Goal: Task Accomplishment & Management: Complete application form

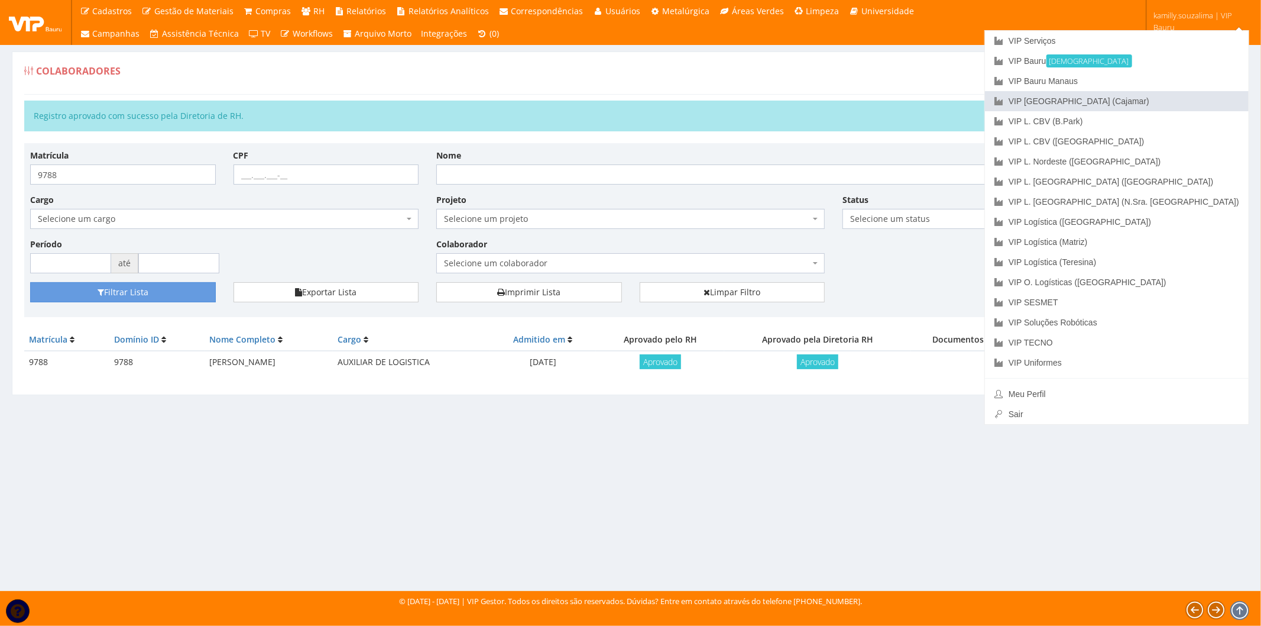
click at [1198, 102] on link "VIP [GEOGRAPHIC_DATA] (Cajamar)" at bounding box center [1117, 101] width 264 height 20
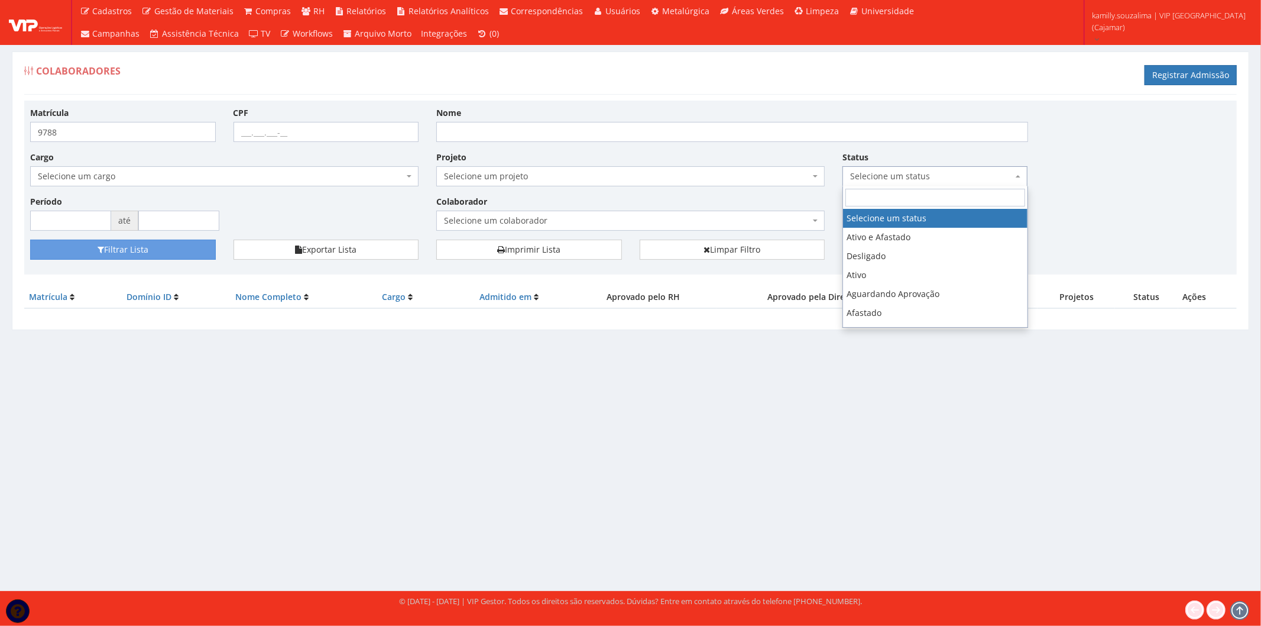
drag, startPoint x: 905, startPoint y: 180, endPoint x: 905, endPoint y: 194, distance: 13.6
click at [905, 193] on body "Cadastros Clientes Unidades Subclientes Unidades de Subclientes Projetos Vagas …" at bounding box center [630, 313] width 1261 height 626
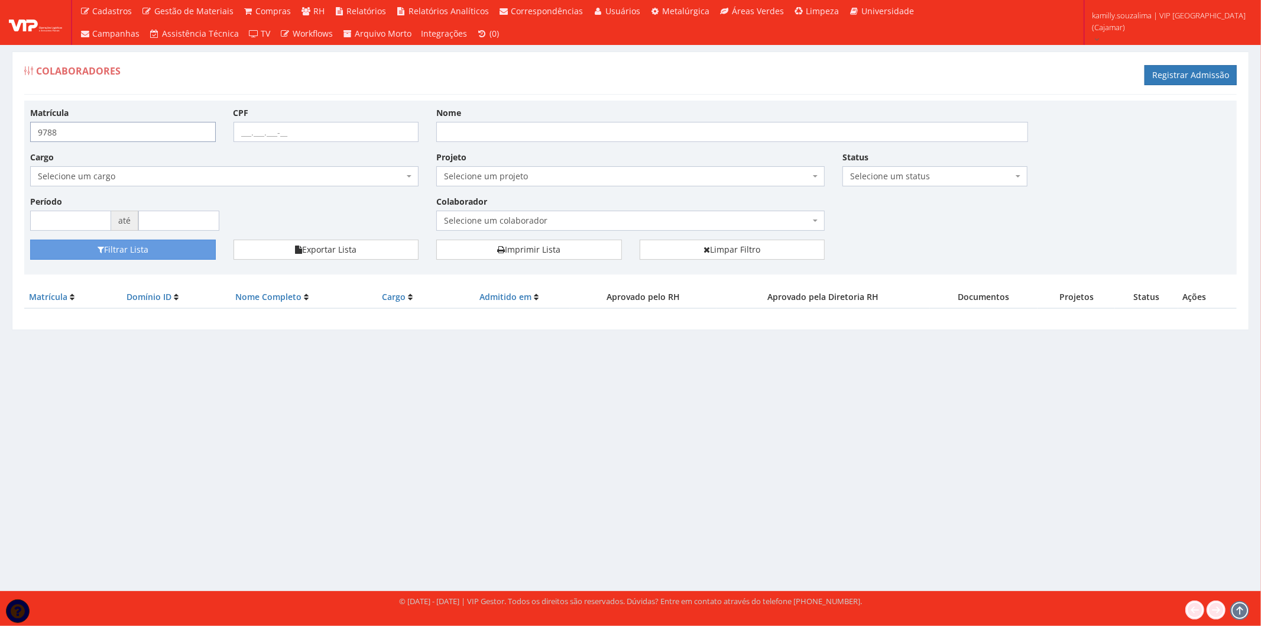
drag, startPoint x: 76, startPoint y: 138, endPoint x: -20, endPoint y: 133, distance: 95.3
click at [0, 133] on html "Cadastros Clientes Unidades Subclientes Unidades de Subclientes Projetos Vagas …" at bounding box center [630, 313] width 1261 height 626
click at [957, 177] on span "Selecione um status" at bounding box center [931, 176] width 163 height 12
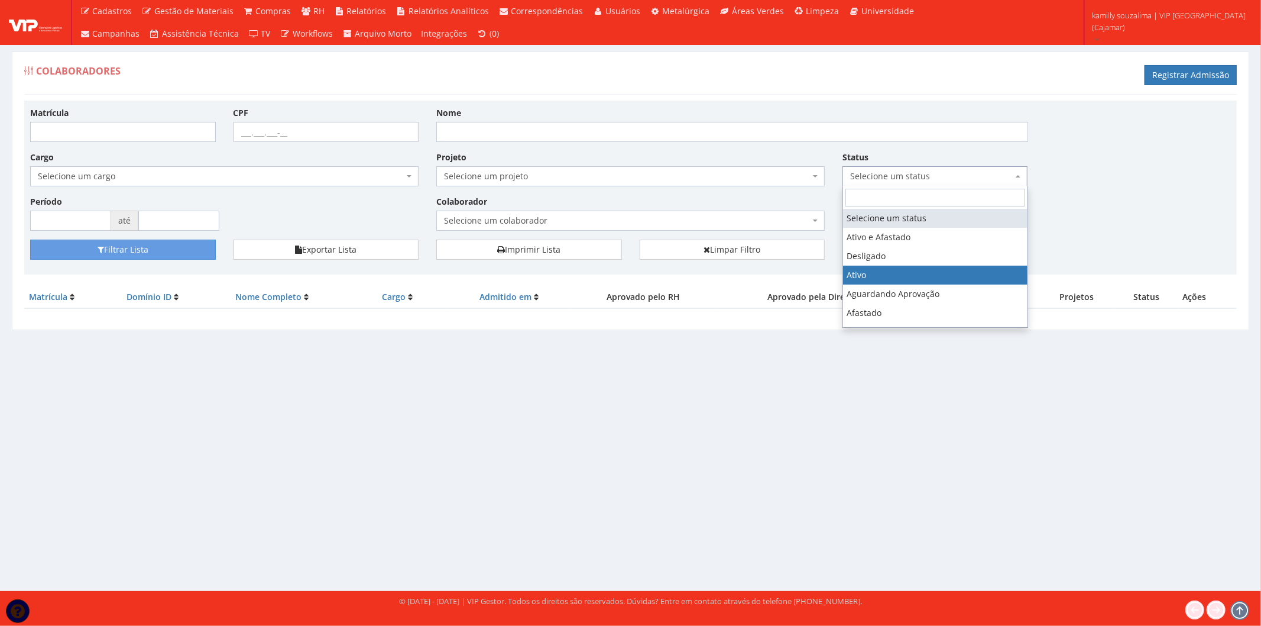
select select "1"
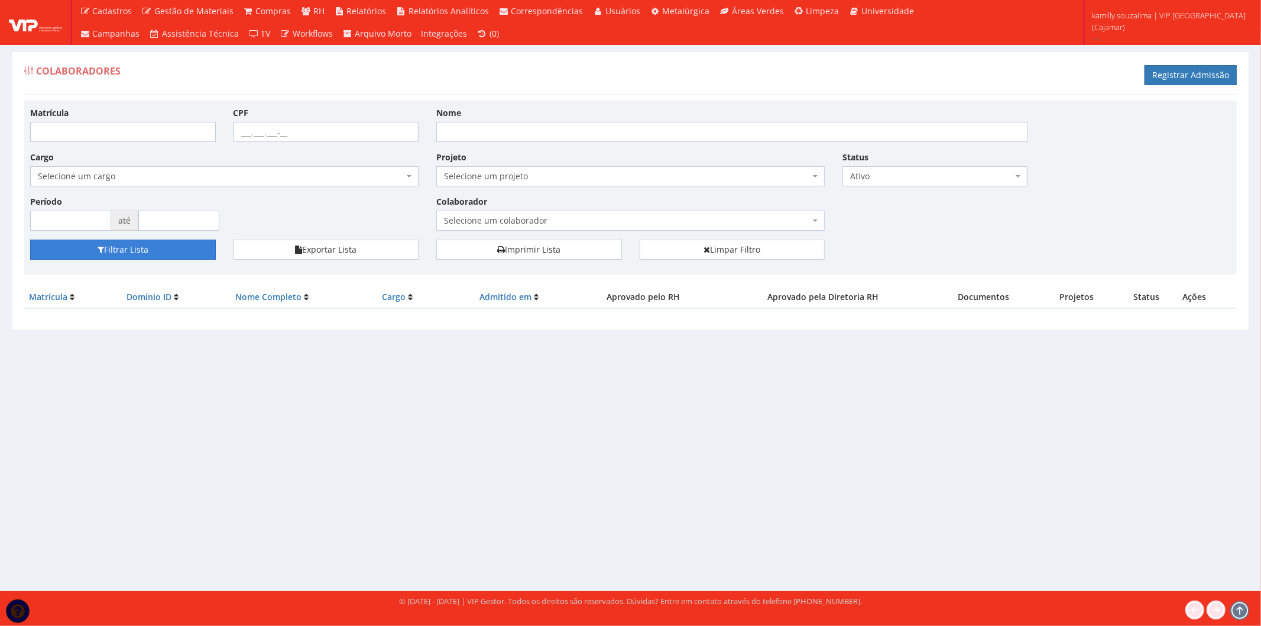
click at [175, 247] on button "Filtrar Lista" at bounding box center [123, 249] width 186 height 20
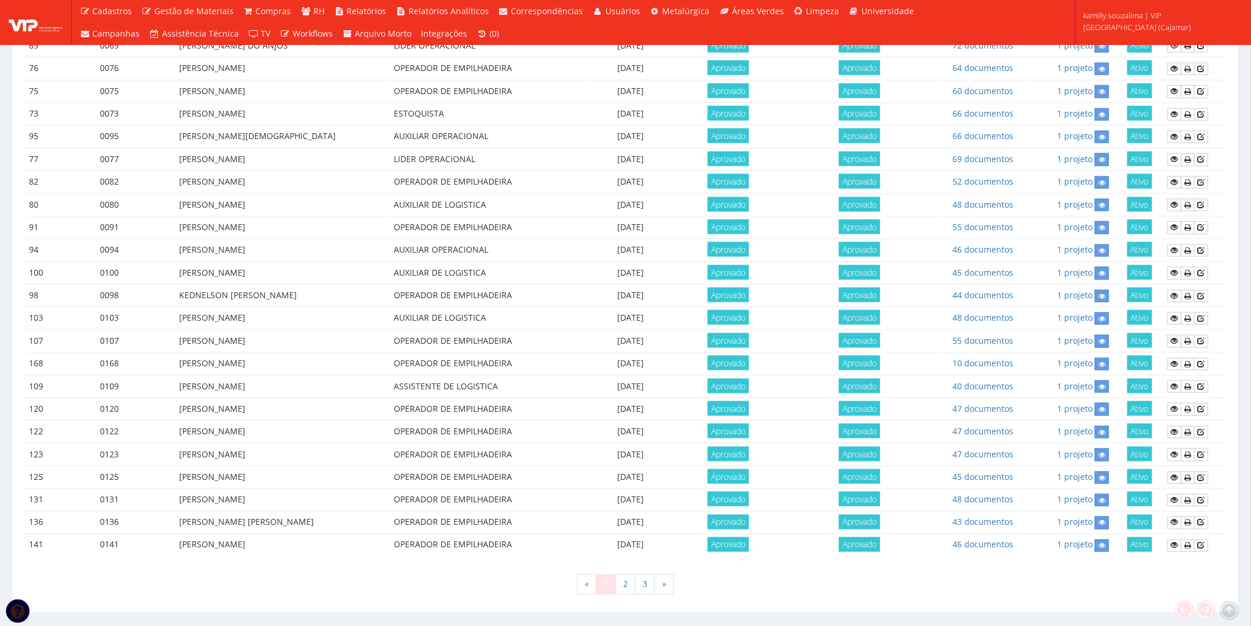
scroll to position [453, 0]
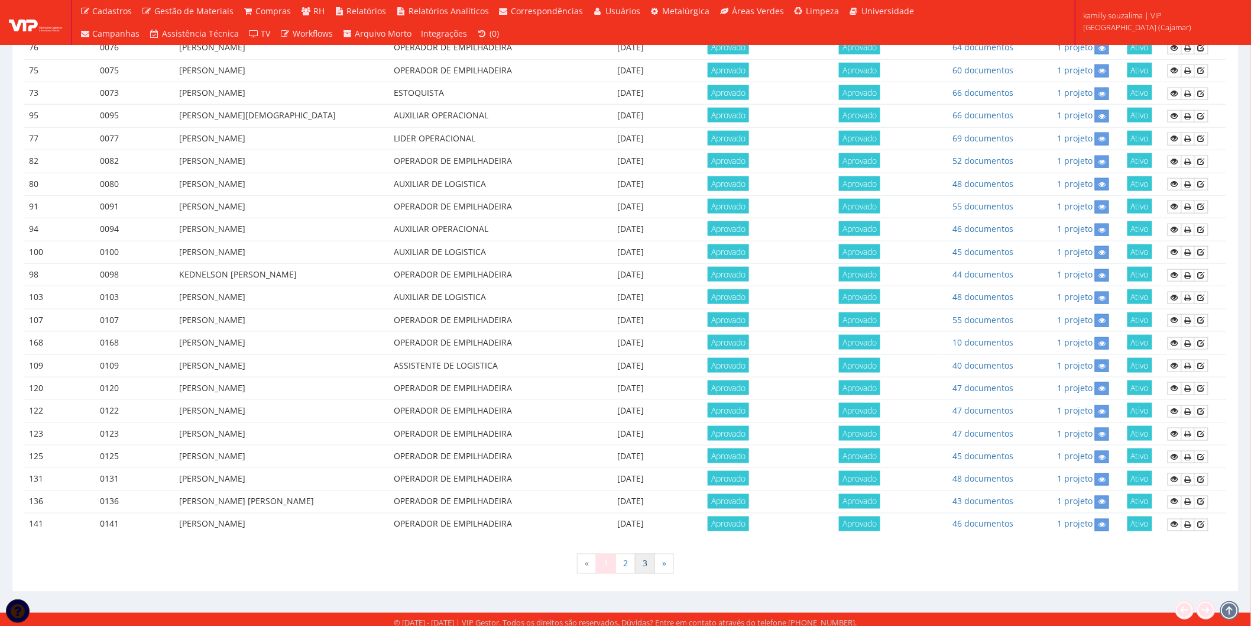
drag, startPoint x: 646, startPoint y: 553, endPoint x: 643, endPoint y: 546, distance: 7.4
click at [646, 553] on link "3" at bounding box center [645, 563] width 20 height 20
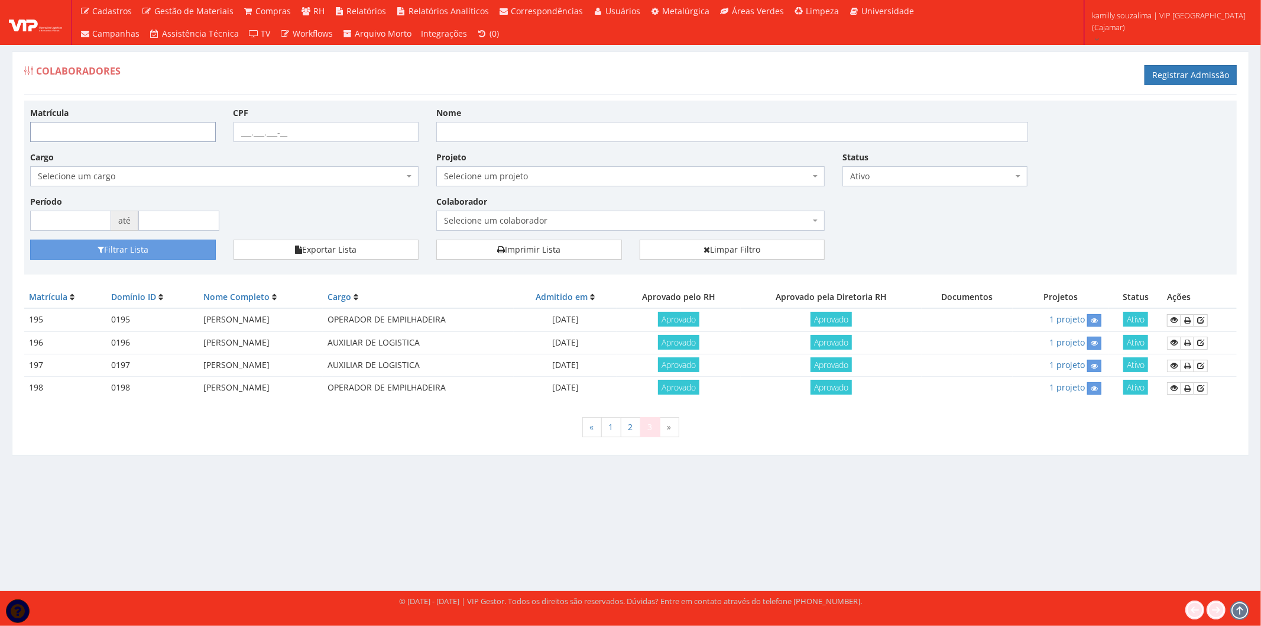
click at [119, 138] on input "Matrícula" at bounding box center [123, 132] width 186 height 20
type input "199"
click at [153, 251] on button "Filtrar Lista" at bounding box center [123, 249] width 186 height 20
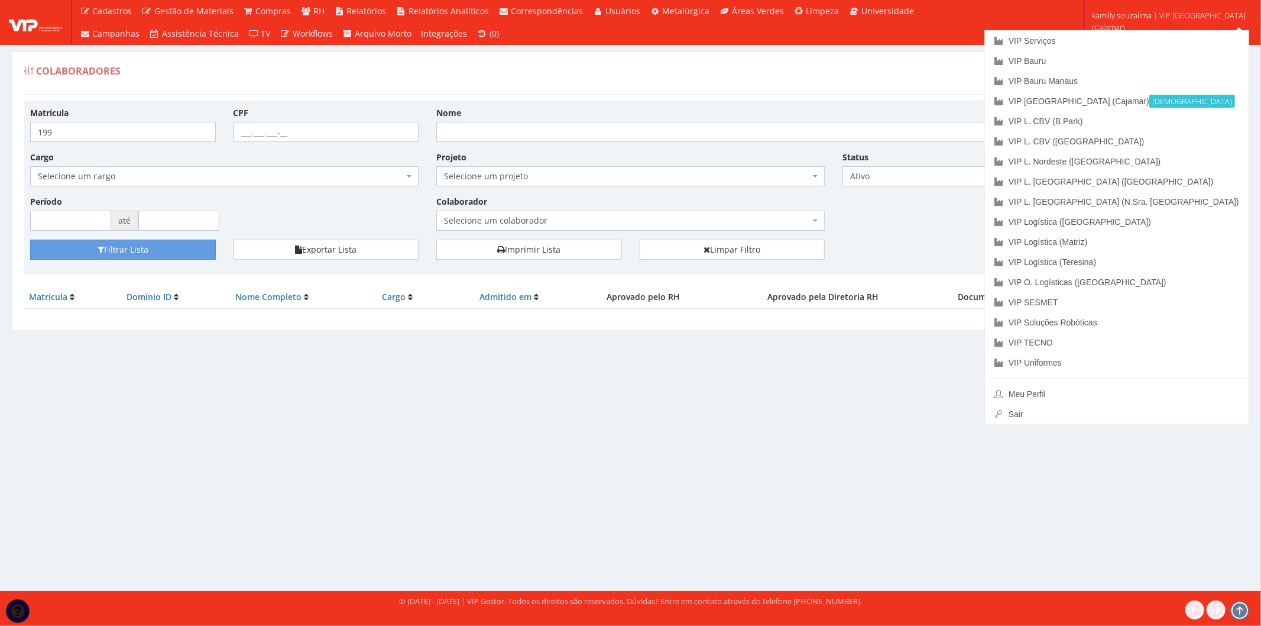
drag, startPoint x: 970, startPoint y: 84, endPoint x: 984, endPoint y: 83, distance: 14.2
click at [972, 84] on div "Colaboradores Registrar Admissão" at bounding box center [630, 76] width 1213 height 35
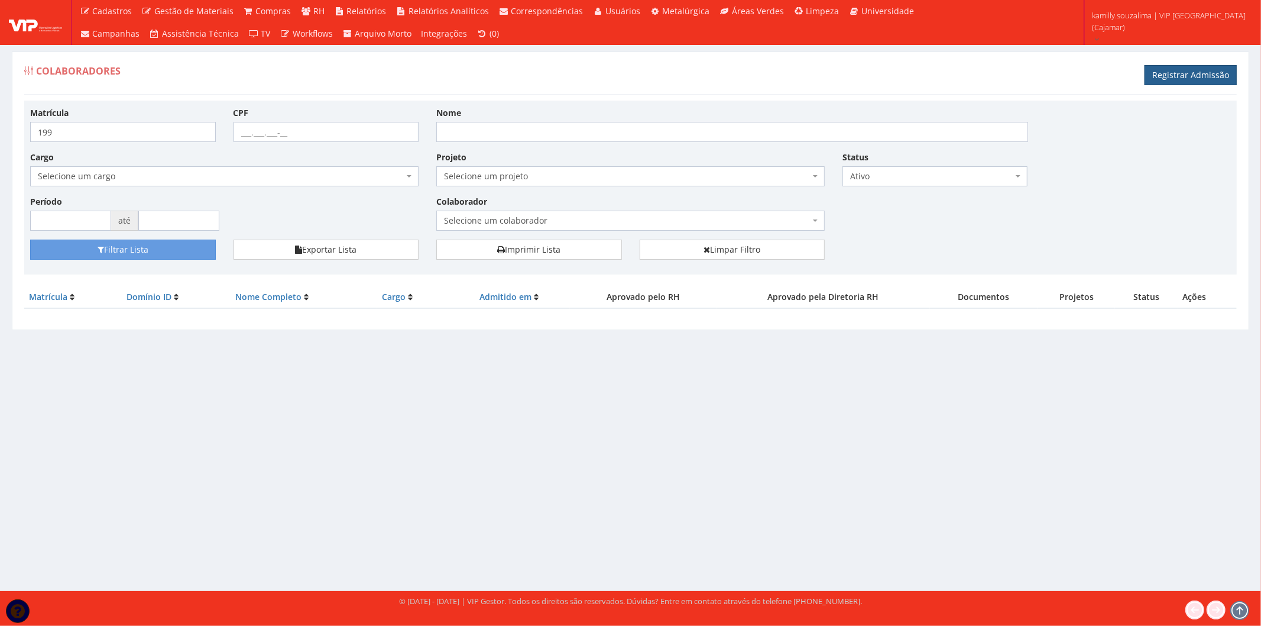
click at [1194, 72] on link "Registrar Admissão" at bounding box center [1191, 75] width 92 height 20
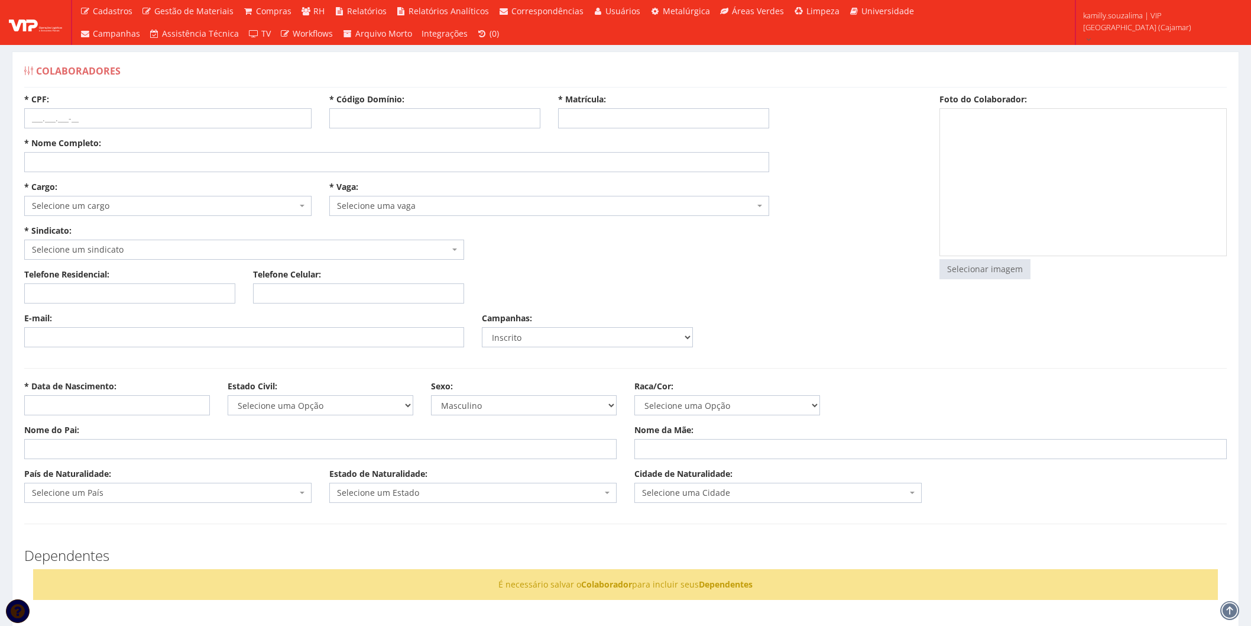
select select
click at [426, 122] on input "* Código Domínio:" at bounding box center [434, 118] width 211 height 20
type input "199"
click at [601, 121] on input "* Matrícula:" at bounding box center [663, 118] width 211 height 20
type input "199"
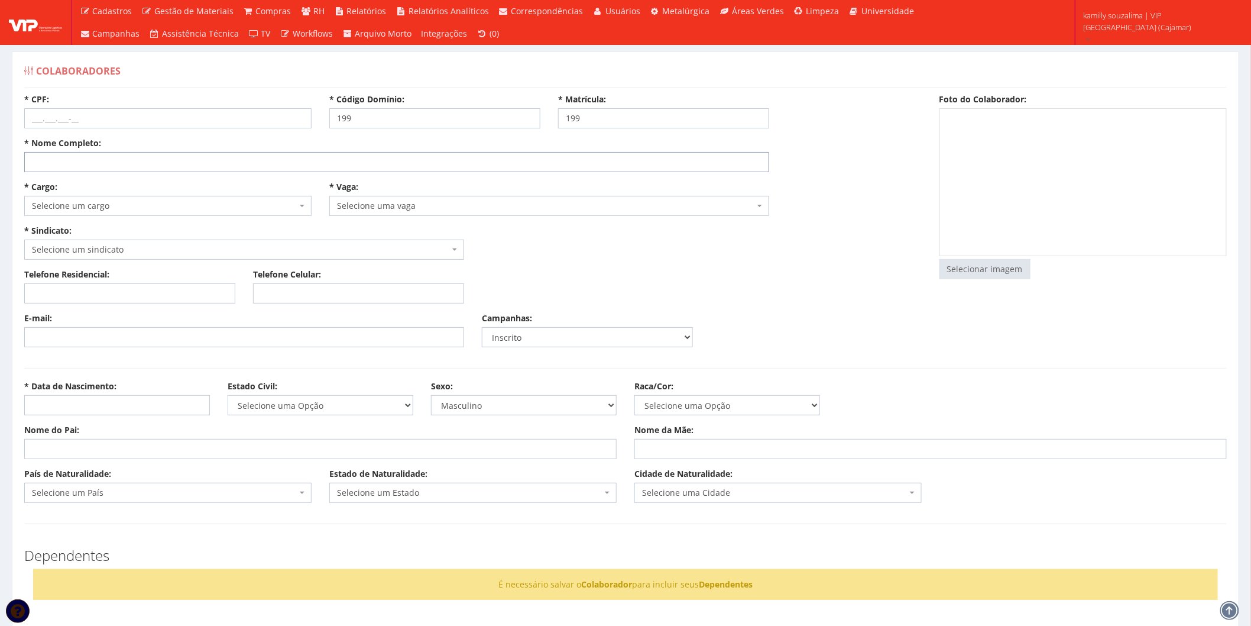
click at [125, 164] on input "* Nome Completo:" at bounding box center [396, 162] width 745 height 20
click at [326, 406] on select "Selecione uma Opção Solteiro Casado União Estável Divorciado Viúvo Separado" at bounding box center [321, 405] width 186 height 20
click at [228, 395] on select "Selecione uma Opção Solteiro Casado União Estável Divorciado Viúvo Separado" at bounding box center [321, 405] width 186 height 20
click at [290, 410] on select "Selecione uma Opção Solteiro Casado União Estável Divorciado Viúvo Separado" at bounding box center [321, 405] width 186 height 20
select select "solteiro"
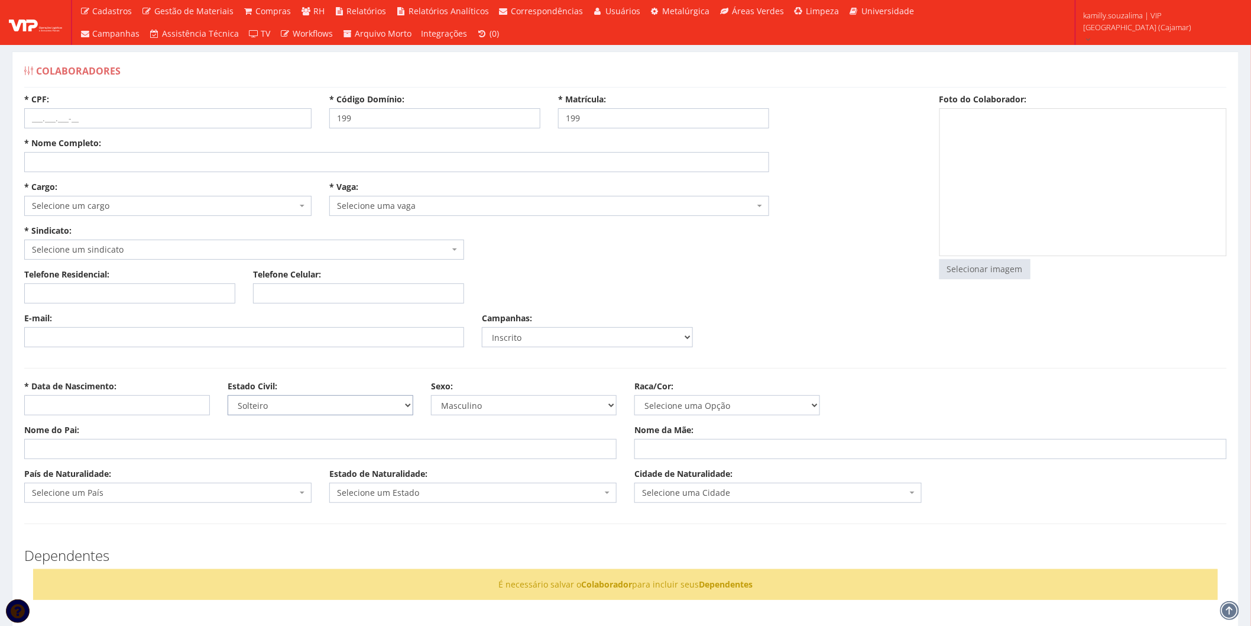
click at [228, 395] on select "Selecione uma Opção Solteiro Casado União Estável Divorciado Viúvo Separado" at bounding box center [321, 405] width 186 height 20
click at [147, 158] on input "* Nome Completo:" at bounding box center [396, 162] width 745 height 20
type input "[PERSON_NAME]"
click at [79, 399] on input "* Data de Nascimento:" at bounding box center [117, 405] width 186 height 20
type input "[DATE]"
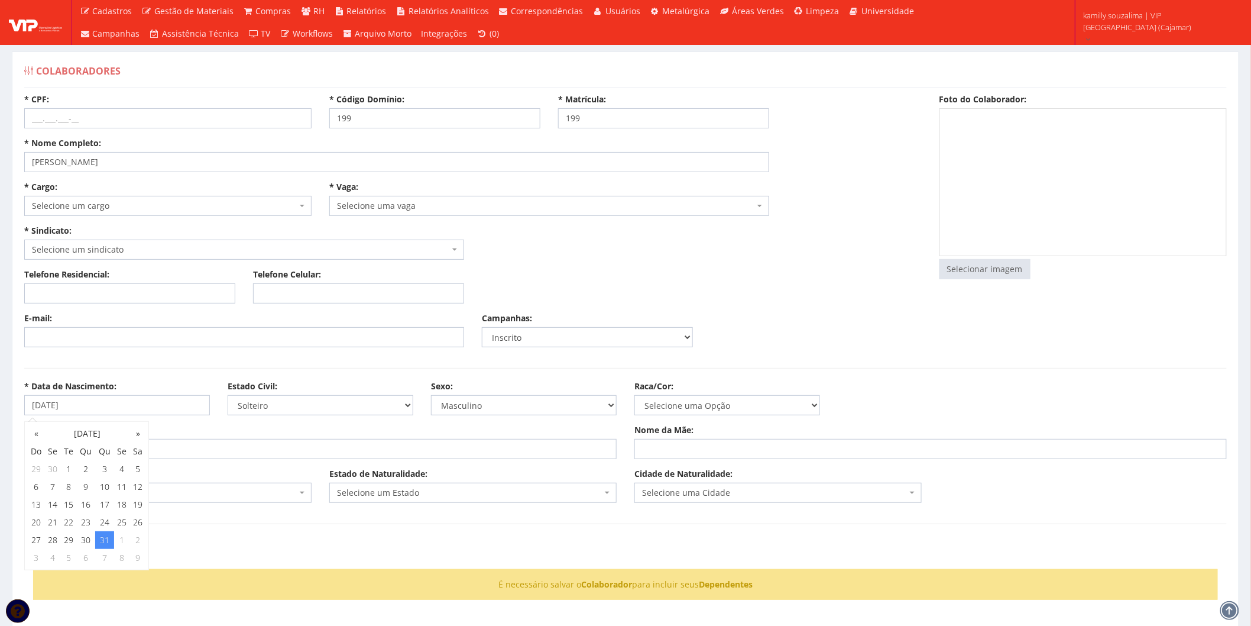
click at [98, 445] on input "Nome do Pai:" at bounding box center [320, 449] width 592 height 20
type input "[PERSON_NAME]"
drag, startPoint x: 724, startPoint y: 456, endPoint x: 718, endPoint y: 445, distance: 12.2
click at [721, 448] on input "Nome da Mãe:" at bounding box center [930, 449] width 592 height 20
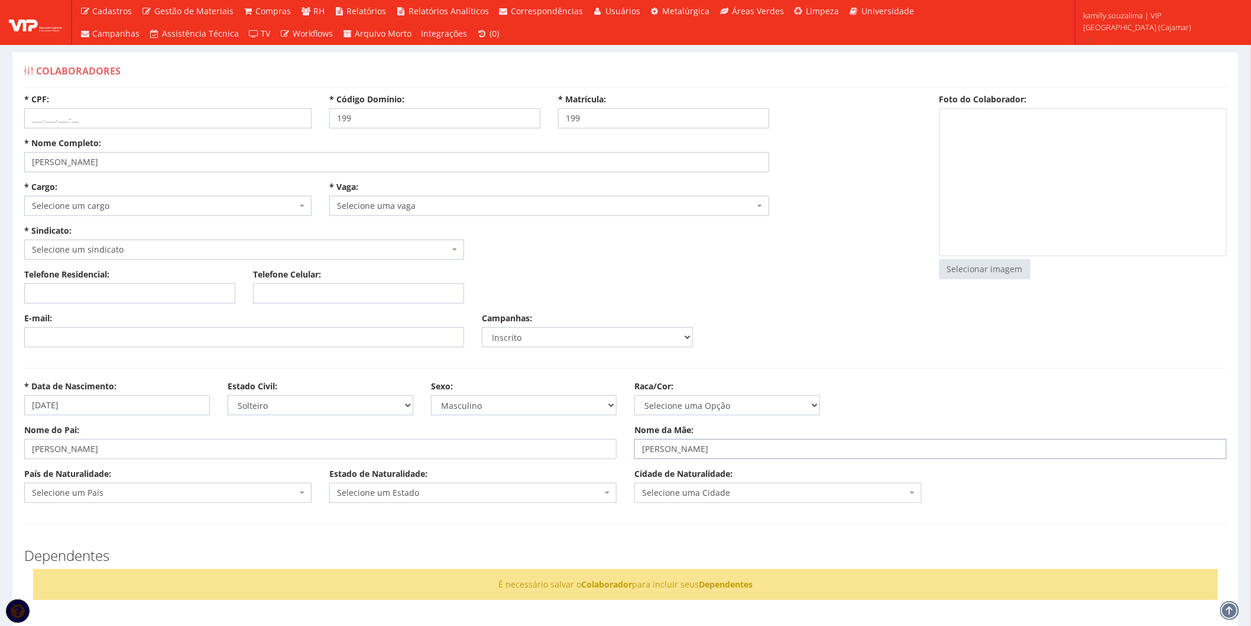
type input "[PERSON_NAME]"
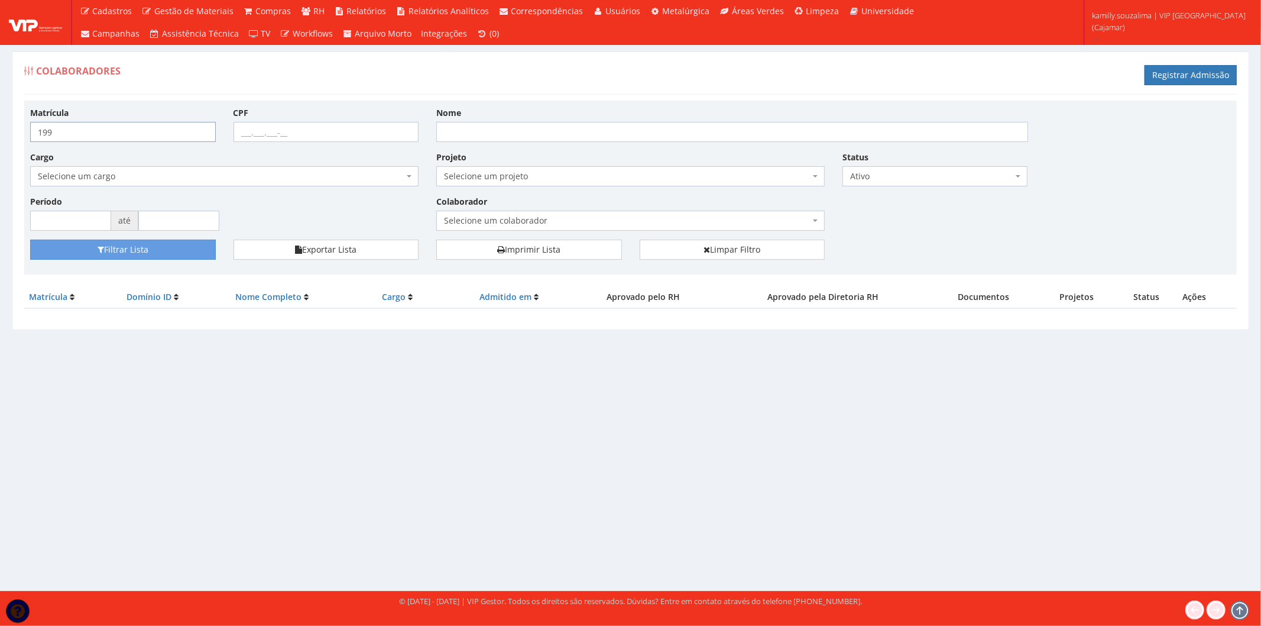
drag, startPoint x: 76, startPoint y: 137, endPoint x: -23, endPoint y: 144, distance: 98.9
click at [0, 144] on html "Cadastros Clientes Unidades Subclientes Unidades de Subclientes Projetos Vagas …" at bounding box center [630, 313] width 1261 height 626
click at [521, 140] on input "Nome" at bounding box center [732, 132] width 592 height 20
type input "DE LIMA"
click at [527, 220] on span "Selecione um colaborador" at bounding box center [627, 221] width 366 height 12
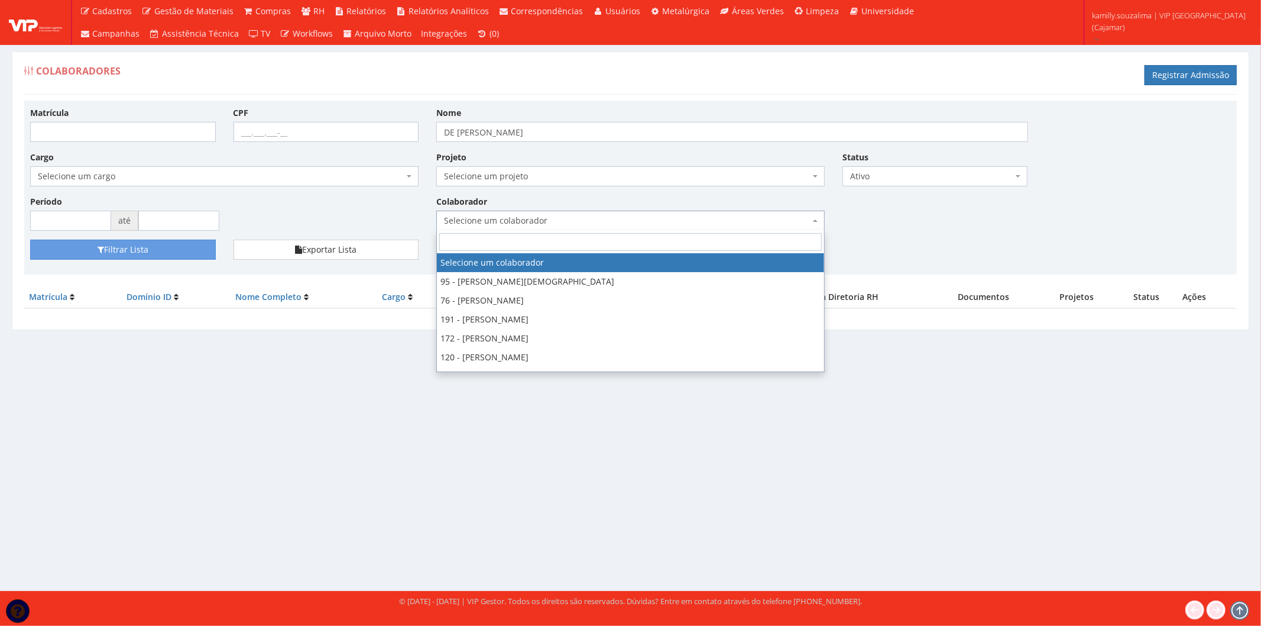
type input "M"
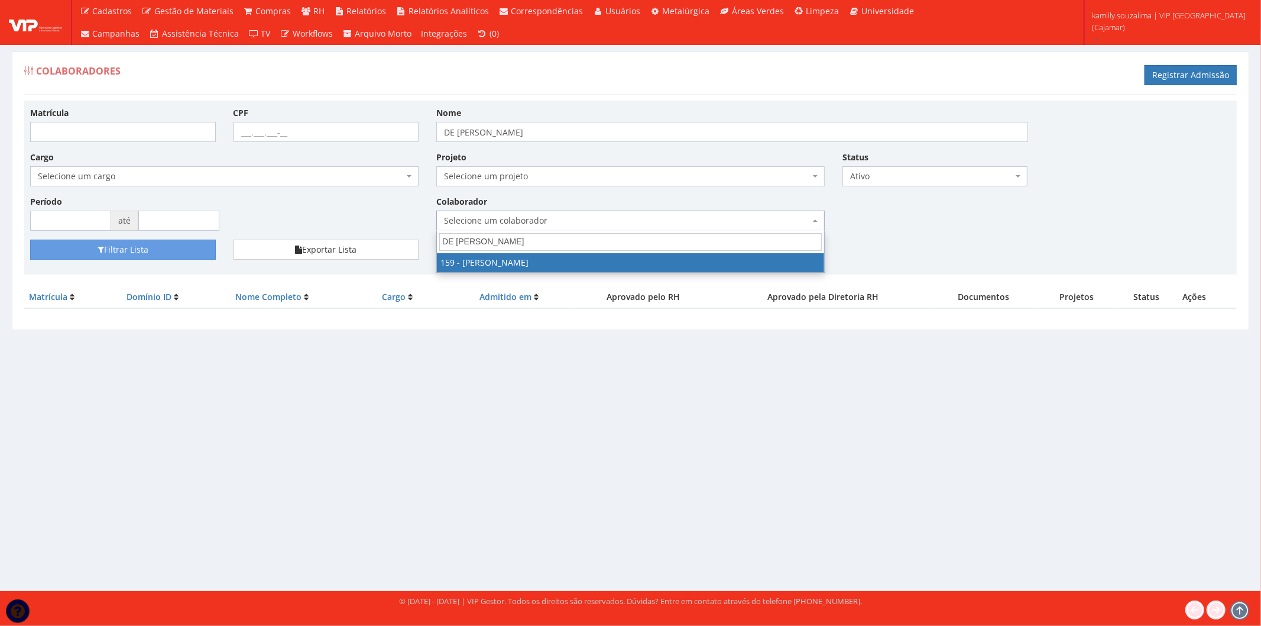
type input "DE LIMA"
drag, startPoint x: 516, startPoint y: 262, endPoint x: 471, endPoint y: 259, distance: 45.0
select select "4004"
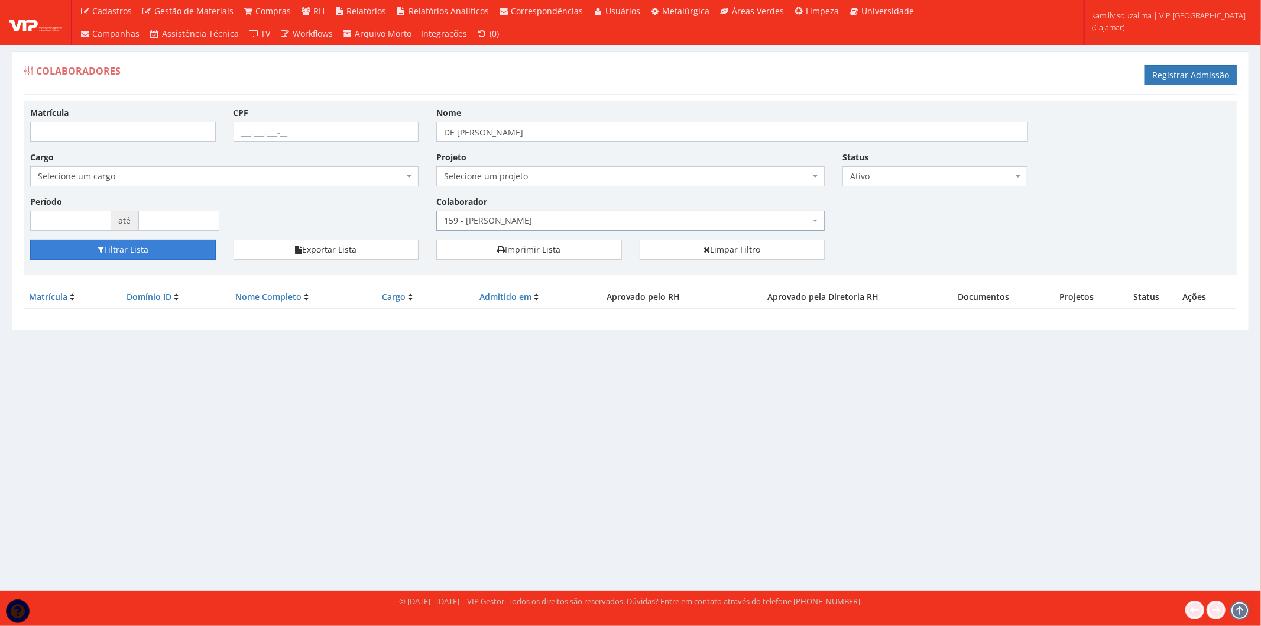
click at [186, 244] on button "Filtrar Lista" at bounding box center [123, 249] width 186 height 20
select select "4004"
drag, startPoint x: 494, startPoint y: 126, endPoint x: 391, endPoint y: 138, distance: 103.6
click at [391, 138] on div "Matrícula CPF Nome DE [GEOGRAPHIC_DATA] Cargo Selecione um cargo G1046 D0029 - …" at bounding box center [630, 172] width 1219 height 133
click at [172, 247] on button "Filtrar Lista" at bounding box center [123, 249] width 186 height 20
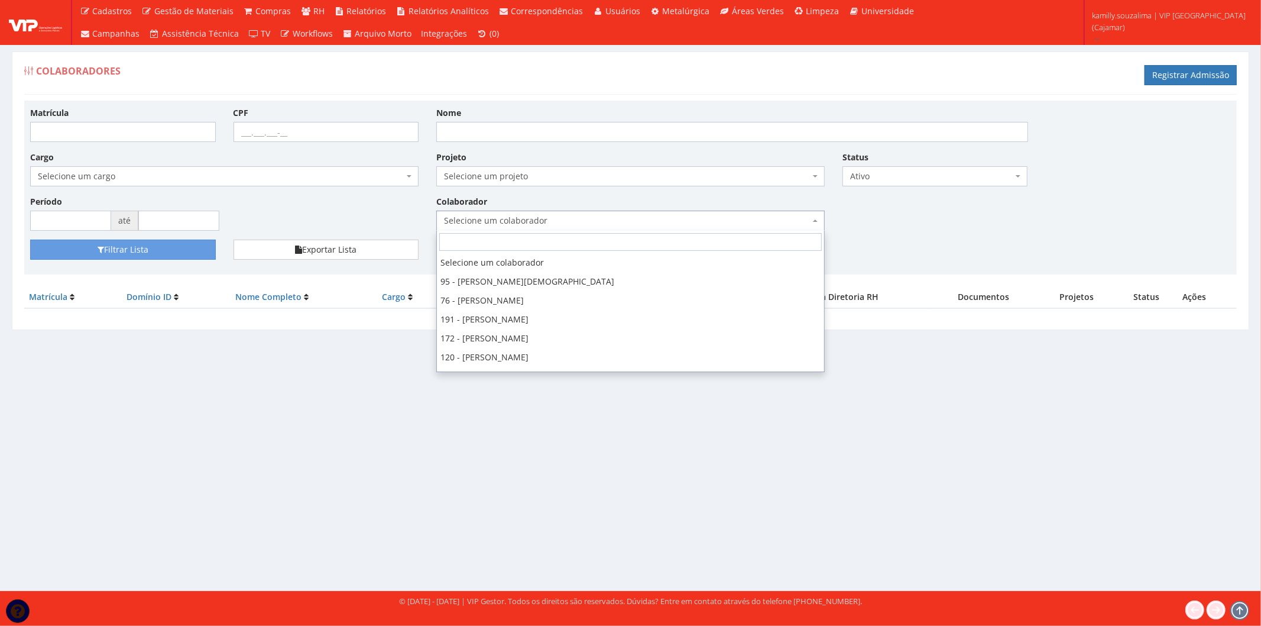
click at [519, 222] on span "Selecione um colaborador" at bounding box center [627, 221] width 366 height 12
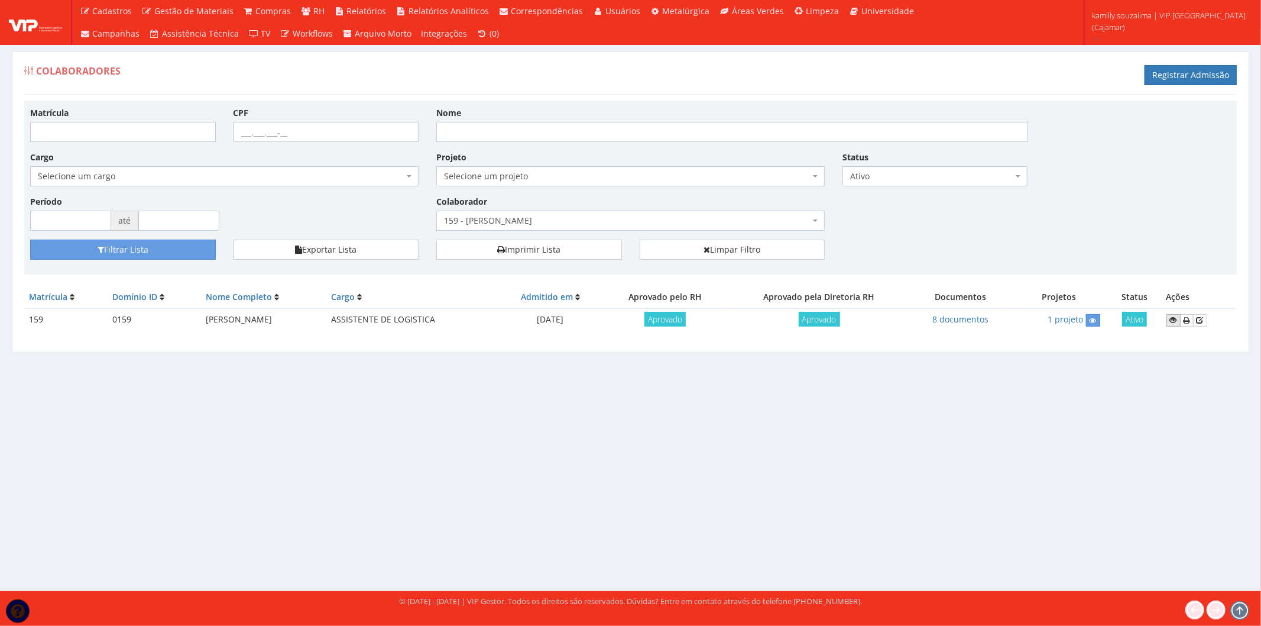
click at [1172, 318] on icon at bounding box center [1173, 320] width 7 height 8
click at [545, 231] on body "Cadastros Clientes Unidades Subclientes Unidades de Subclientes Projetos Vagas …" at bounding box center [630, 313] width 1261 height 626
type input "MIGUEL"
click at [572, 129] on input "Nome" at bounding box center [732, 132] width 592 height 20
type input "MIGUEL"
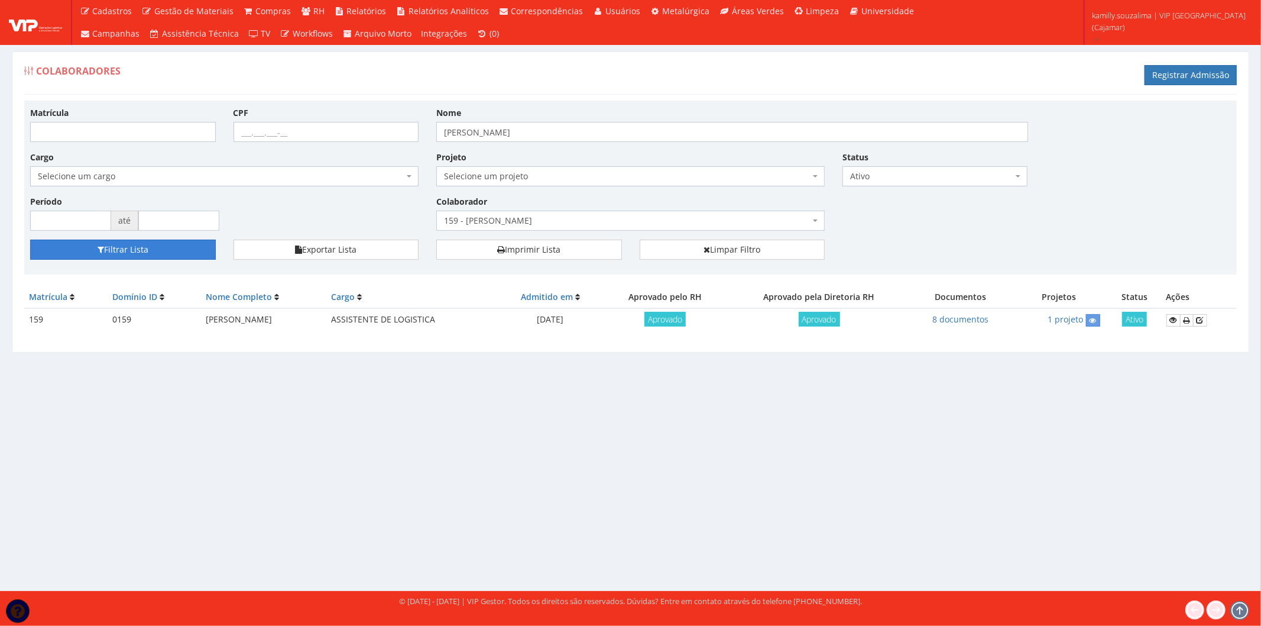
click at [134, 255] on button "Filtrar Lista" at bounding box center [123, 249] width 186 height 20
click at [533, 220] on span "159 - [PERSON_NAME]" at bounding box center [627, 221] width 366 height 12
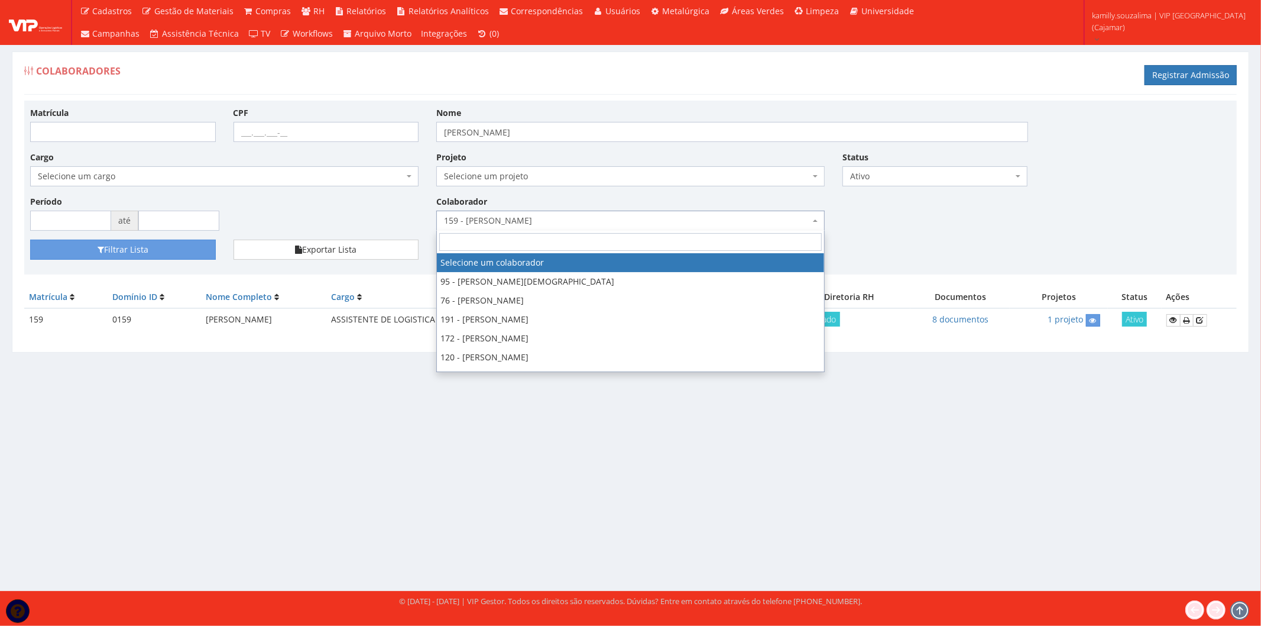
select select
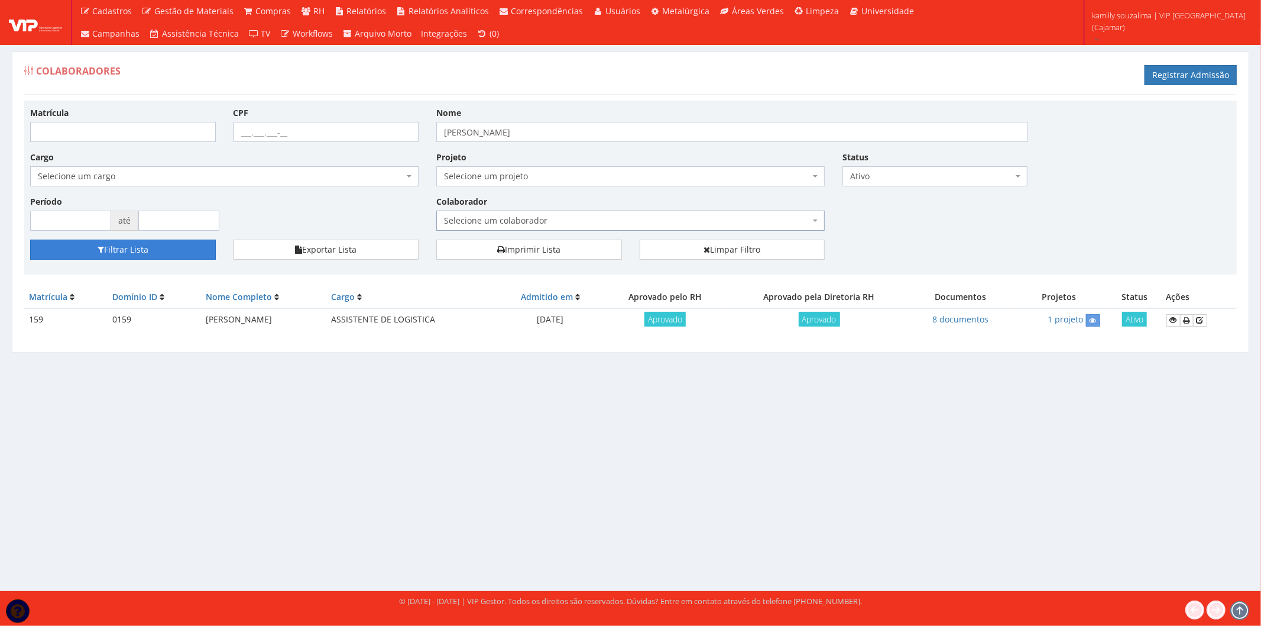
click at [137, 247] on button "Filtrar Lista" at bounding box center [123, 249] width 186 height 20
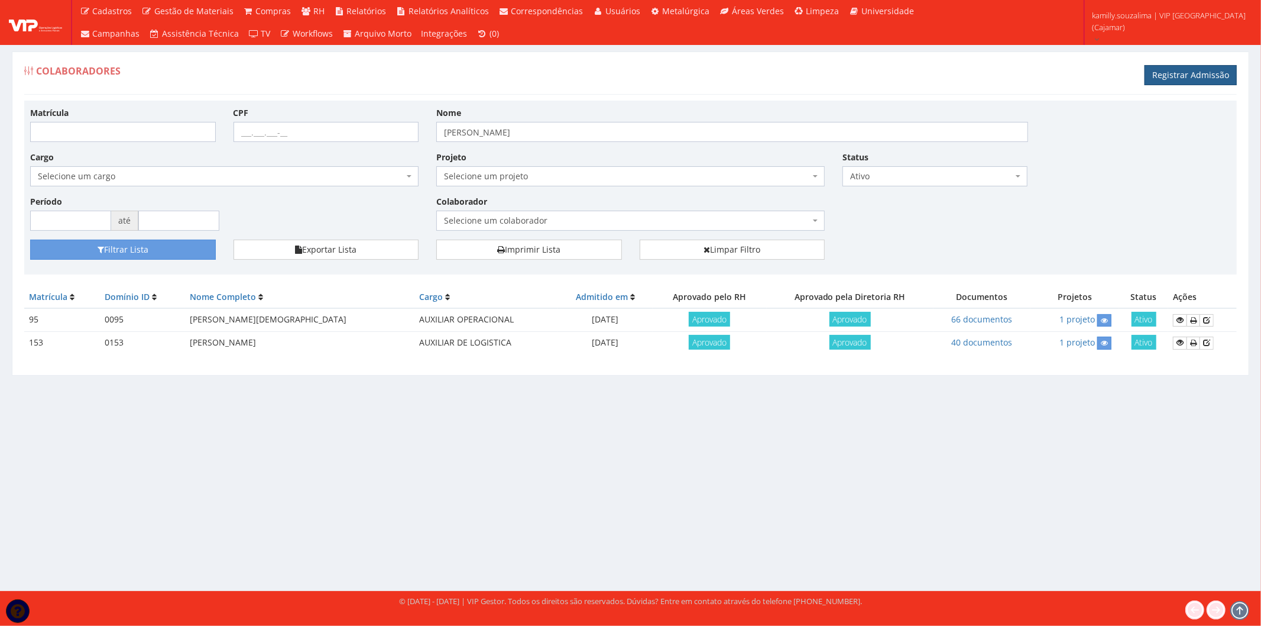
click at [1175, 77] on link "Registrar Admissão" at bounding box center [1191, 75] width 92 height 20
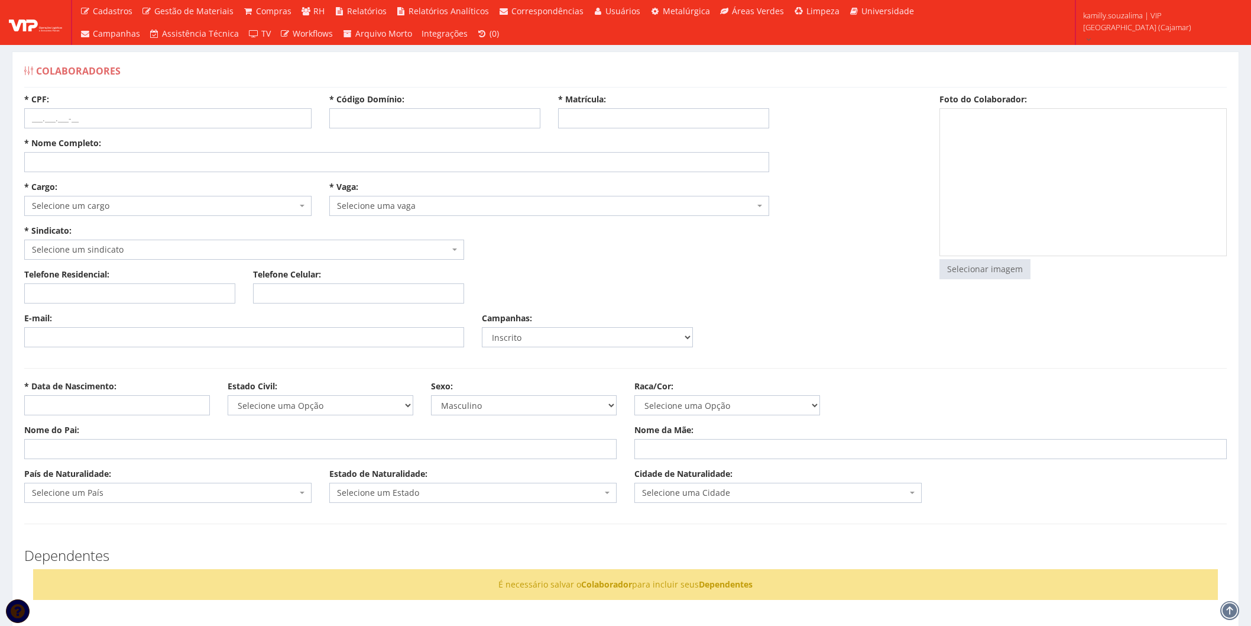
select select
click at [382, 125] on input "* Código Domínio:" at bounding box center [434, 118] width 211 height 20
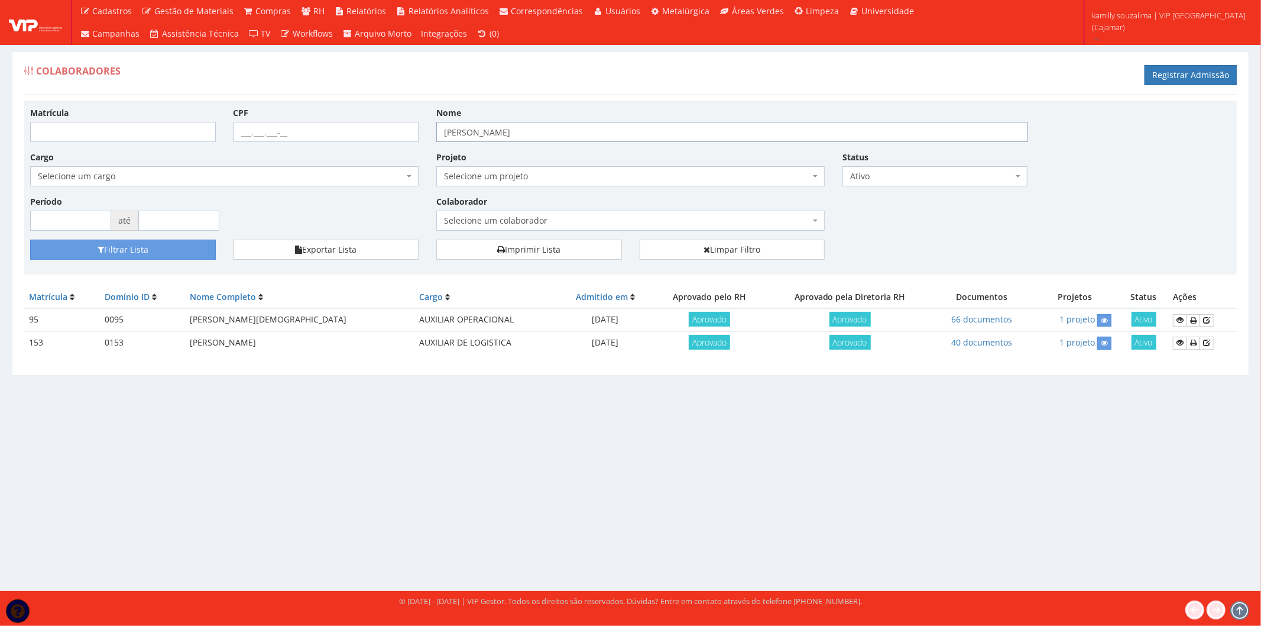
drag, startPoint x: 523, startPoint y: 130, endPoint x: 296, endPoint y: 145, distance: 227.5
click at [296, 145] on div "Matrícula CPF Nome [PERSON_NAME] Cargo Selecione um cargo G1046 D0029 - 4110-05…" at bounding box center [630, 172] width 1219 height 133
click at [132, 133] on input "Matrícula" at bounding box center [123, 132] width 186 height 20
type input "197"
click at [171, 251] on button "Filtrar Lista" at bounding box center [123, 249] width 186 height 20
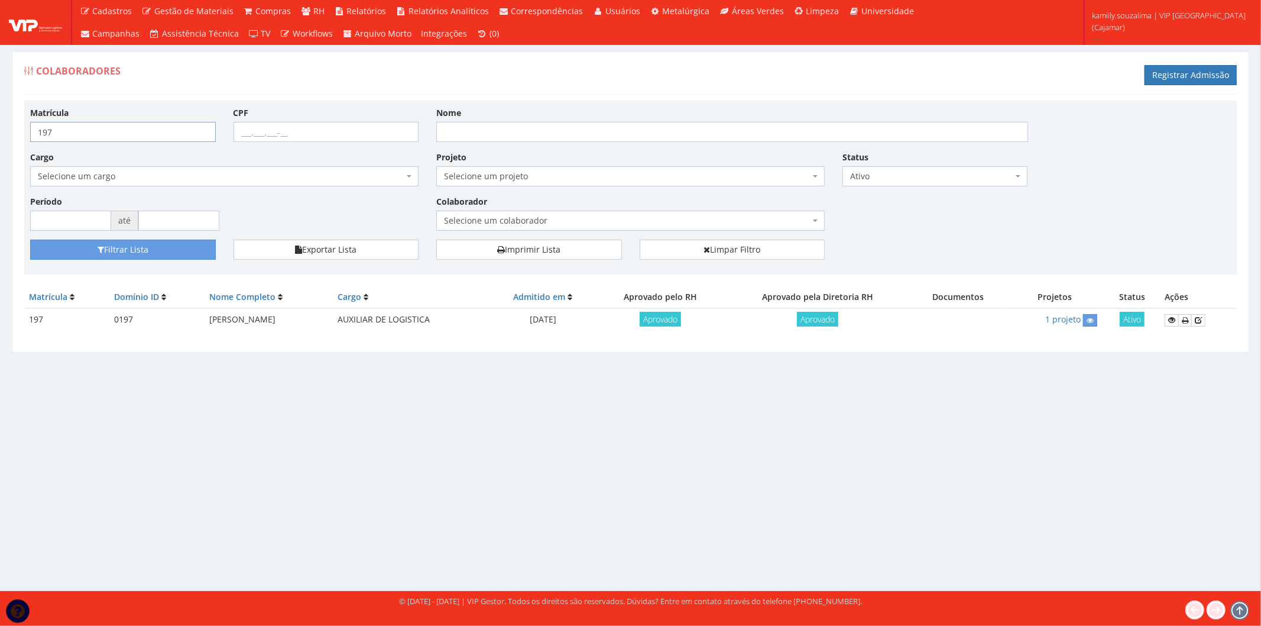
click at [74, 139] on input "197" at bounding box center [123, 132] width 186 height 20
type input "198"
click at [171, 247] on button "Filtrar Lista" at bounding box center [123, 249] width 186 height 20
click at [99, 130] on input "198" at bounding box center [123, 132] width 186 height 20
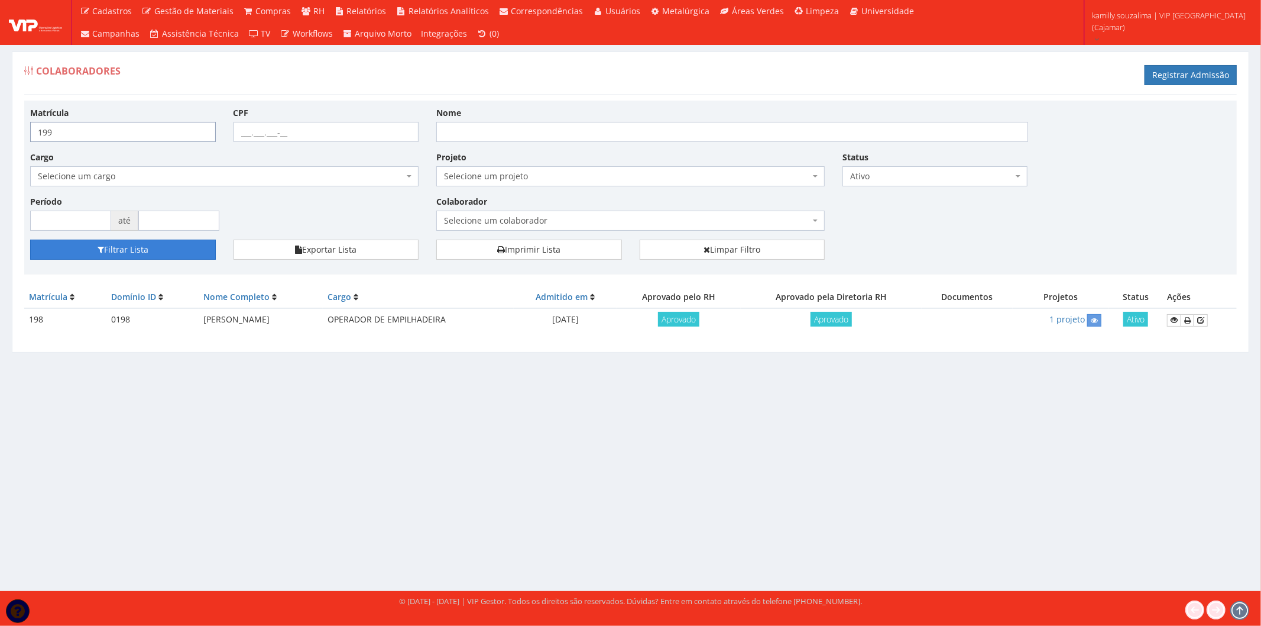
type input "199"
click at [157, 252] on button "Filtrar Lista" at bounding box center [123, 249] width 186 height 20
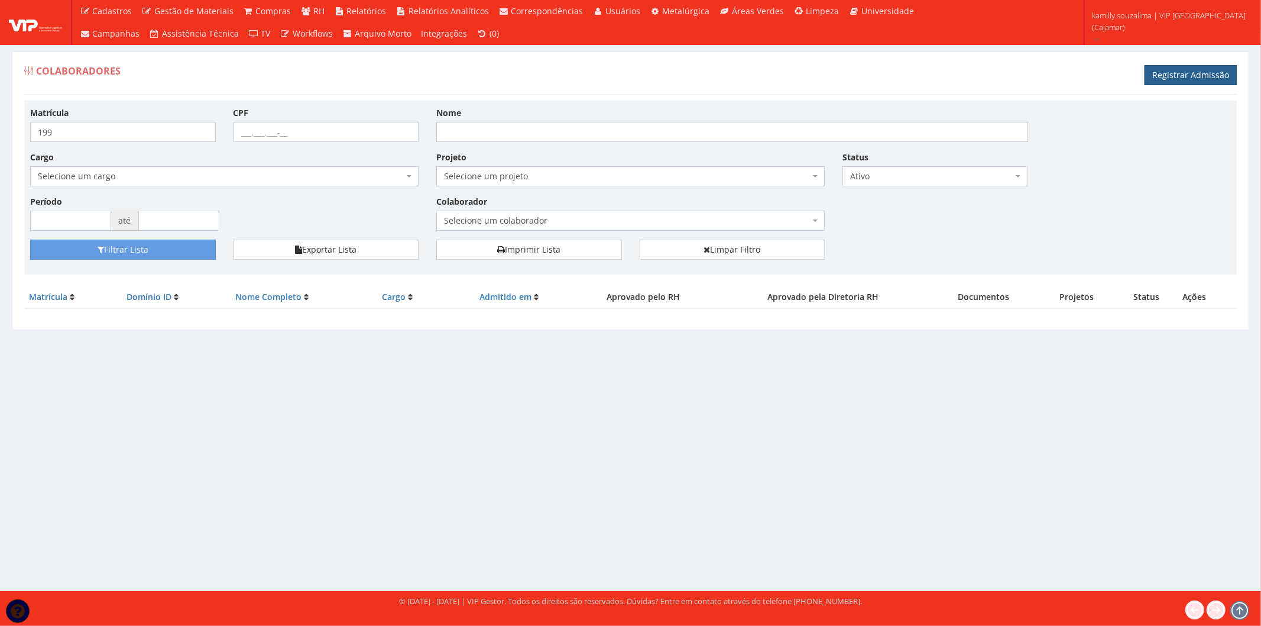
click at [1184, 74] on link "Registrar Admissão" at bounding box center [1191, 75] width 92 height 20
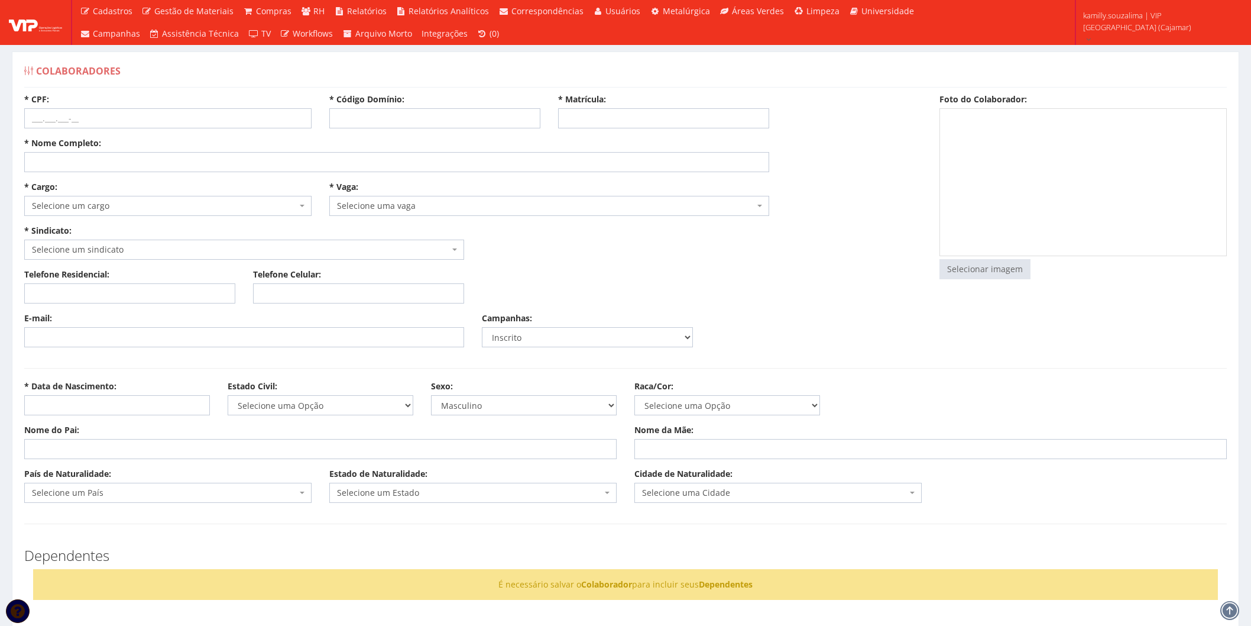
select select
drag, startPoint x: 393, startPoint y: 118, endPoint x: 387, endPoint y: 107, distance: 12.7
click at [393, 118] on input "* Código Domínio:" at bounding box center [434, 118] width 211 height 20
type input "199"
click at [714, 125] on input "* Matrícula:" at bounding box center [663, 118] width 211 height 20
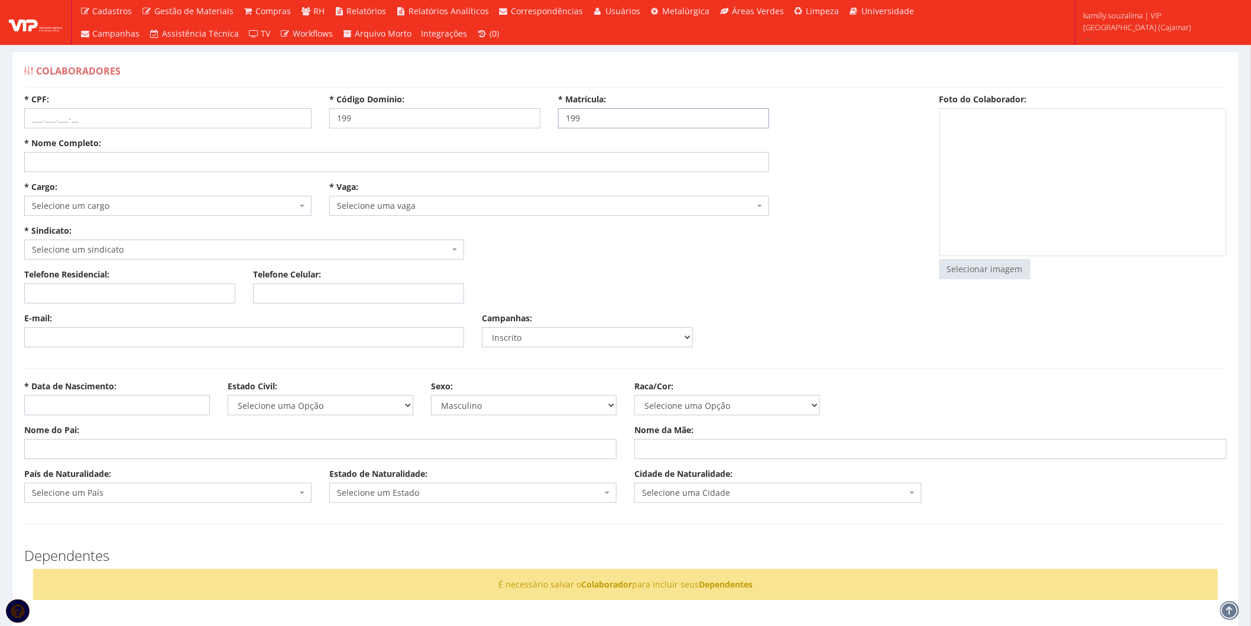
type input "199"
click at [155, 157] on input "* Nome Completo:" at bounding box center [396, 162] width 745 height 20
type input "[PERSON_NAME]"
click at [163, 208] on span "Selecione um cargo" at bounding box center [164, 206] width 265 height 12
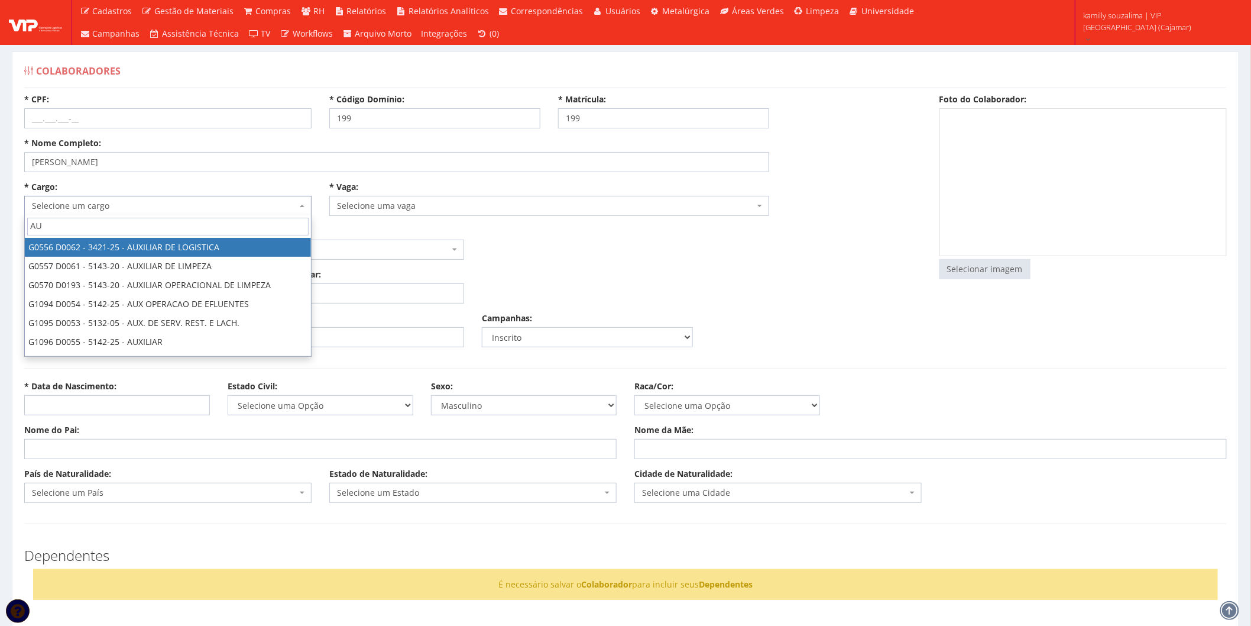
type input "AU"
select select "556"
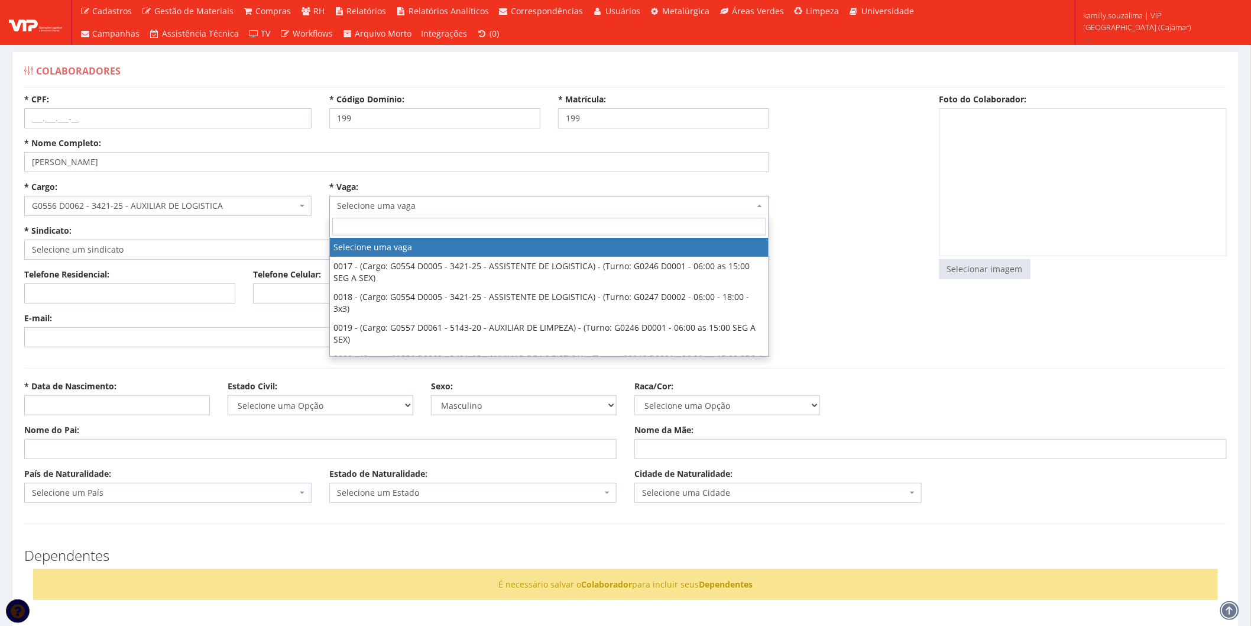
click at [375, 205] on span "Selecione uma vaga" at bounding box center [545, 206] width 417 height 12
click at [258, 141] on div "* Nome Completo: MAYANE MIGUEL DE LIMA" at bounding box center [396, 154] width 763 height 35
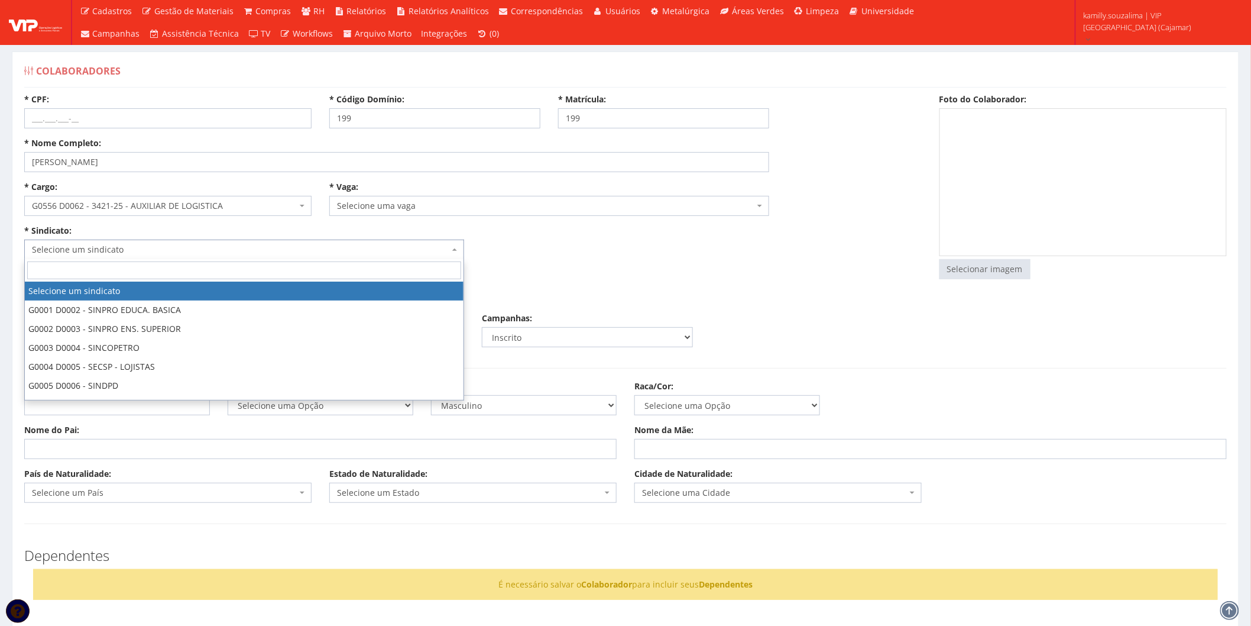
click at [186, 248] on span "Selecione um sindicato" at bounding box center [240, 250] width 417 height 12
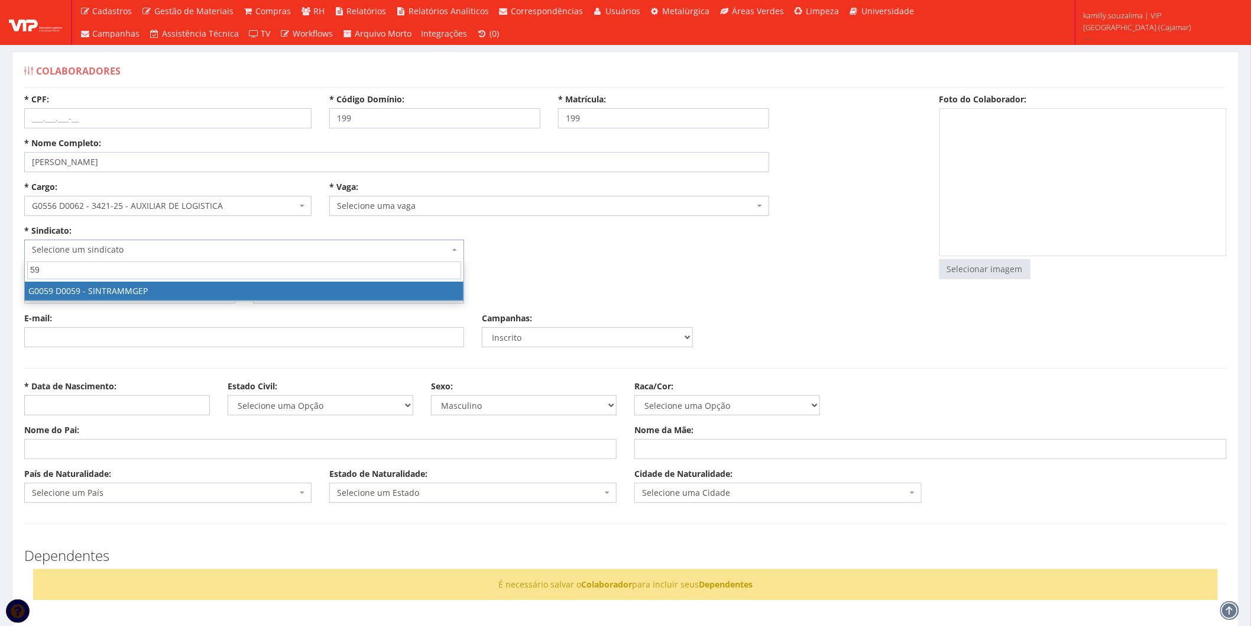
type input "59"
click at [215, 280] on span "59" at bounding box center [244, 270] width 439 height 22
select select "59"
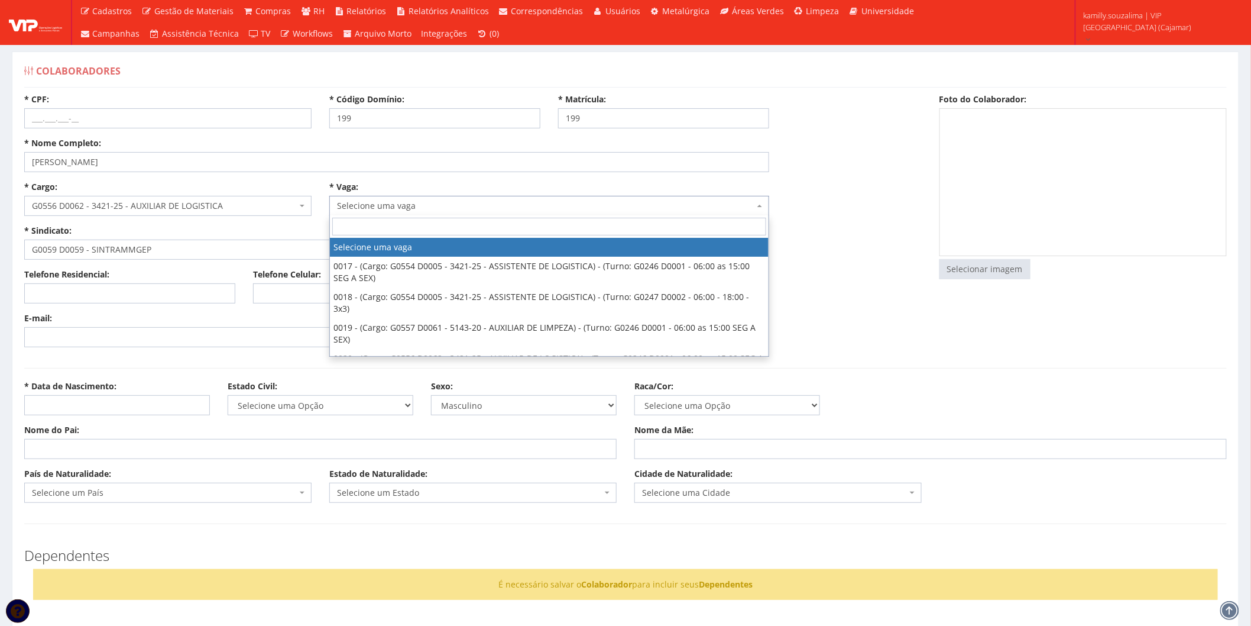
click at [457, 207] on span "Selecione uma vaga" at bounding box center [545, 206] width 417 height 12
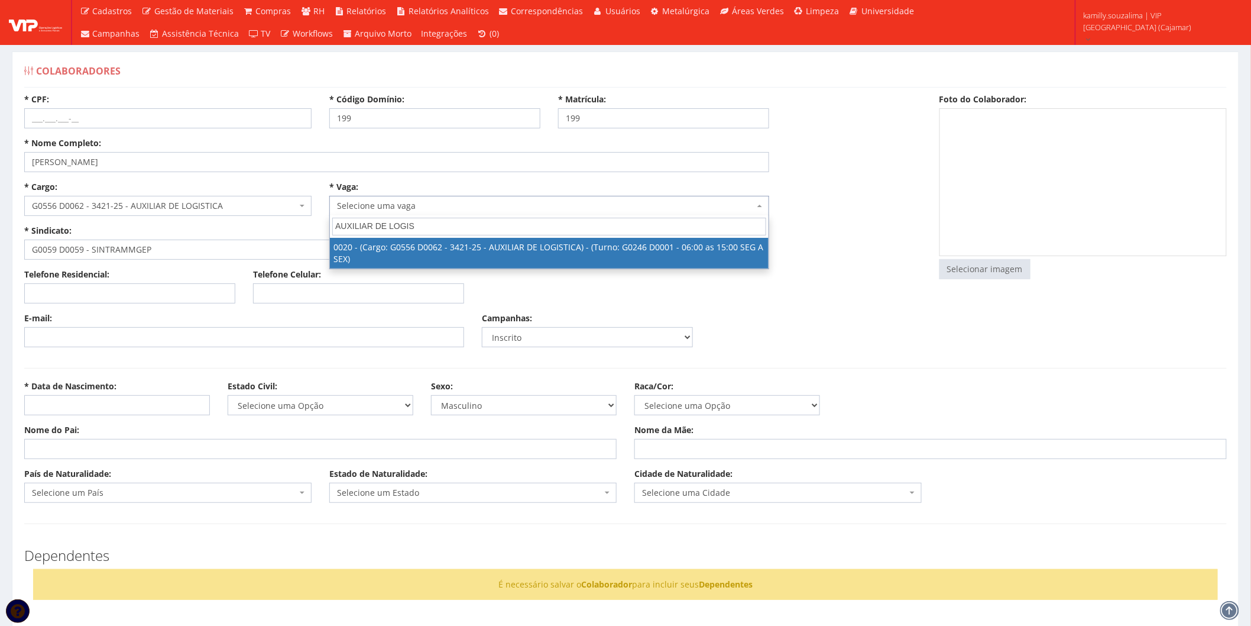
type input "AUXILIAR DE LOGIS"
select select "20"
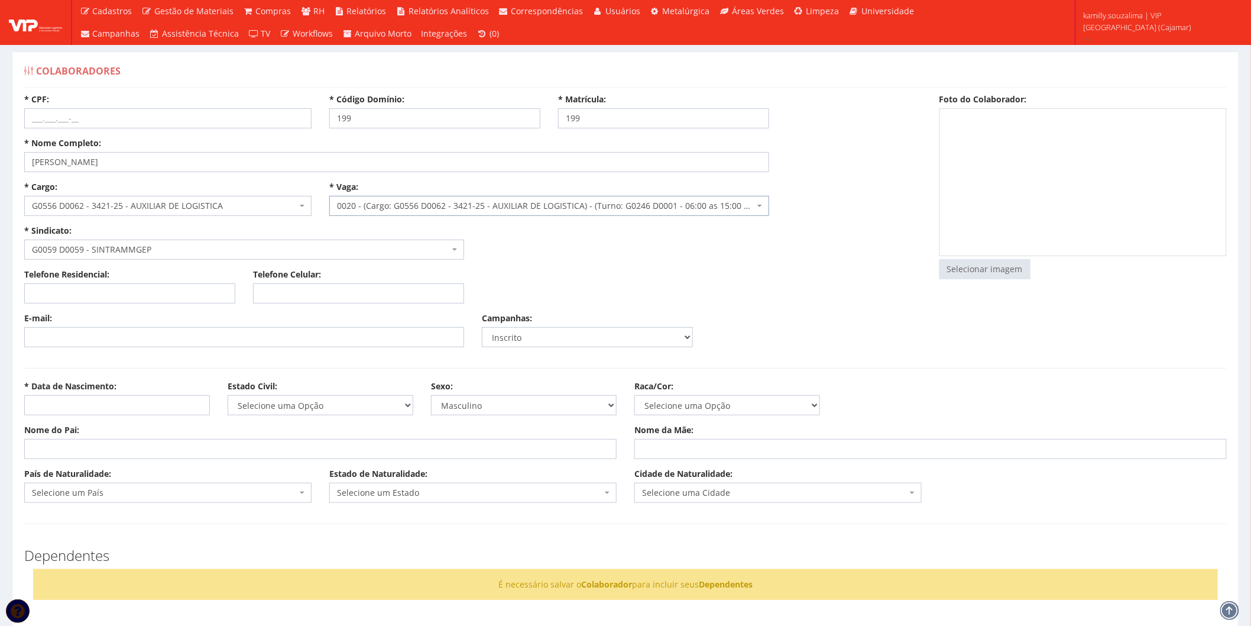
select select "246"
type input "1.500,00"
type input "13,63"
type input "10,22"
type input "260,00"
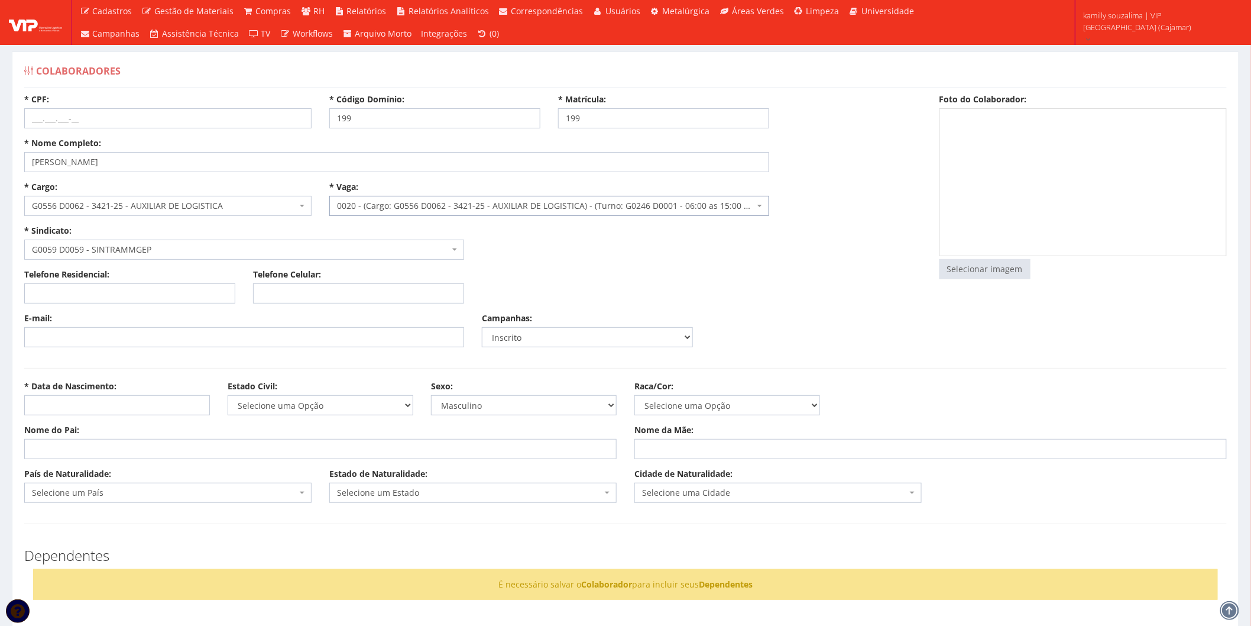
type input "27,82"
select select "230"
type input "134.811.764-81"
click at [691, 253] on div "* Cargo: Selecione um cargo G0553 D0001 - 7822-20 - OPERADOR DE EMPILHADEIRA G0…" at bounding box center [472, 225] width 915 height 88
click at [296, 291] on input "Telefone Celular:" at bounding box center [358, 293] width 211 height 20
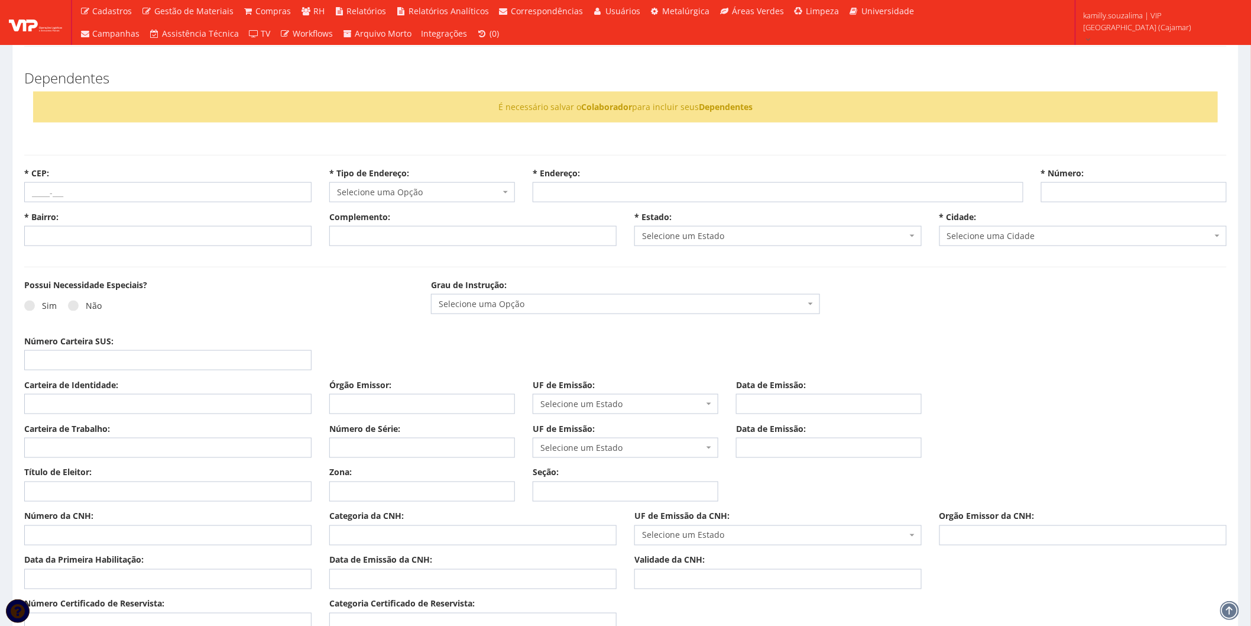
scroll to position [525, 0]
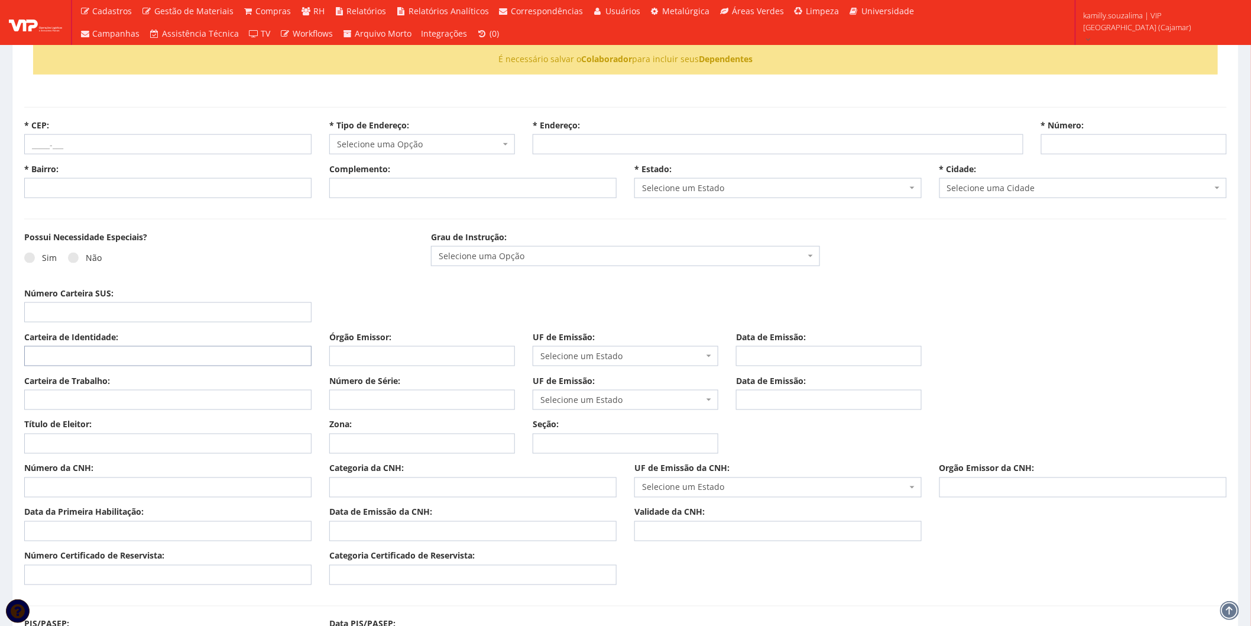
click at [69, 355] on input "Carteira de Identidade:" at bounding box center [167, 356] width 287 height 20
type input "621742387"
click at [475, 351] on input "Órgão Emissor:" at bounding box center [422, 356] width 186 height 20
type input "SSP"
click at [572, 352] on span "Selecione um Estado" at bounding box center [621, 356] width 163 height 12
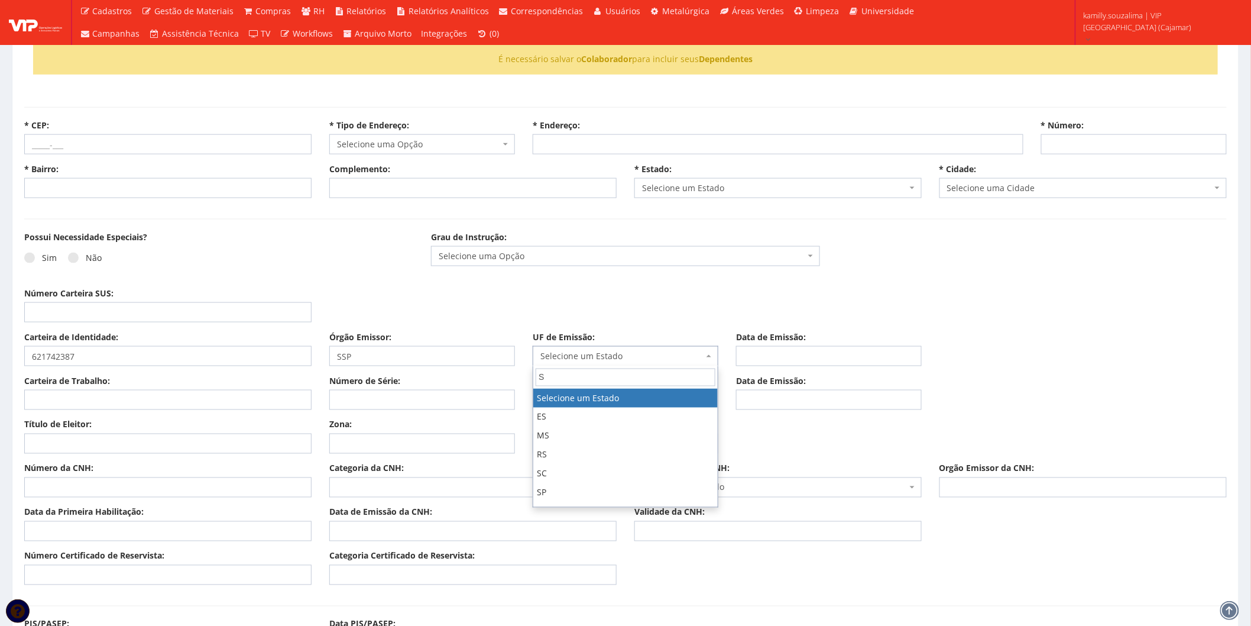
type input "SP"
click at [795, 348] on input "Data de Emissão:" at bounding box center [829, 356] width 186 height 20
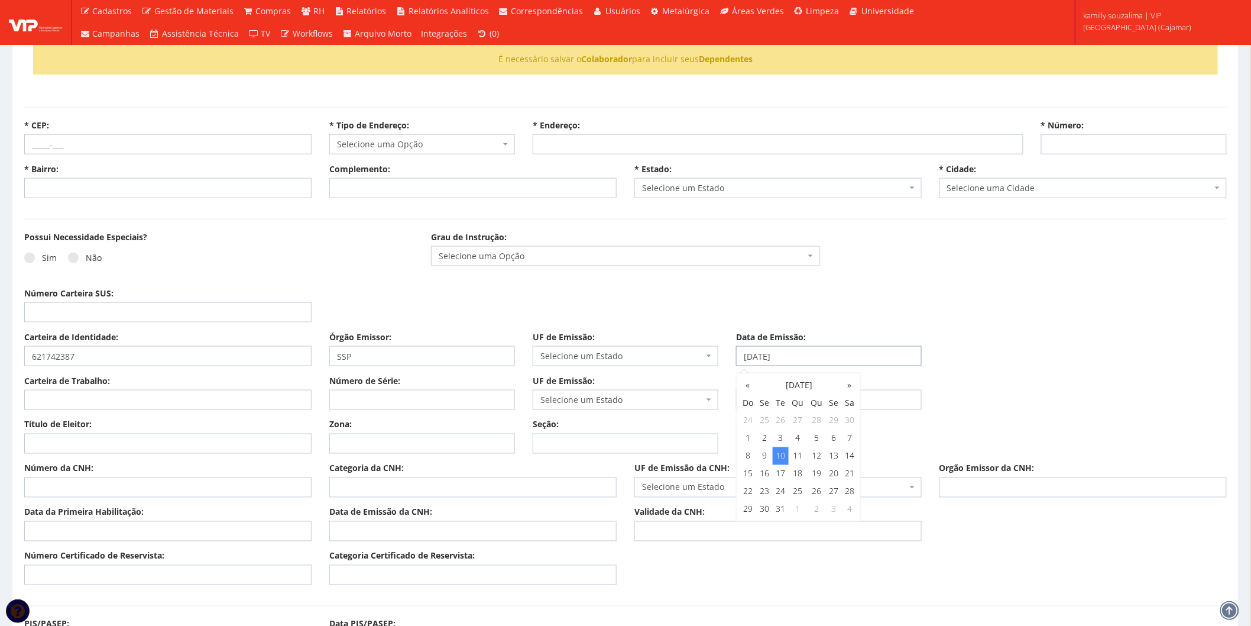
type input "10/05/2016"
click at [816, 307] on div "Número Carteira SUS:" at bounding box center [625, 309] width 1220 height 44
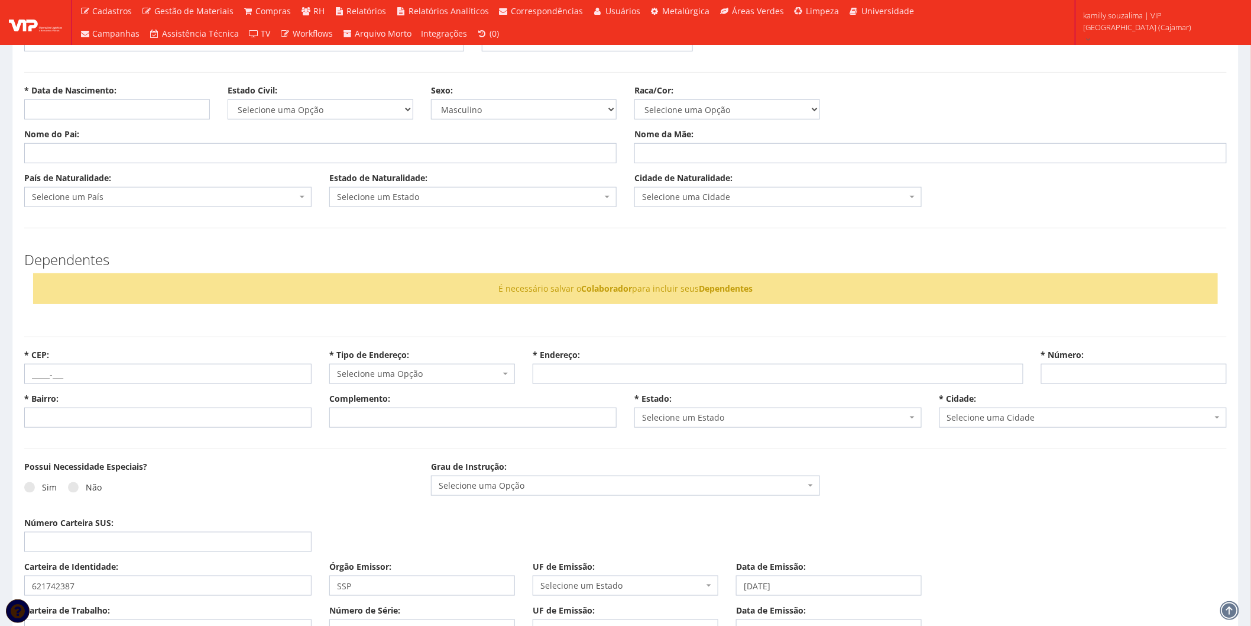
scroll to position [263, 0]
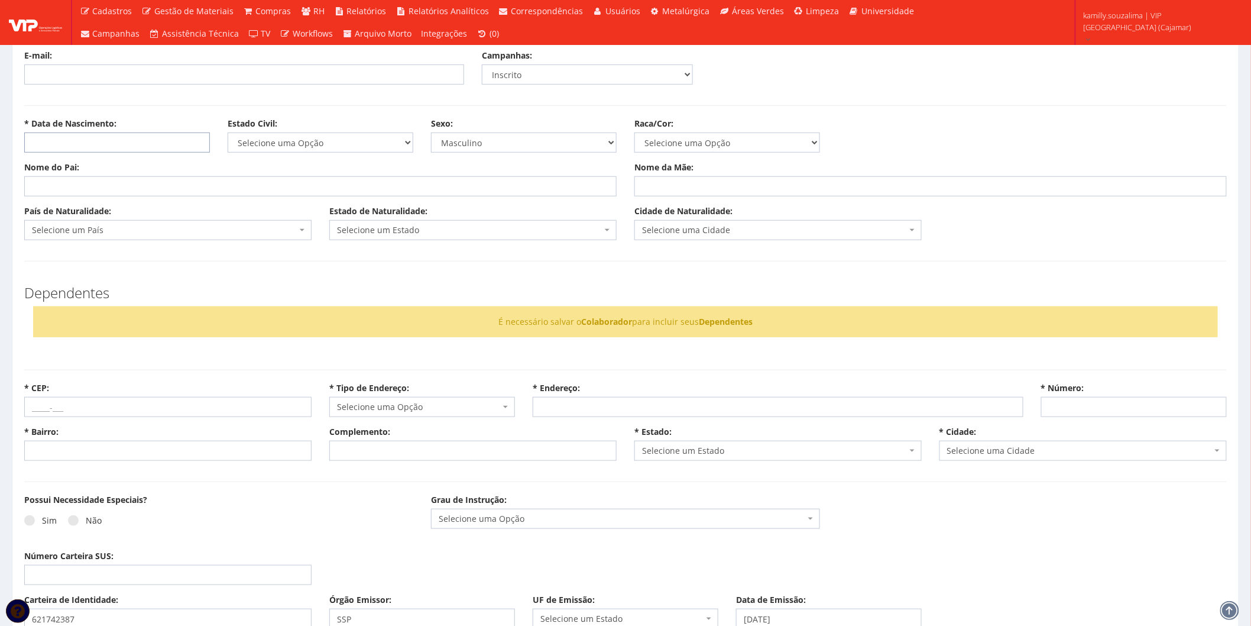
click at [117, 142] on input "* Data de Nascimento:" at bounding box center [117, 142] width 186 height 20
type input "31/12/1998"
click at [279, 179] on input "Nome do Pai:" at bounding box center [320, 186] width 592 height 20
type input "JOAO MIGUEL DE LIMA"
click at [739, 167] on div "Nome da Mãe:" at bounding box center [931, 178] width 610 height 35
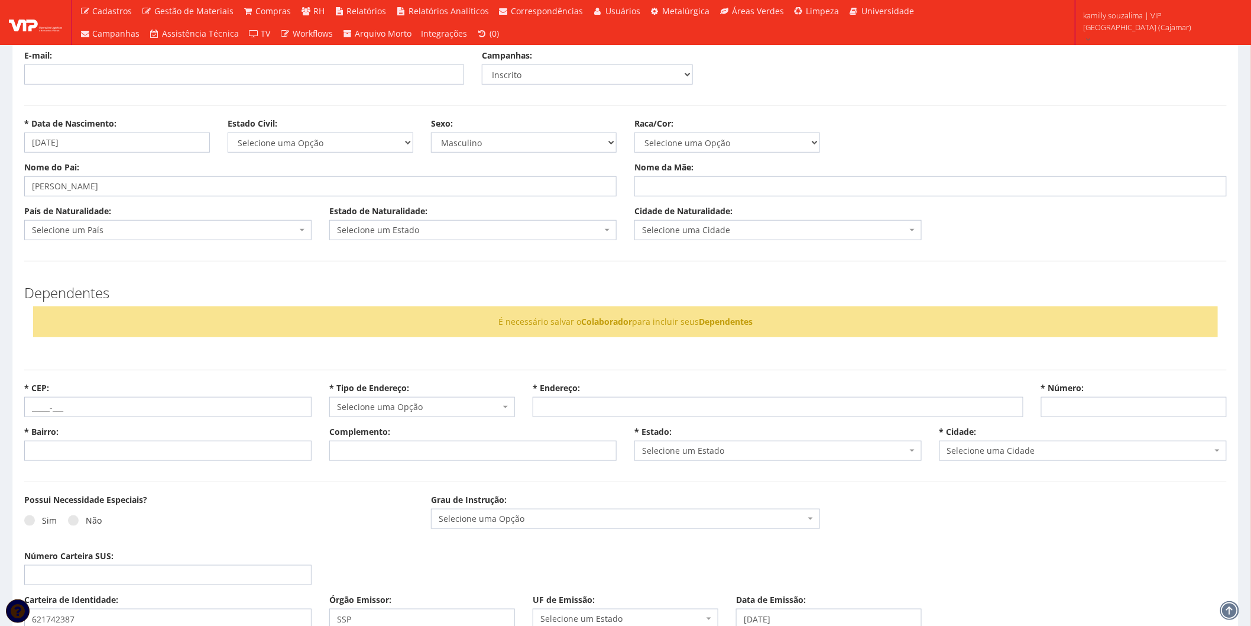
click at [731, 201] on div "Nome do Pai: JOAO MIGUEL DE LIMA Nome da Mãe:" at bounding box center [625, 183] width 1220 height 44
click at [729, 187] on input "Nome da Mãe:" at bounding box center [930, 186] width 592 height 20
type input "A"
type input "MARIA DE LOURDES PEREIRA DE LIMA"
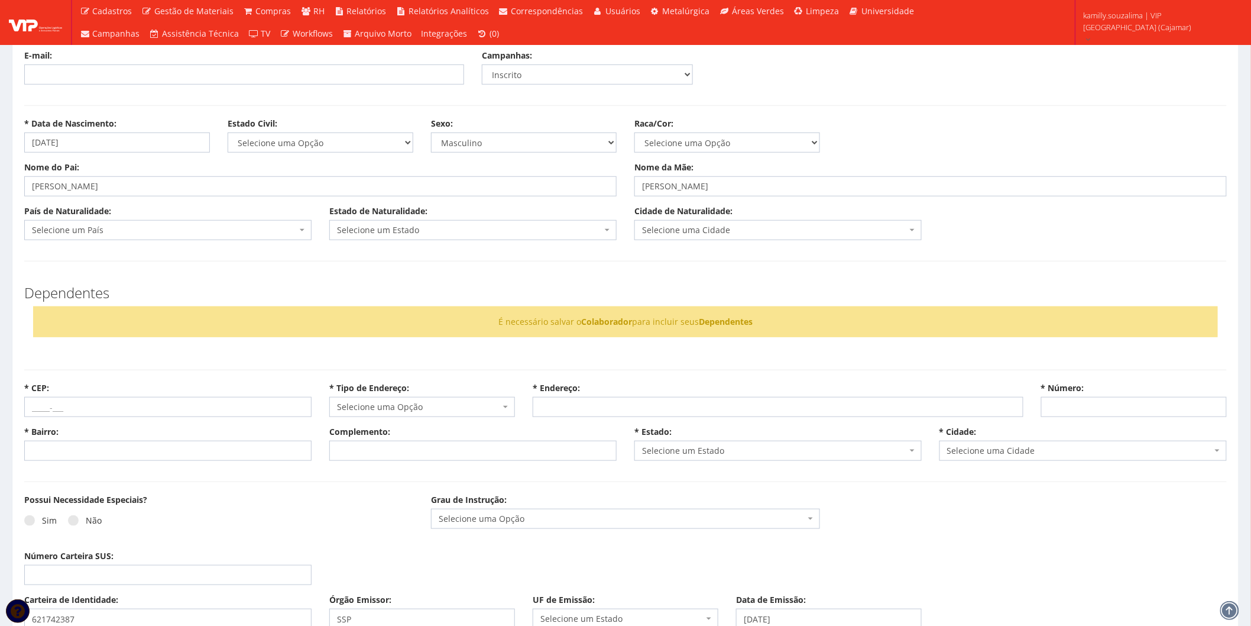
click at [130, 229] on span "Selecione um País" at bounding box center [164, 230] width 265 height 12
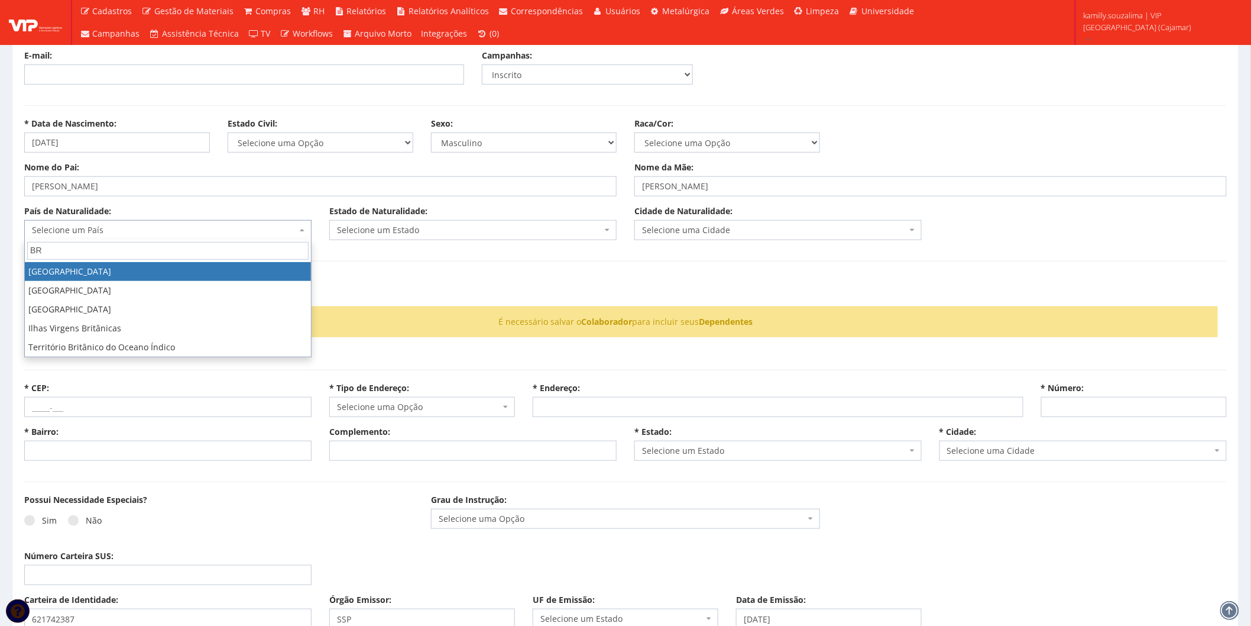
type input "BR"
drag, startPoint x: 73, startPoint y: 267, endPoint x: 90, endPoint y: 264, distance: 17.5
select select "30"
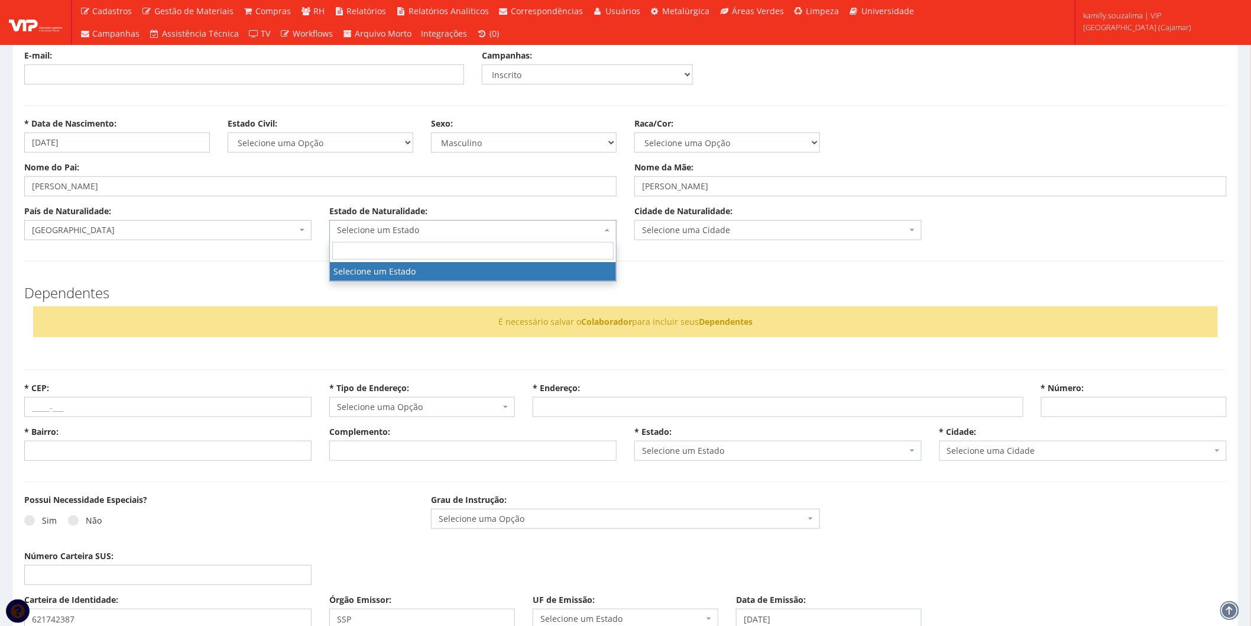
click at [422, 234] on span "Selecione um Estado" at bounding box center [469, 230] width 265 height 12
type input "PE"
click at [428, 260] on span "PE" at bounding box center [473, 250] width 286 height 22
drag, startPoint x: 490, startPoint y: 270, endPoint x: 701, endPoint y: 257, distance: 211.5
select select "17"
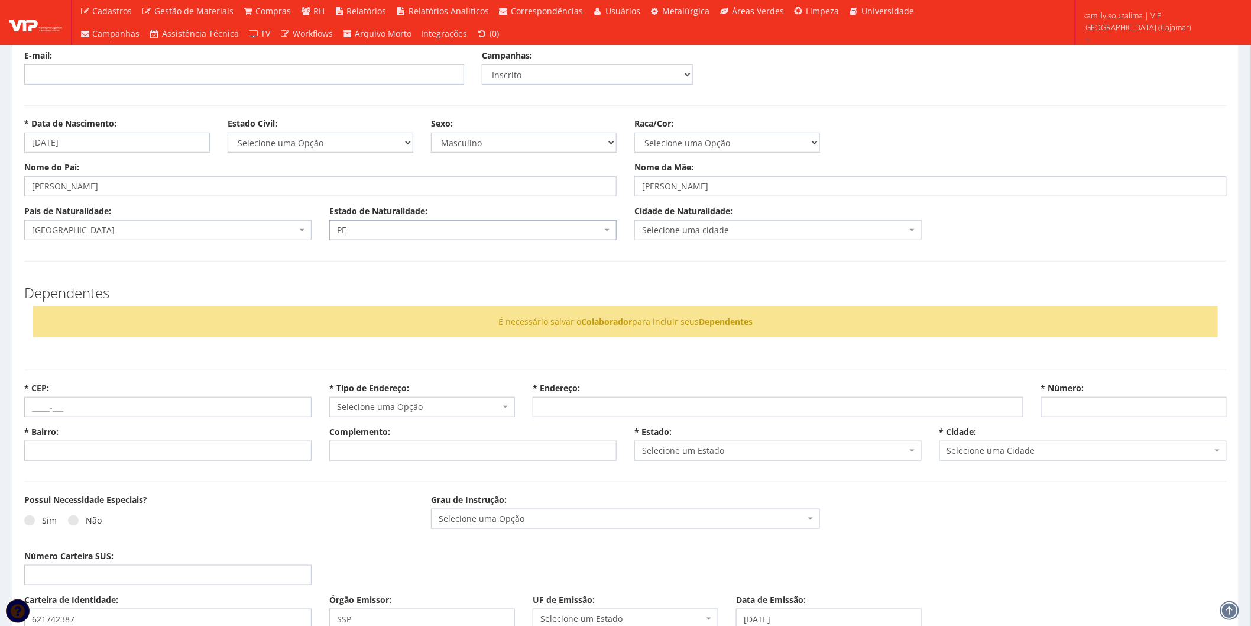
click at [745, 227] on span "Selecione uma cidade" at bounding box center [774, 230] width 265 height 12
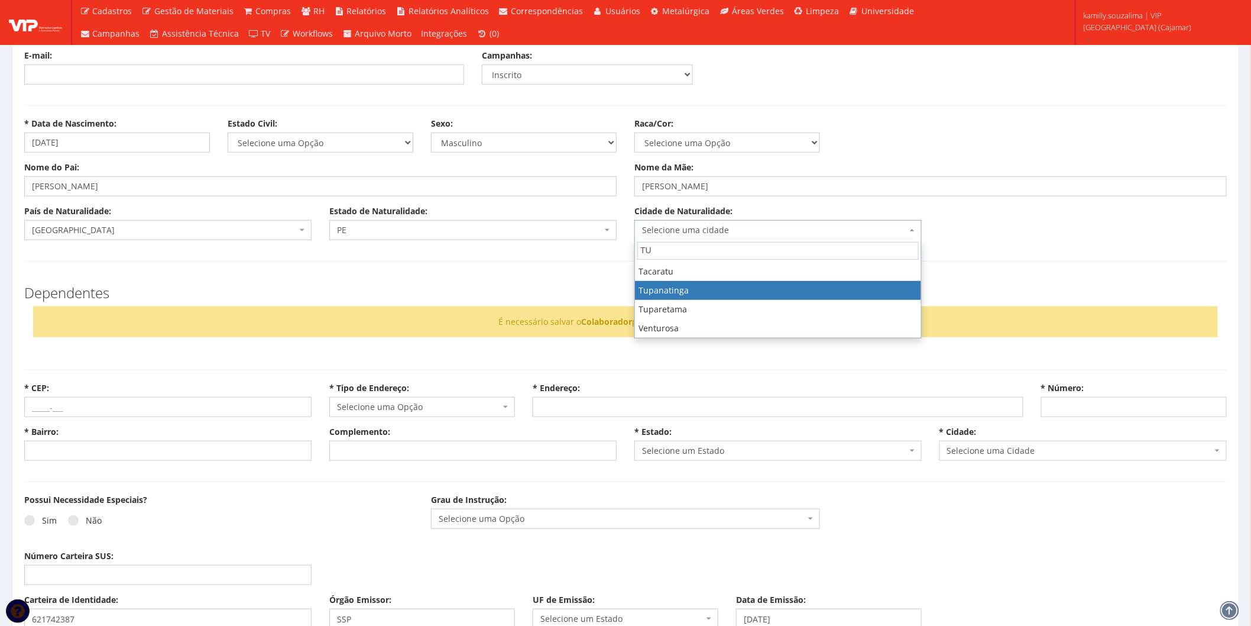
type input "TU"
drag, startPoint x: 729, startPoint y: 289, endPoint x: 734, endPoint y: 282, distance: 8.4
select select "3359"
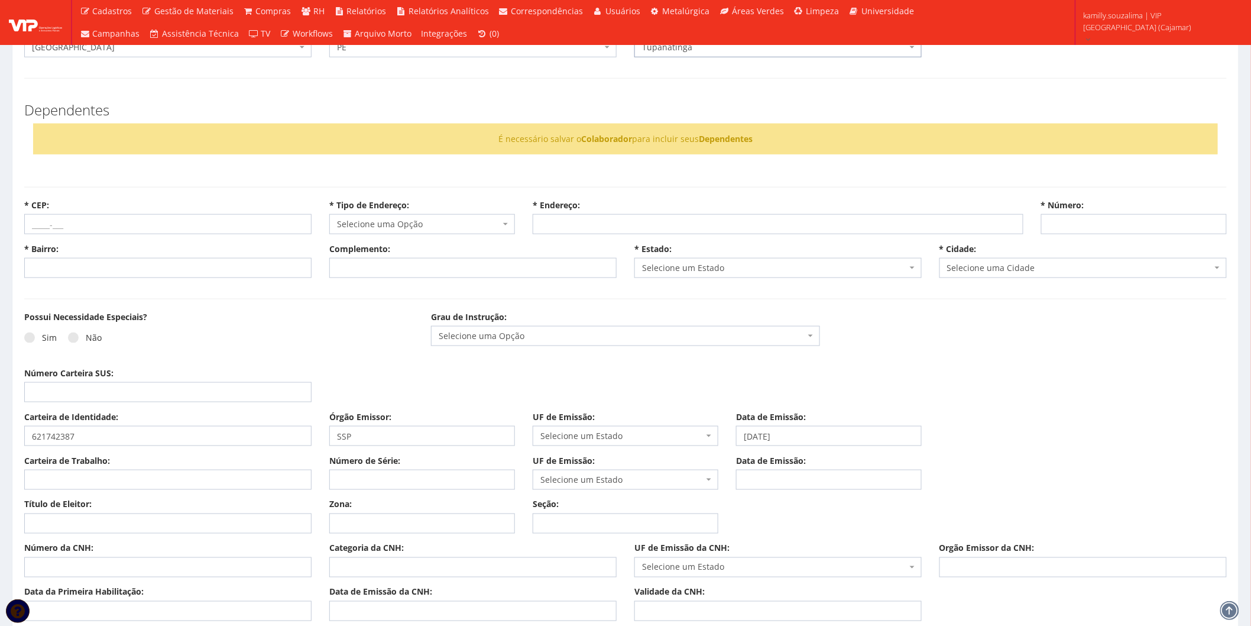
scroll to position [525, 0]
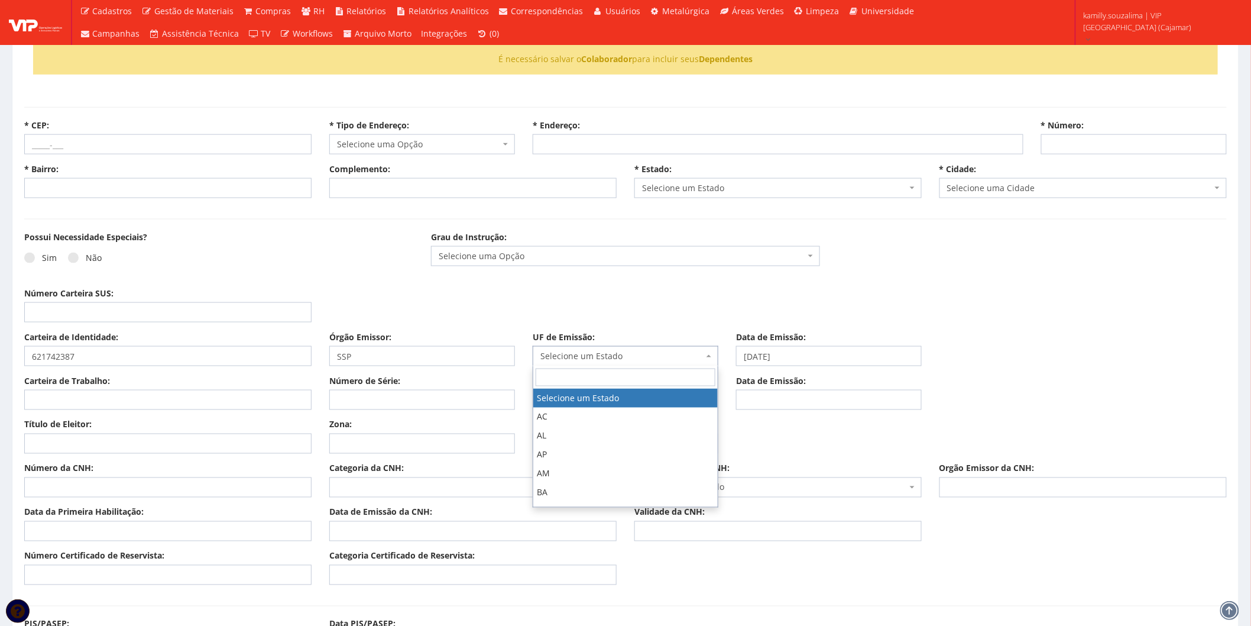
click at [580, 356] on span "Selecione um Estado" at bounding box center [621, 356] width 163 height 12
type input "SP"
select select "SP"
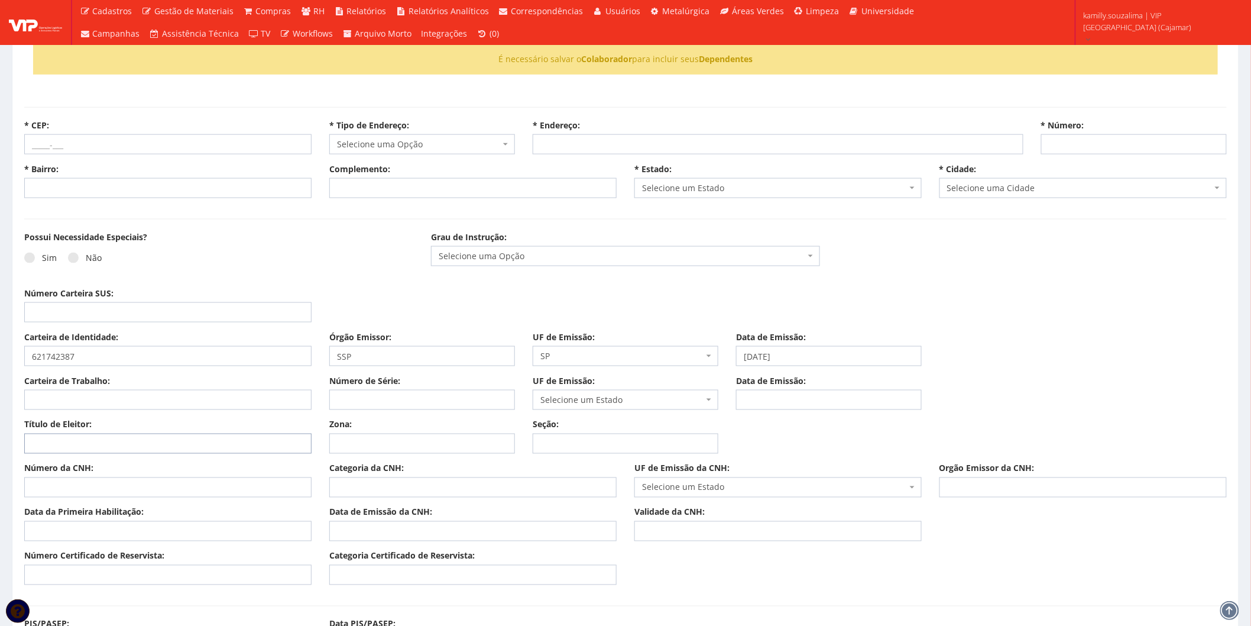
click at [86, 446] on input "Título de Eleitor:" at bounding box center [167, 443] width 287 height 20
type input "70780061110"
click at [383, 444] on input "Zona:" at bounding box center [422, 443] width 186 height 20
drag, startPoint x: 118, startPoint y: 444, endPoint x: 21, endPoint y: 444, distance: 97.6
click at [21, 444] on div "Título de Eleitor: 70780061110" at bounding box center [167, 436] width 305 height 35
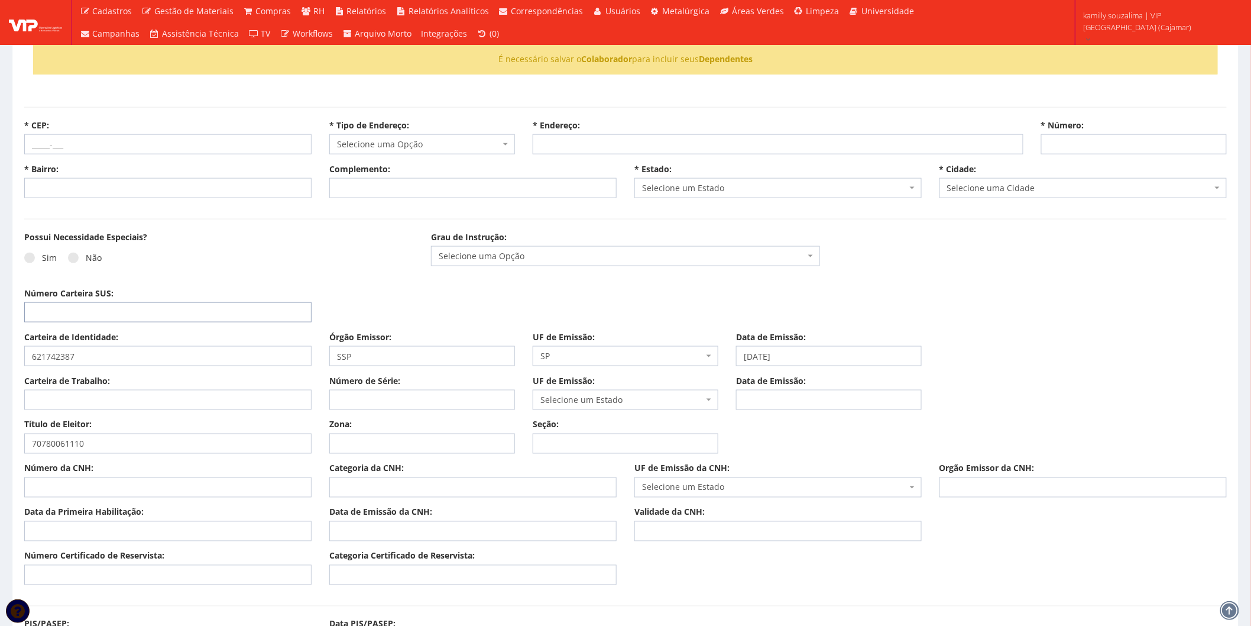
click at [122, 312] on input "Número Carteira SUS:" at bounding box center [167, 312] width 287 height 20
paste input "70780061110"
type input "70780061110"
drag, startPoint x: 131, startPoint y: 448, endPoint x: 38, endPoint y: 443, distance: 93.5
click at [38, 443] on input "70780061110" at bounding box center [167, 443] width 287 height 20
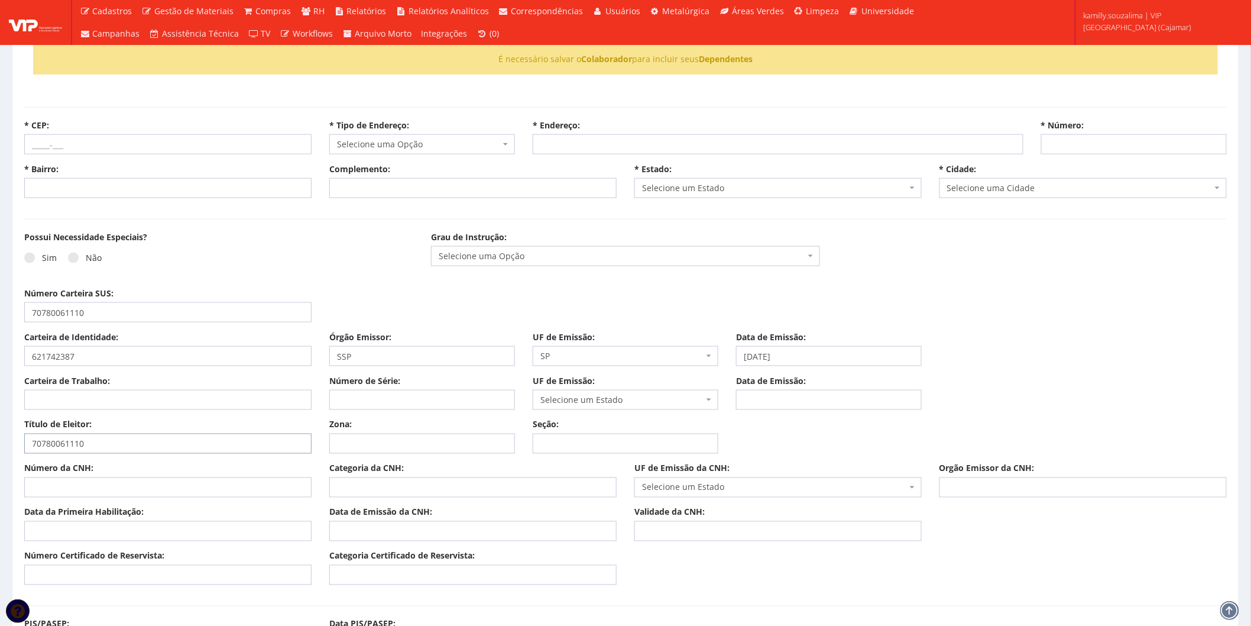
type input "7"
drag, startPoint x: 140, startPoint y: 307, endPoint x: 12, endPoint y: 311, distance: 127.8
type input "70780061110410"
click at [450, 306] on div "Número Carteira SUS: 70780061110410" at bounding box center [625, 309] width 1220 height 44
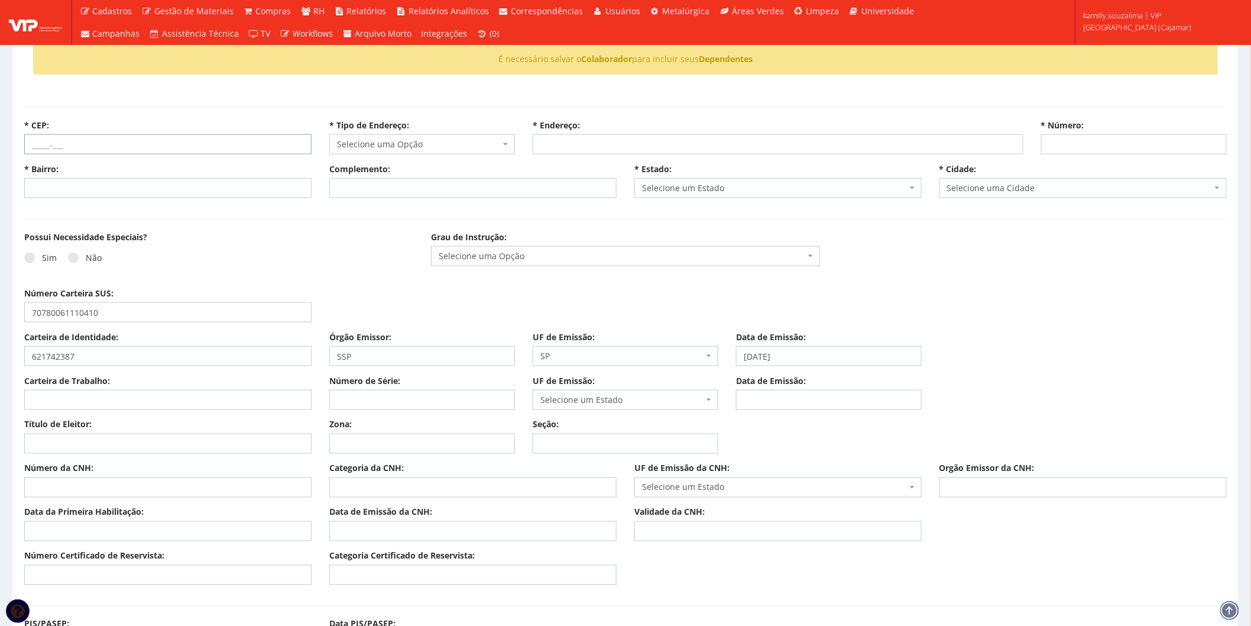
click at [90, 145] on input "* CEP:" at bounding box center [167, 144] width 287 height 20
type input "07787-005"
select select
type input "Carregando..."
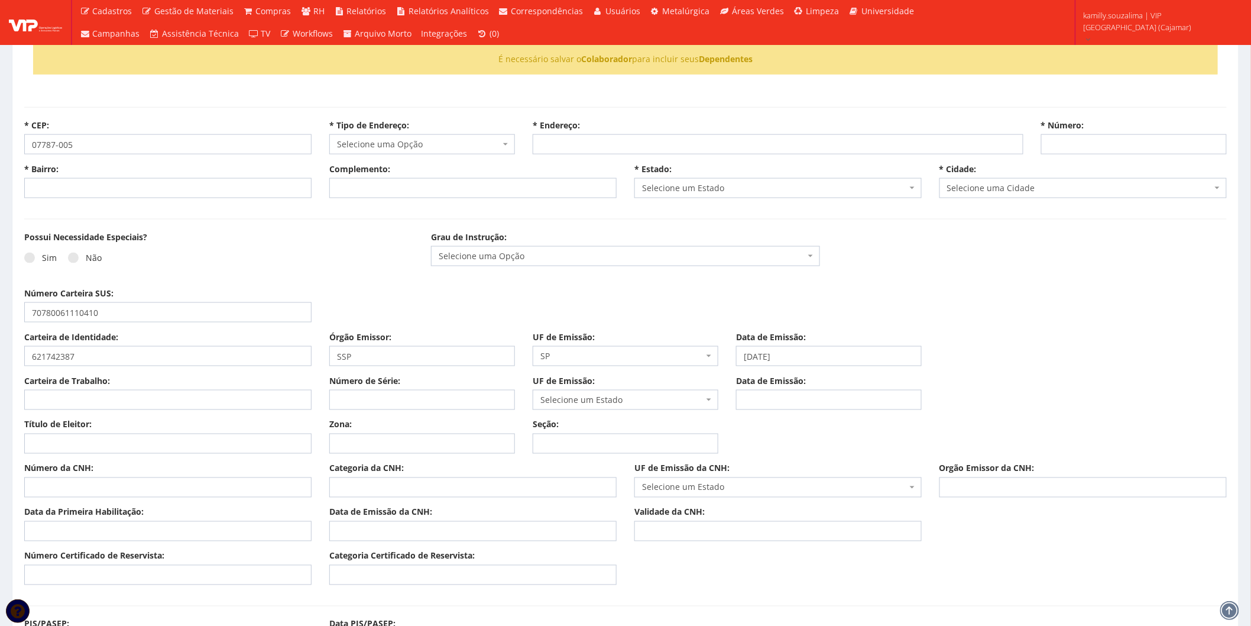
type input "Carregando..."
select select
click at [197, 236] on div "Possui Necessidade Especiais? Sim Não" at bounding box center [218, 254] width 407 height 47
click at [381, 251] on div "Sim Não" at bounding box center [218, 262] width 389 height 33
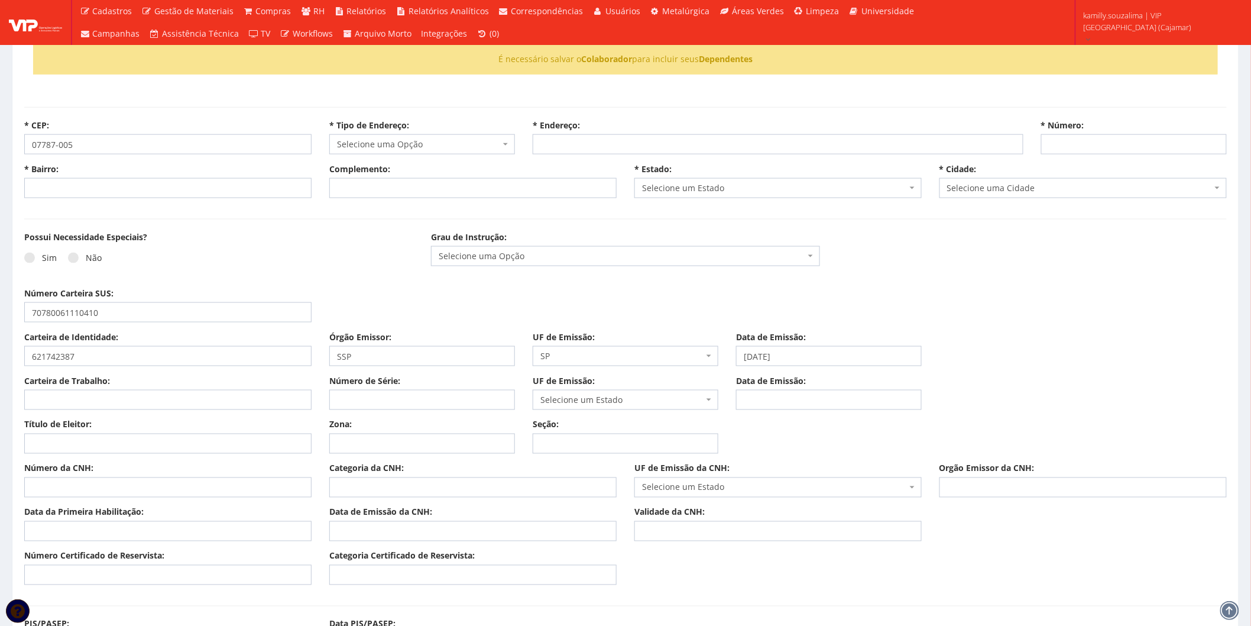
click at [334, 281] on div "Possui Necessidade Especiais? Sim Não Grau de Instrução: Selecione uma Opção En…" at bounding box center [625, 259] width 1220 height 56
click at [448, 149] on span "Selecione uma Opção" at bounding box center [418, 144] width 163 height 12
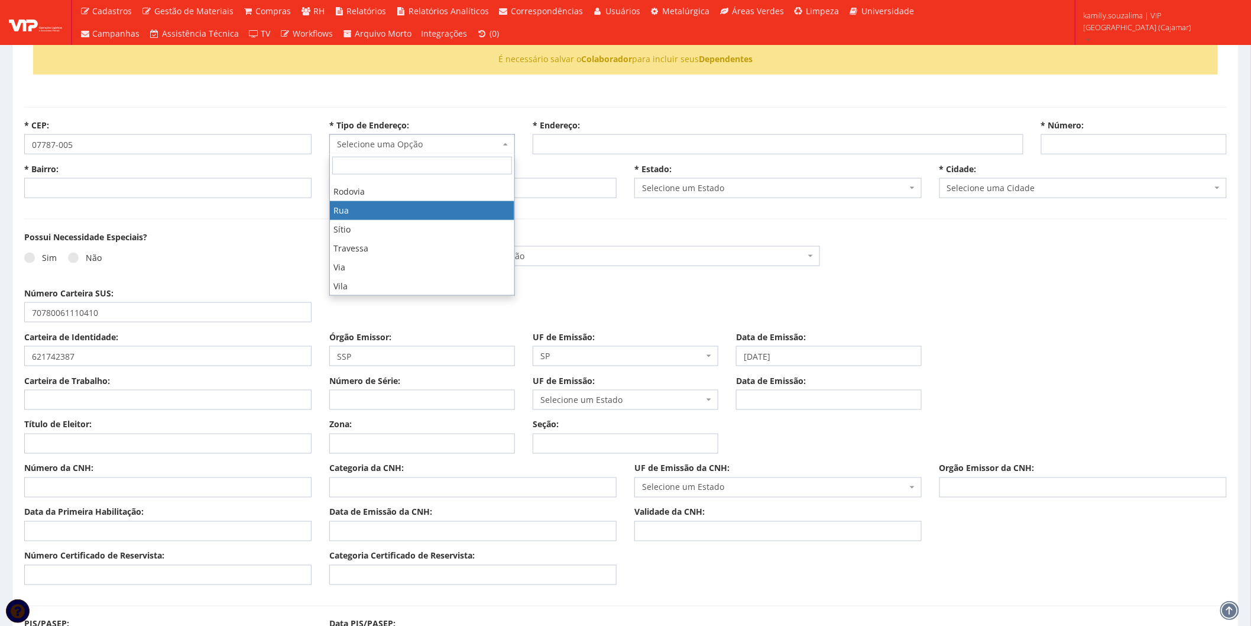
drag, startPoint x: 387, startPoint y: 209, endPoint x: 546, endPoint y: 138, distance: 173.6
select select "rua"
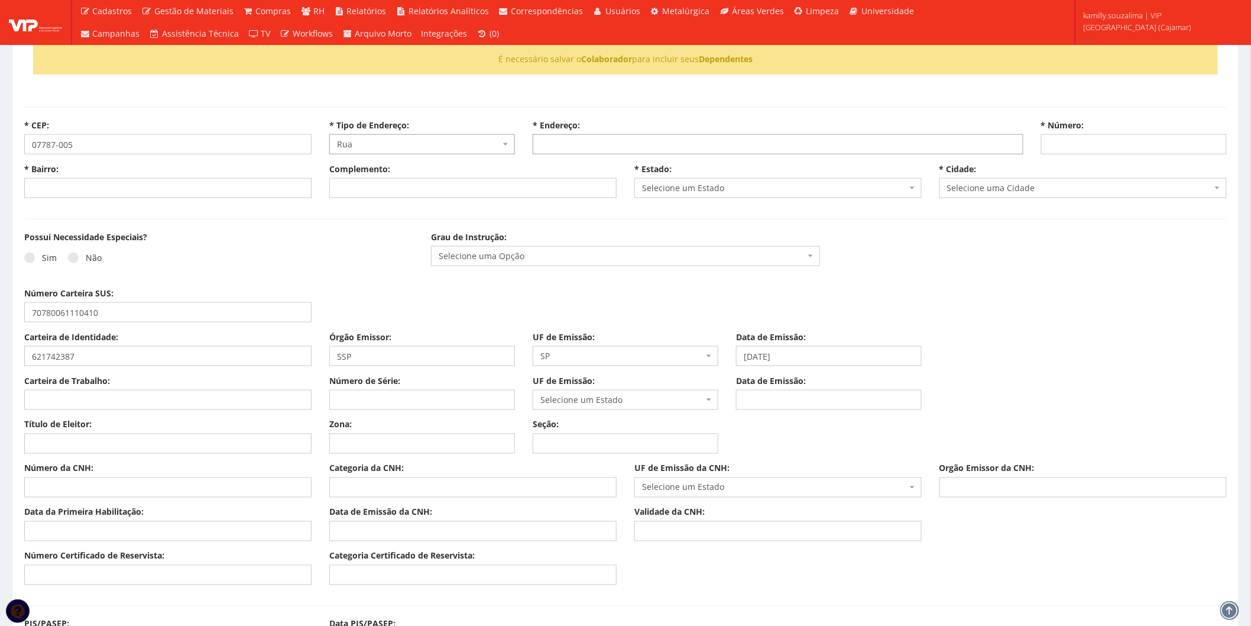
click at [584, 141] on input "* Endereço:" at bounding box center [778, 144] width 491 height 20
type input "d"
type input "DAS CISALPINAS"
drag, startPoint x: 1157, startPoint y: 129, endPoint x: 1155, endPoint y: 148, distance: 19.6
click at [1156, 139] on div "* Número:" at bounding box center [1133, 136] width 203 height 35
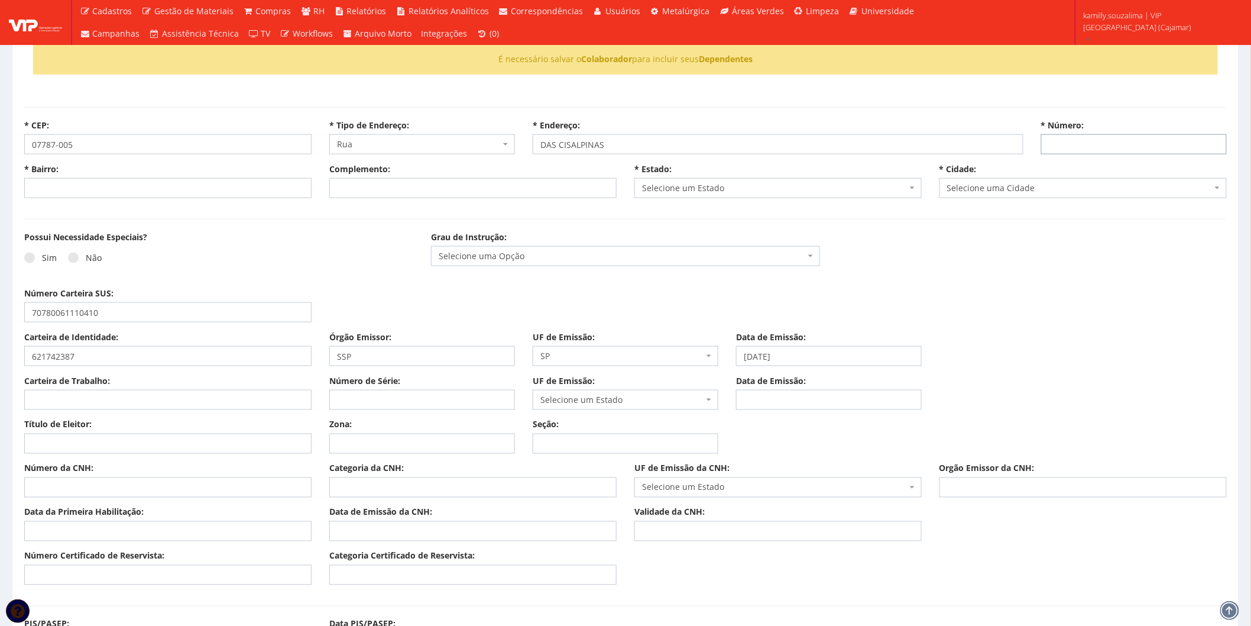
click at [1155, 148] on input "* Número:" at bounding box center [1134, 144] width 186 height 20
type input "297"
type input "PQ SAO ROBERTO"
click at [730, 175] on div "* Estado: Selecione um Estado AC AL AM AP BA Cacheu CE DF ES GO MA MG MS MT PA …" at bounding box center [778, 180] width 305 height 35
click at [735, 182] on span "Selecione um Estado" at bounding box center [774, 188] width 265 height 12
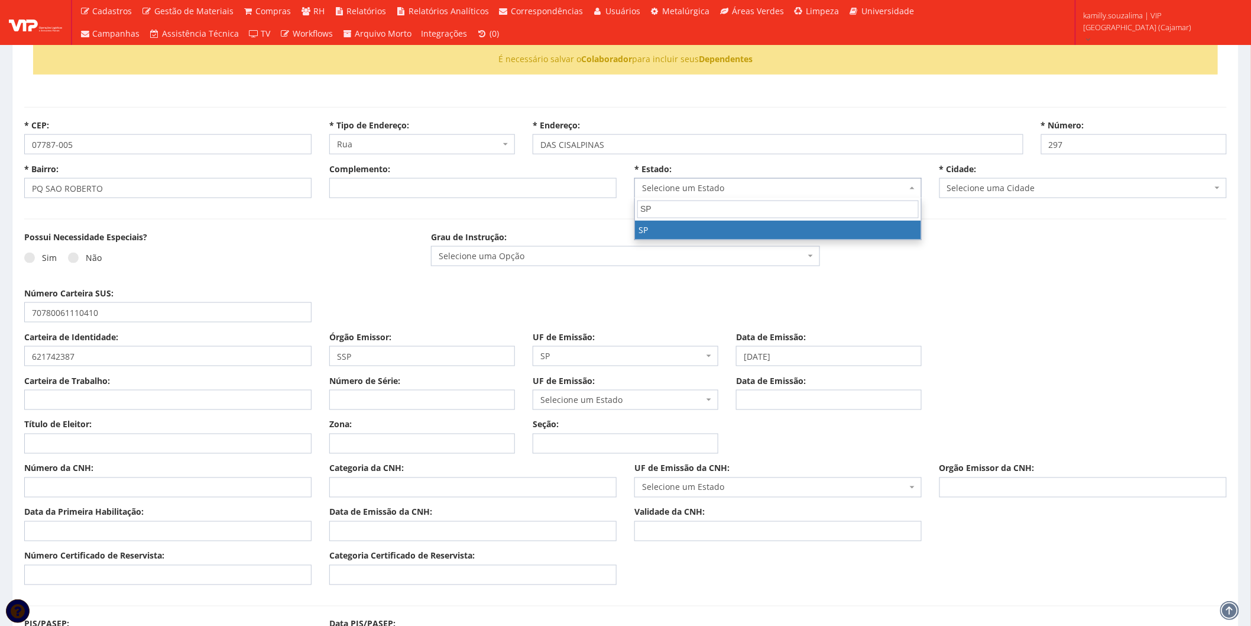
type input "SP"
drag, startPoint x: 782, startPoint y: 226, endPoint x: 828, endPoint y: 222, distance: 46.3
select select "25"
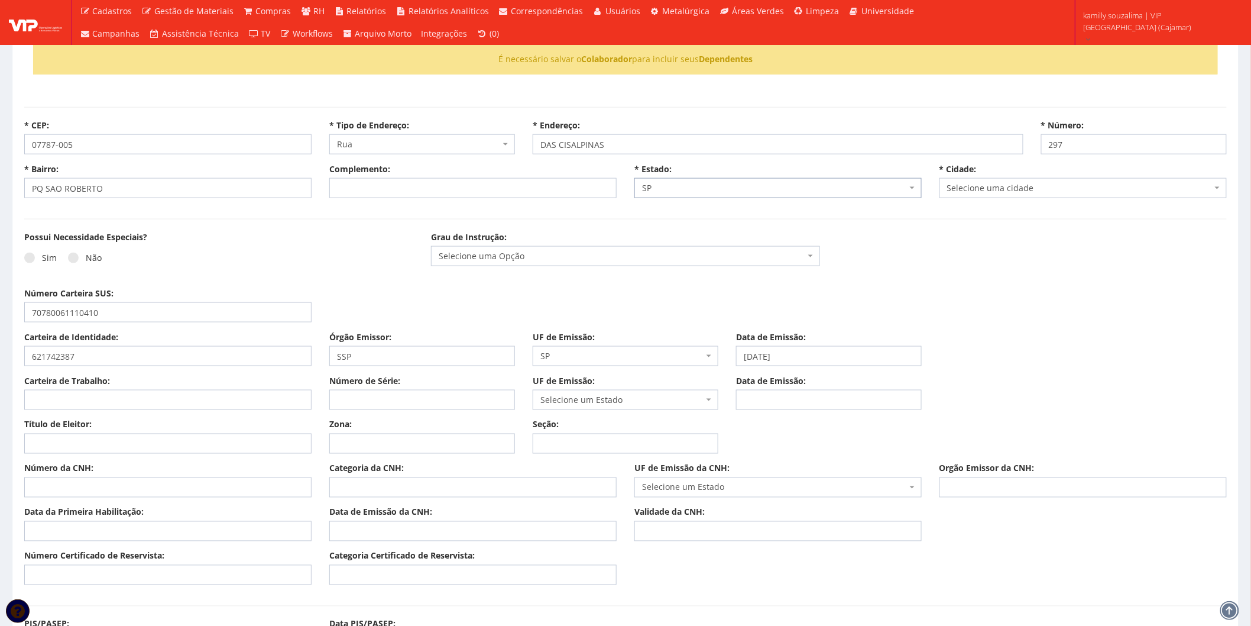
click at [1048, 189] on span "Selecione uma cidade" at bounding box center [1079, 188] width 265 height 12
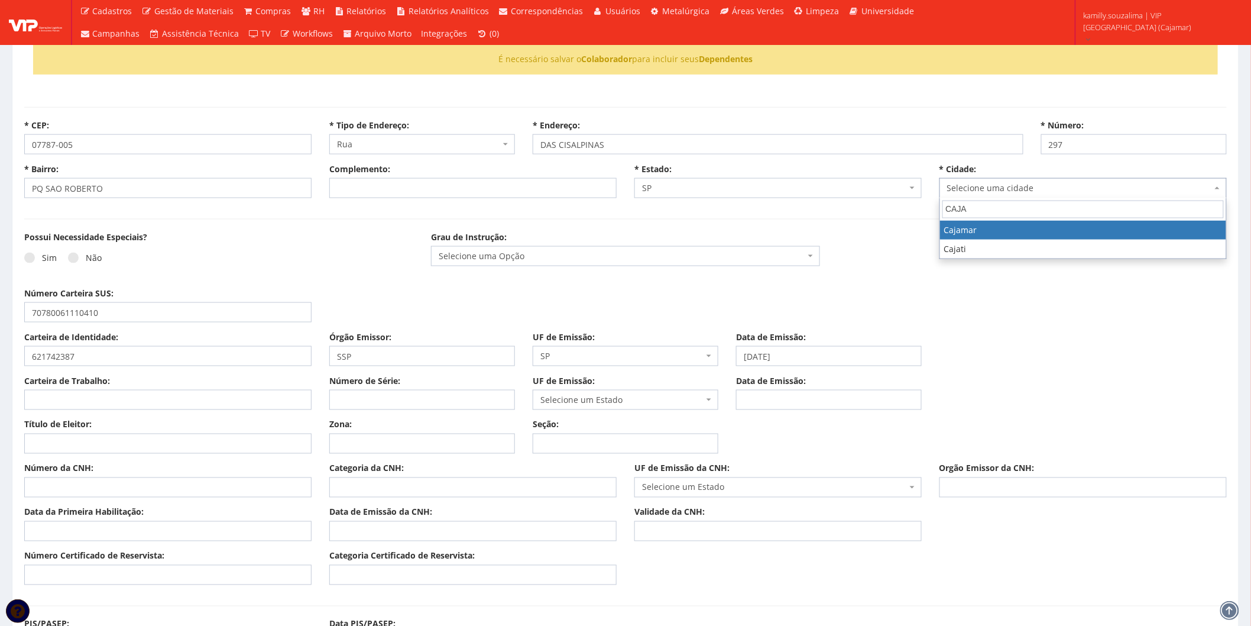
type input "CAJA"
select select "4809"
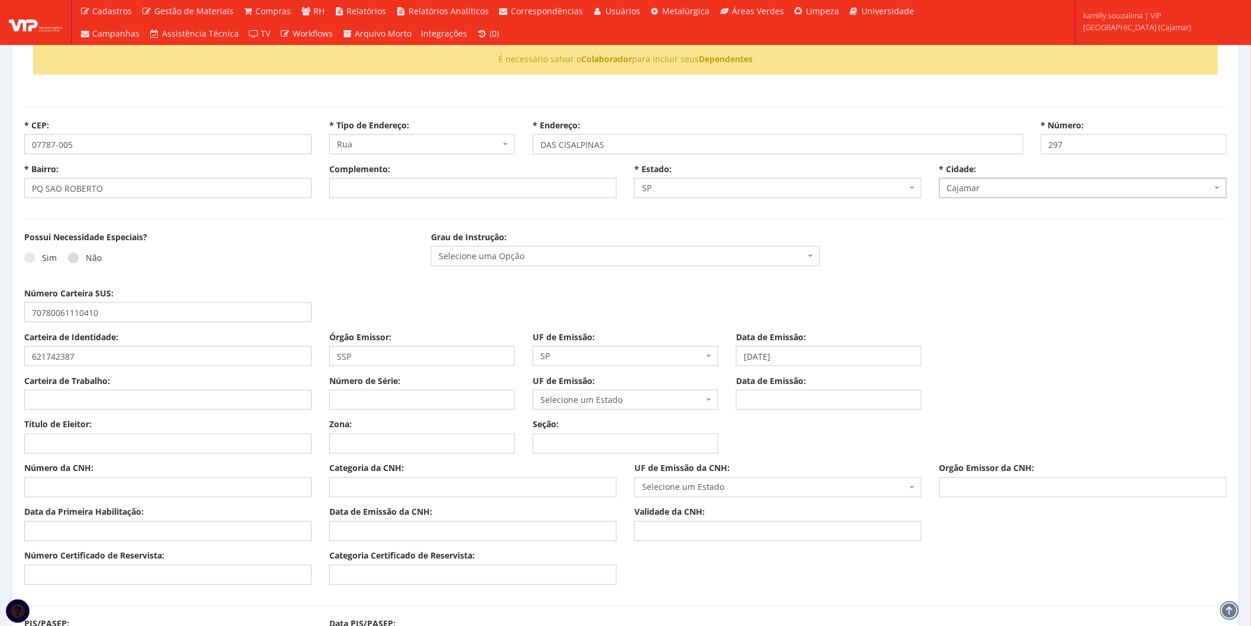
click at [79, 253] on label "Não" at bounding box center [85, 258] width 34 height 12
click at [251, 263] on div "Sim Não" at bounding box center [218, 262] width 389 height 33
click at [71, 256] on span at bounding box center [73, 257] width 11 height 11
click at [86, 256] on input "Não" at bounding box center [90, 258] width 8 height 8
radio input "true"
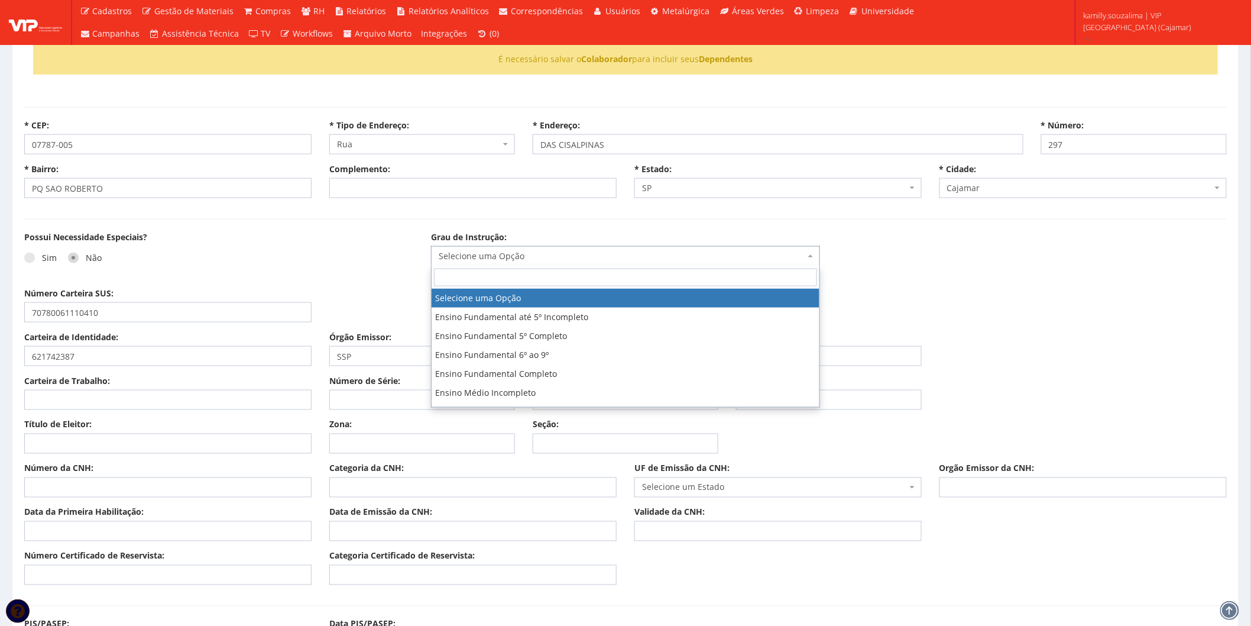
click at [545, 249] on span "Selecione uma Opção" at bounding box center [625, 256] width 389 height 20
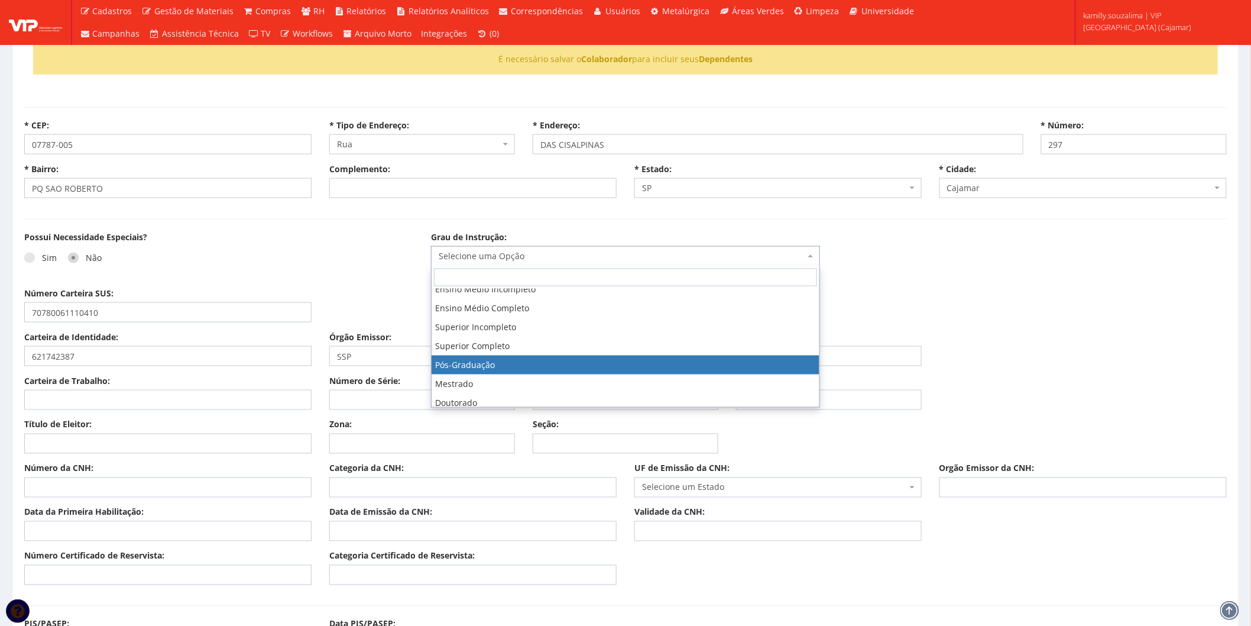
scroll to position [66, 0]
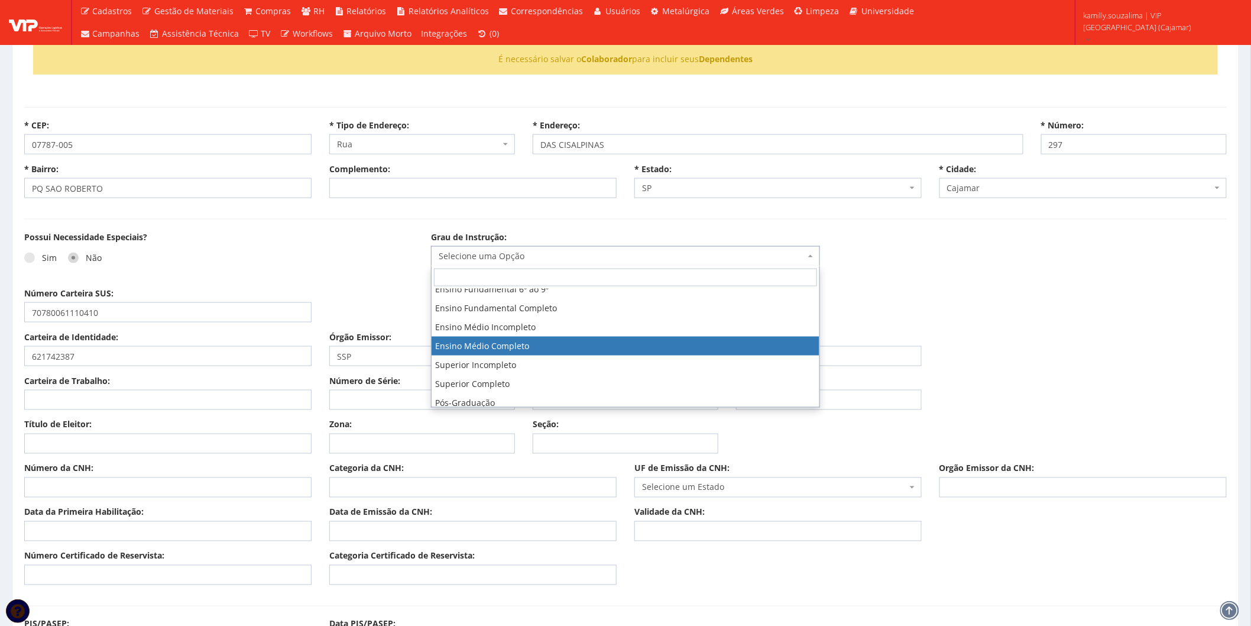
select select "ensino_medio_completo"
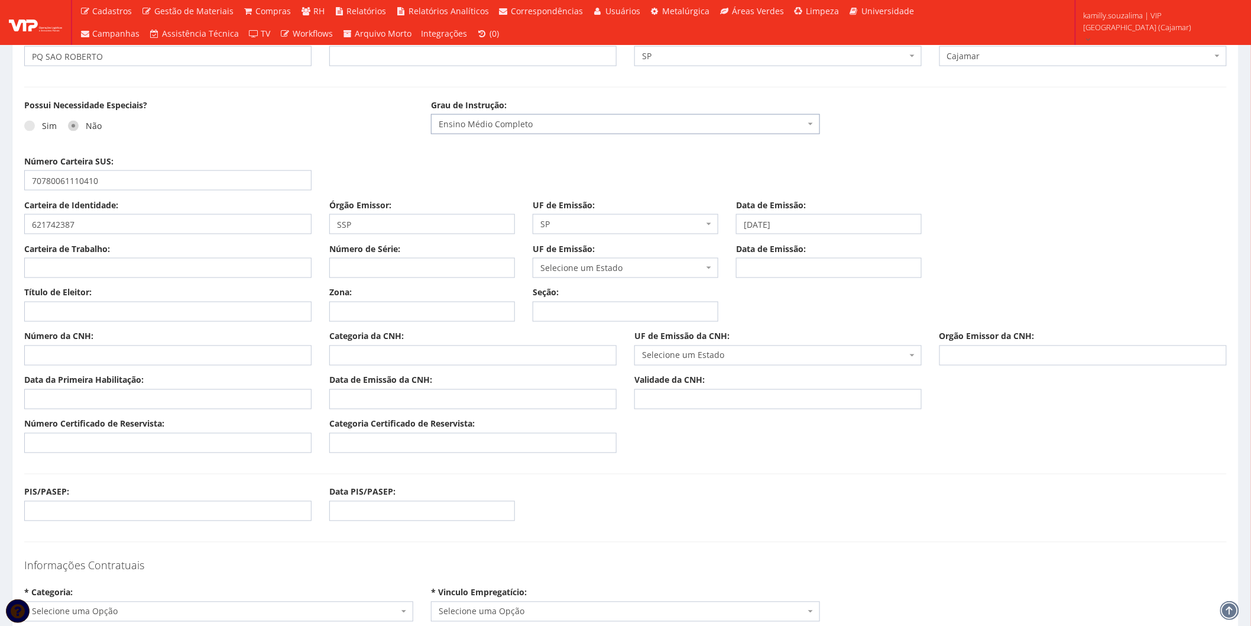
scroll to position [788, 0]
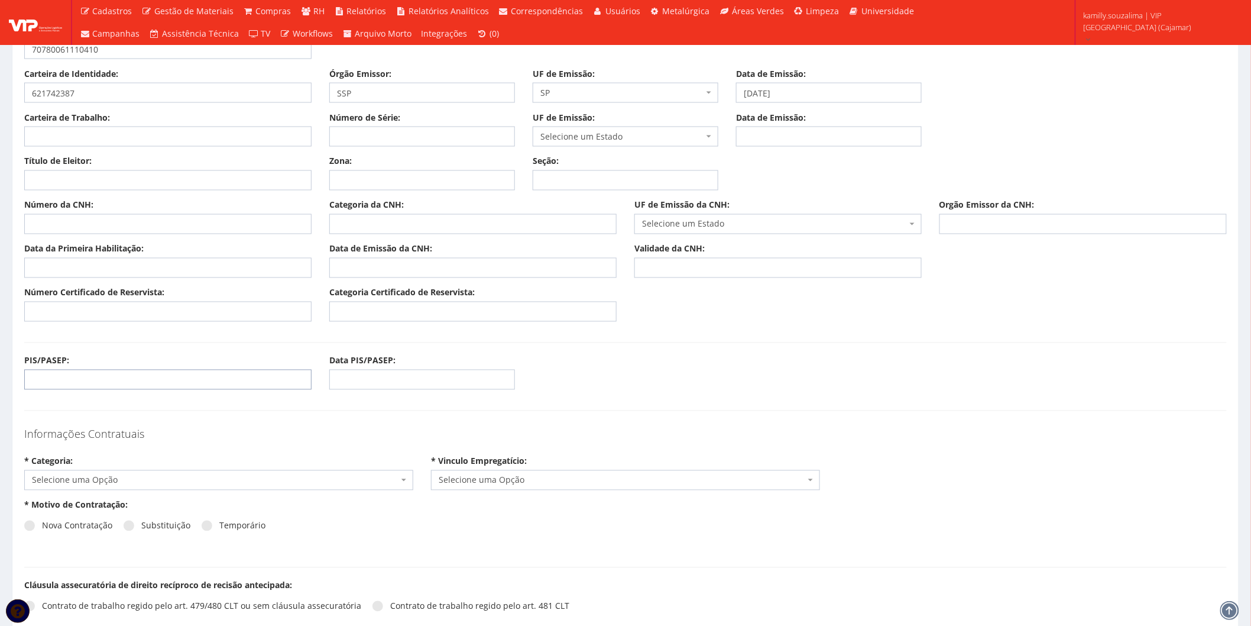
click at [79, 385] on input "PIS/PASEP:" at bounding box center [167, 380] width 287 height 20
click at [194, 324] on div "Número Certificado de Reservista: Categoria Certificado de Reservista:" at bounding box center [625, 309] width 1220 height 44
click at [134, 377] on input "1639868895" at bounding box center [167, 380] width 287 height 20
type input "16398688954"
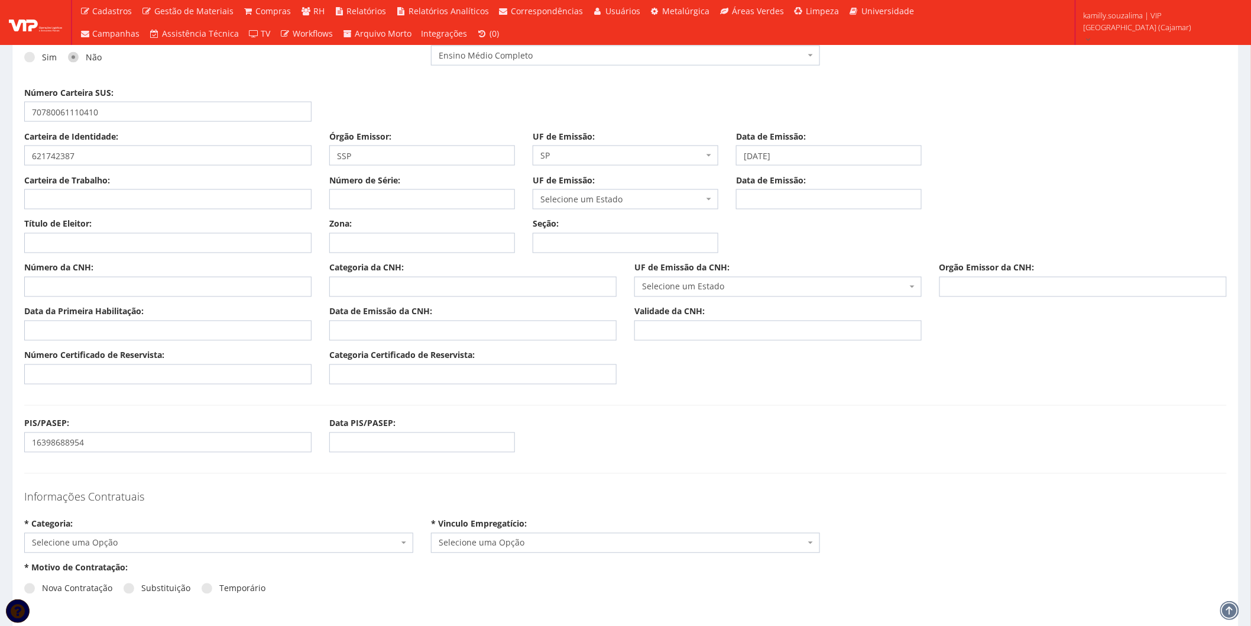
scroll to position [722, 0]
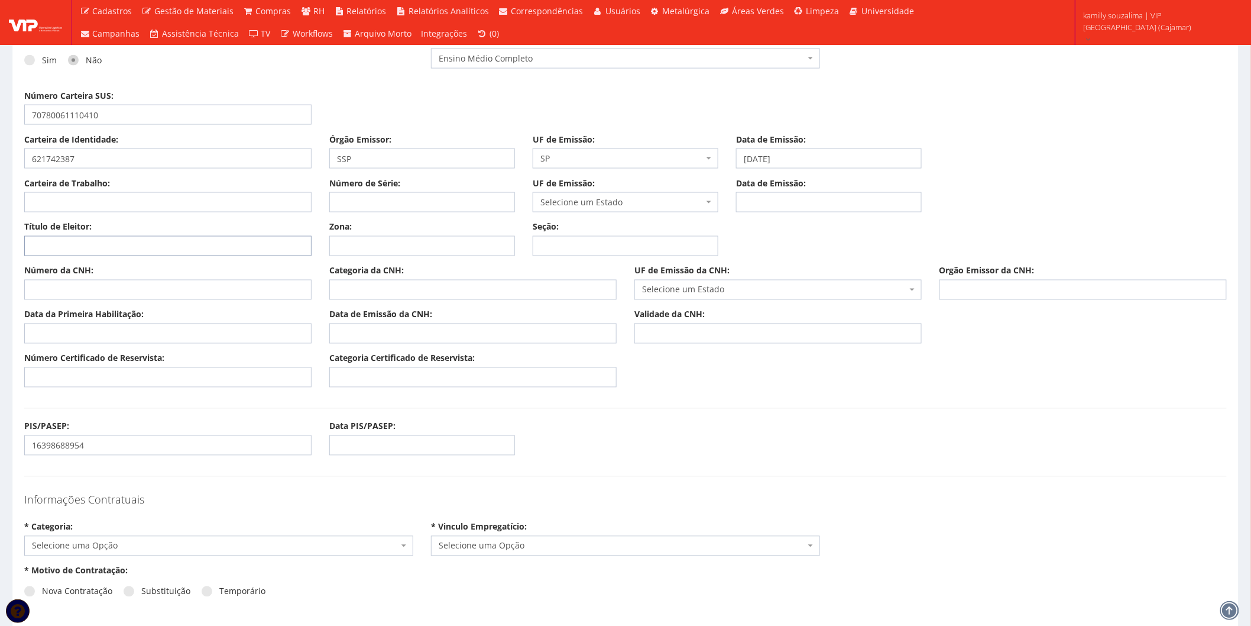
click at [121, 251] on input "Título de Eleitor:" at bounding box center [167, 246] width 287 height 20
type input "5"
type input "452327310183"
click at [406, 245] on input "Zona:" at bounding box center [422, 246] width 186 height 20
type input "354"
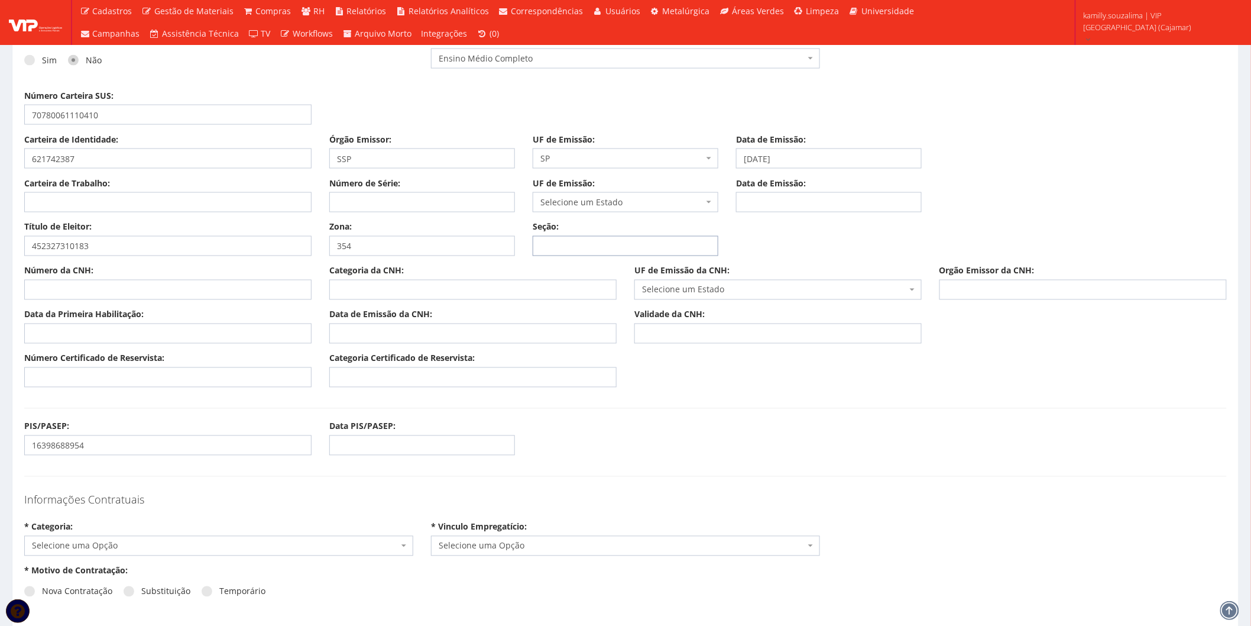
click at [608, 248] on input "Seção:" at bounding box center [626, 246] width 186 height 20
type input "0076"
click at [896, 241] on div "Título de Eleitor: 452327310183 Zona: 354 Seção: 0076" at bounding box center [625, 243] width 1220 height 44
click at [171, 395] on div "Número Certificado de Reservista: Categoria Certificado de Reservista:" at bounding box center [625, 374] width 1220 height 44
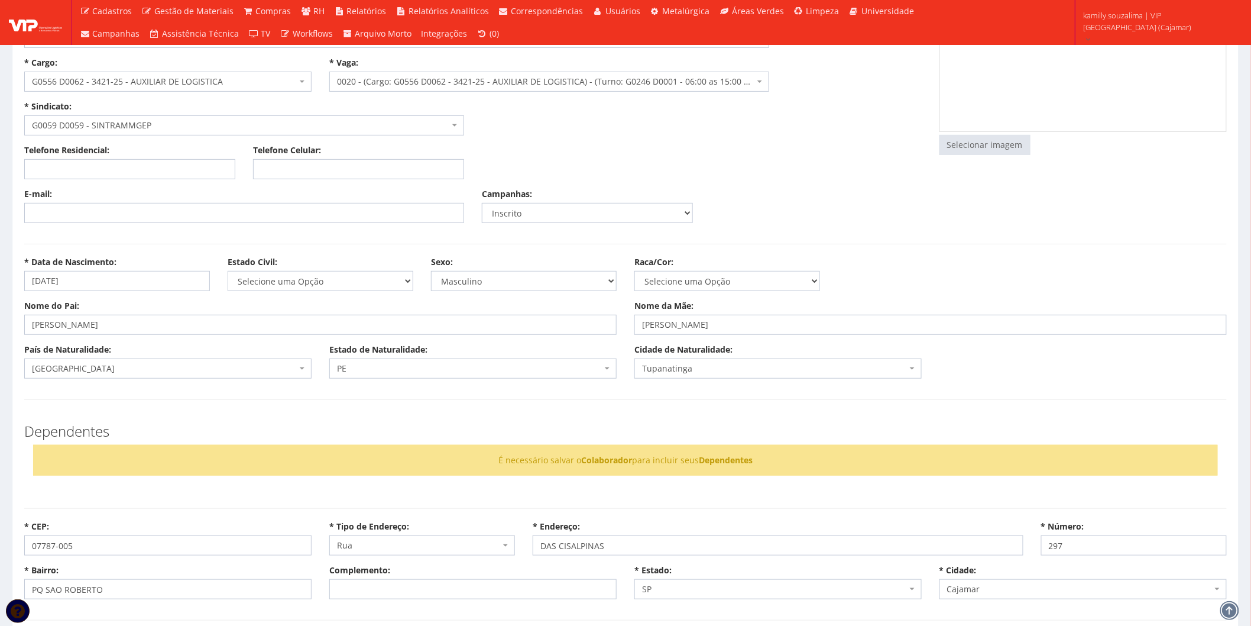
scroll to position [0, 0]
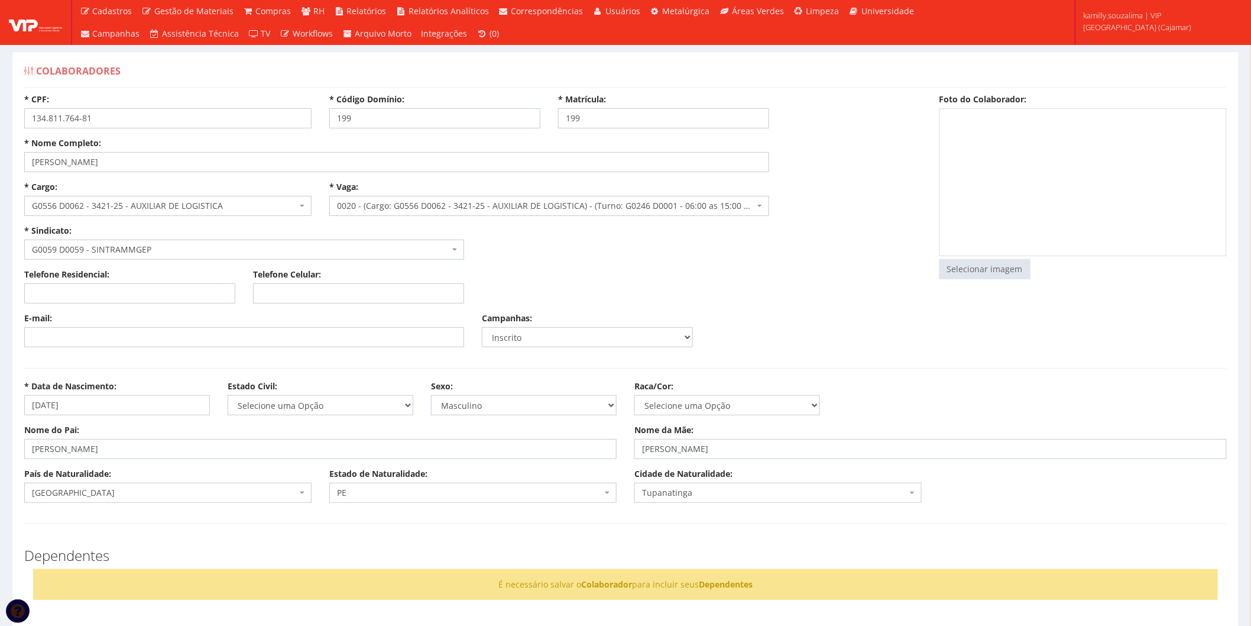
click at [1006, 256] on div "Selecionar imagem Trocar Remover" at bounding box center [1082, 193] width 287 height 171
click at [1006, 266] on input "file" at bounding box center [985, 269] width 90 height 19
type input "C:\fakepath\Captura de tela 2025-10-01 154303.png"
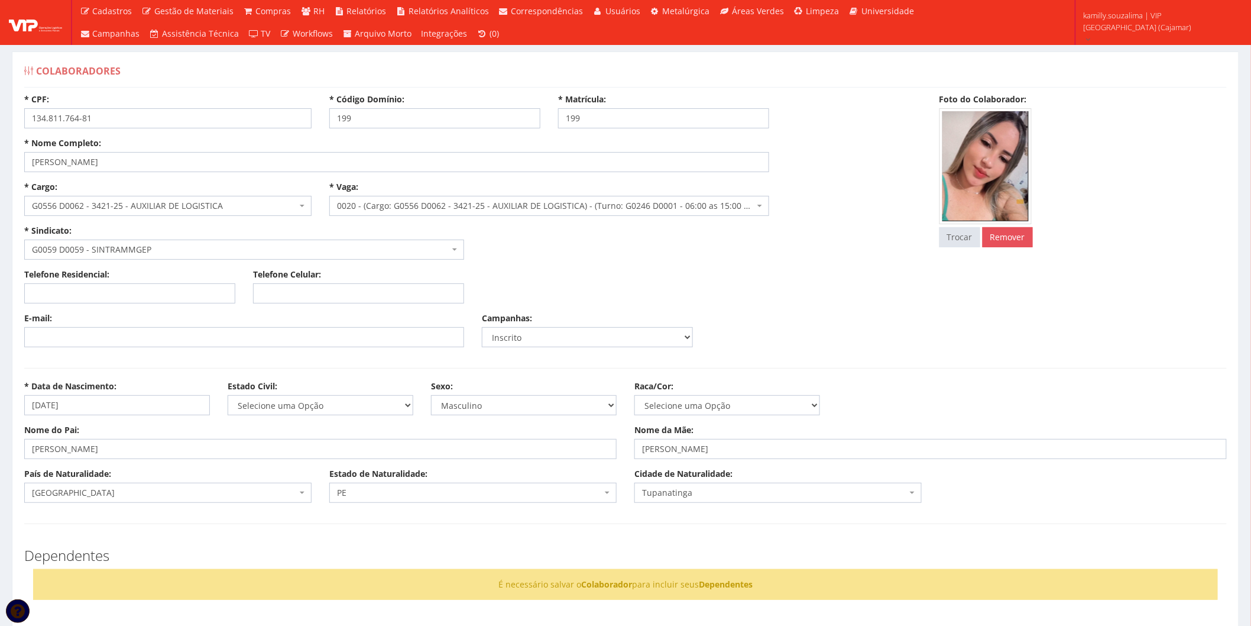
scroll to position [66, 0]
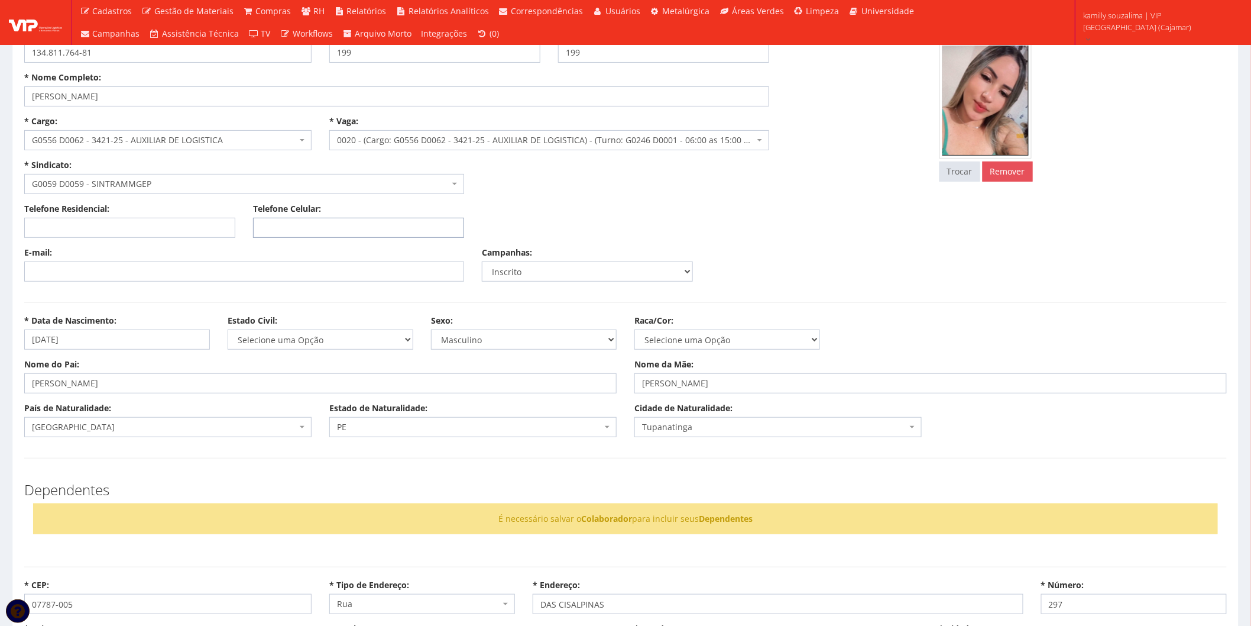
click at [363, 228] on input "Telefone Celular:" at bounding box center [358, 228] width 211 height 20
paste input "(11) 95149-6076"
type input "(11) 95149-6076"
click at [225, 268] on input "E-mail:" at bounding box center [244, 271] width 440 height 20
click at [620, 210] on div "Telefone Residencial: Telefone Celular: (11) 95149-6076" at bounding box center [472, 225] width 915 height 44
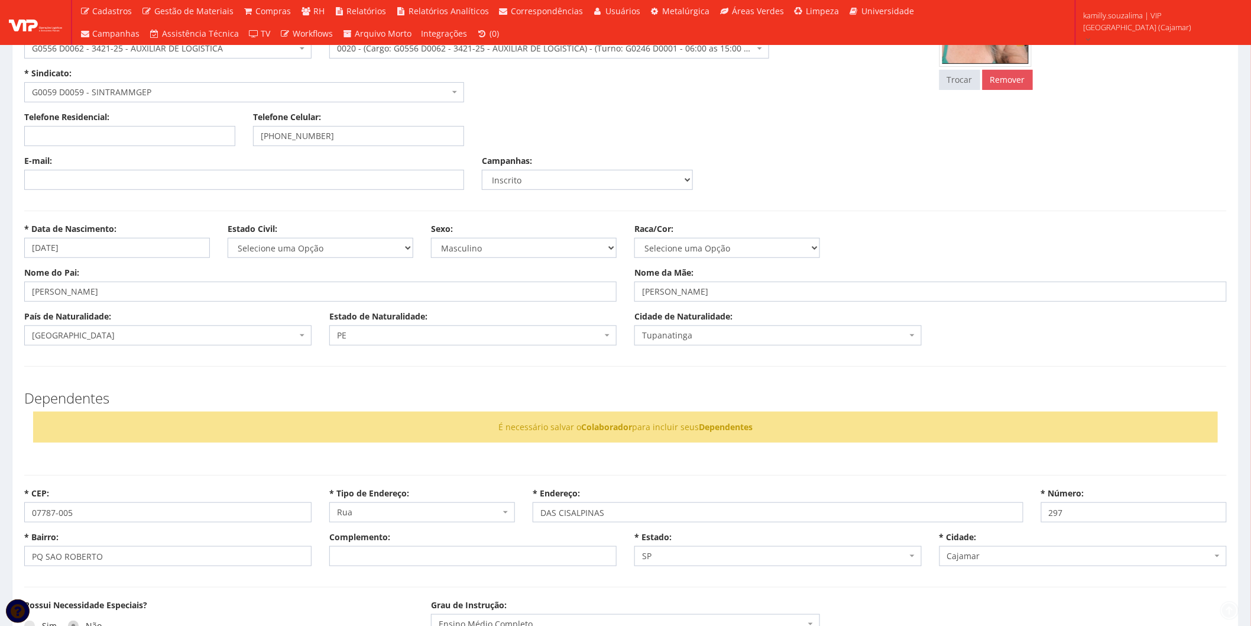
scroll to position [263, 0]
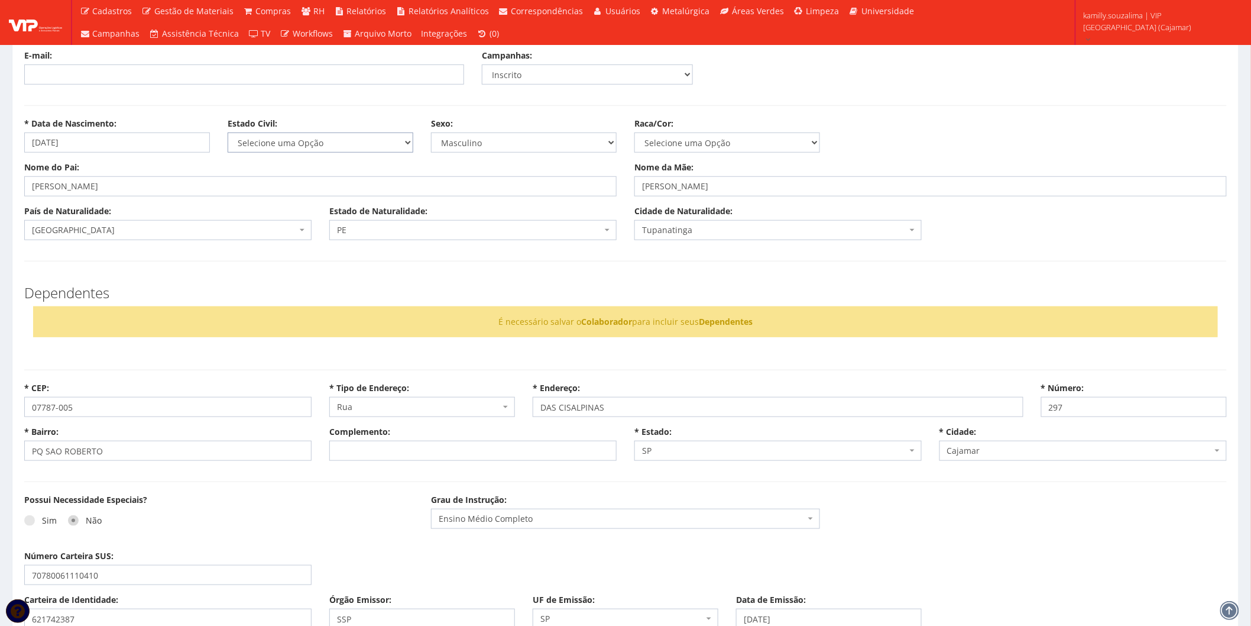
click at [292, 147] on select "Selecione uma Opção Solteiro Casado União Estável Divorciado Viúvo Separado" at bounding box center [321, 142] width 186 height 20
select select "solteiro"
click at [228, 132] on select "Selecione uma Opção Solteiro Casado União Estável Divorciado Viúvo Separado" at bounding box center [321, 142] width 186 height 20
click at [504, 145] on select "Masculino Feminino" at bounding box center [524, 142] width 186 height 20
select select "F"
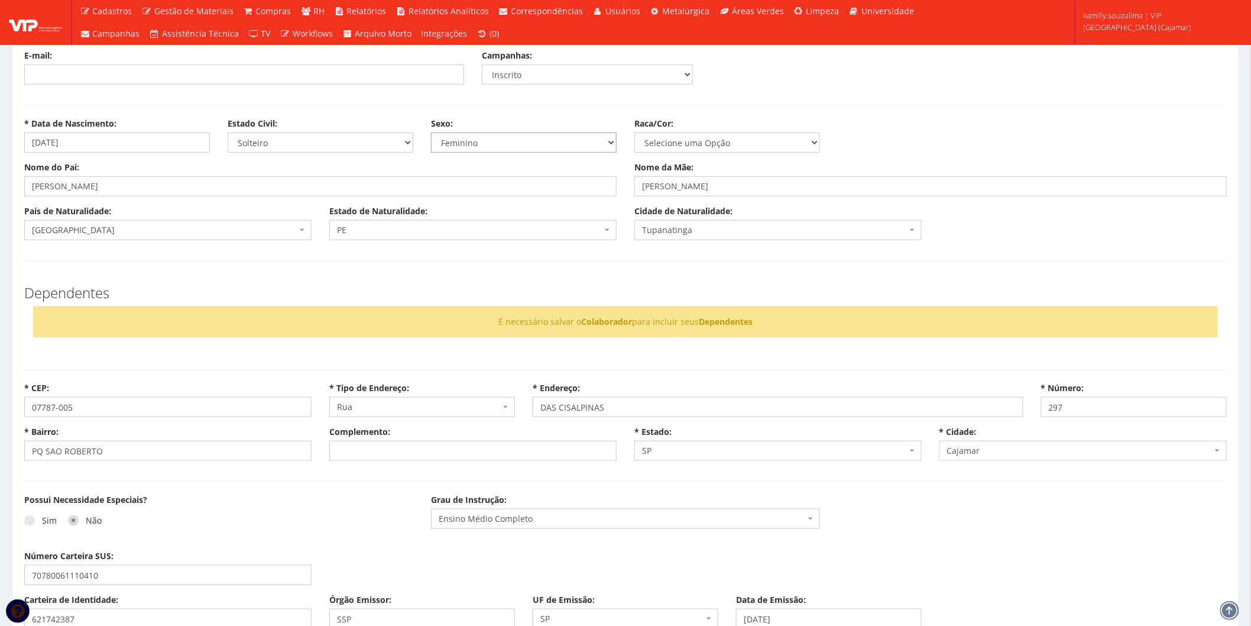
click at [431, 132] on select "Masculino Feminino" at bounding box center [524, 142] width 186 height 20
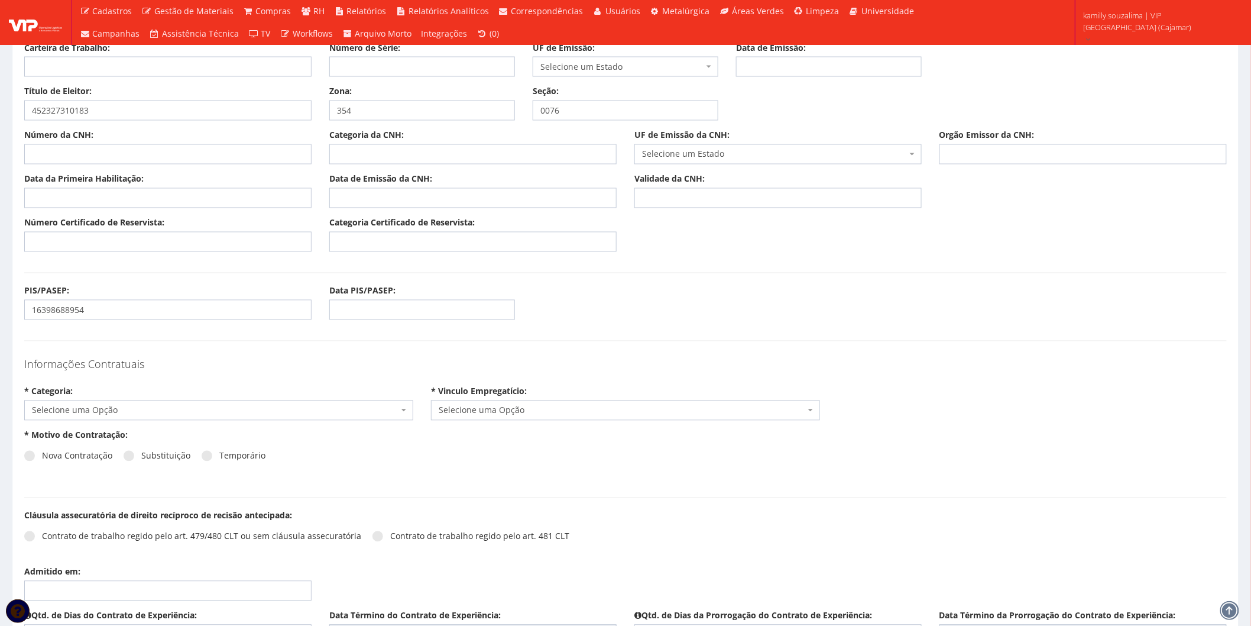
scroll to position [1051, 0]
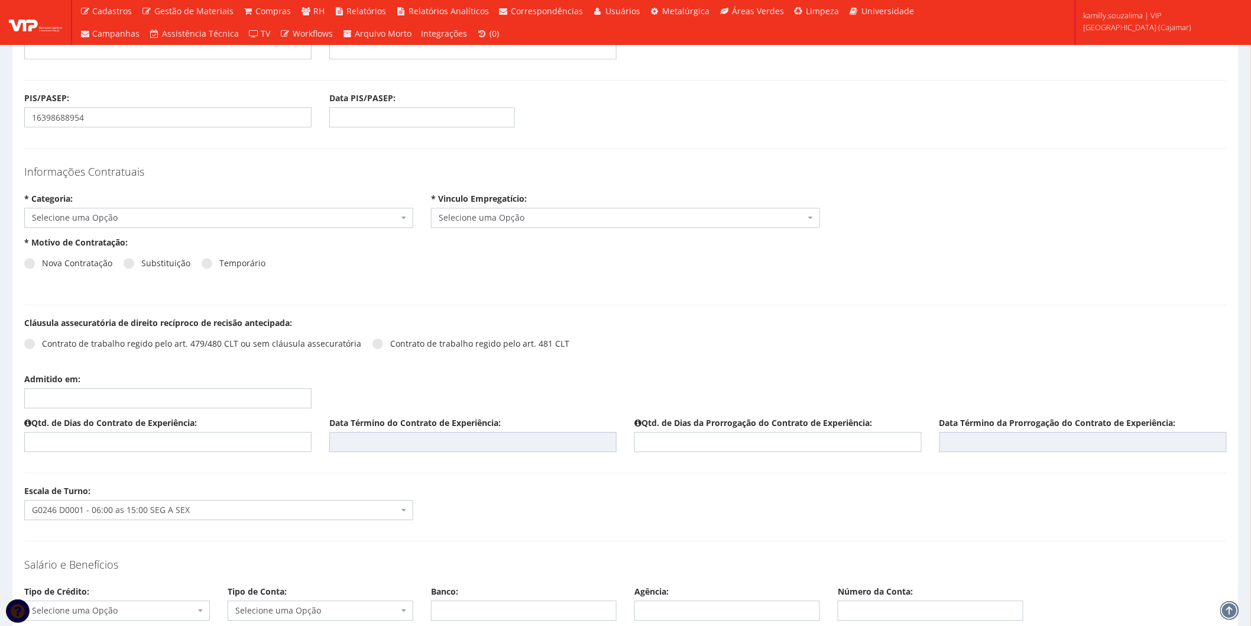
click at [176, 213] on span "Selecione uma Opção" at bounding box center [215, 218] width 367 height 12
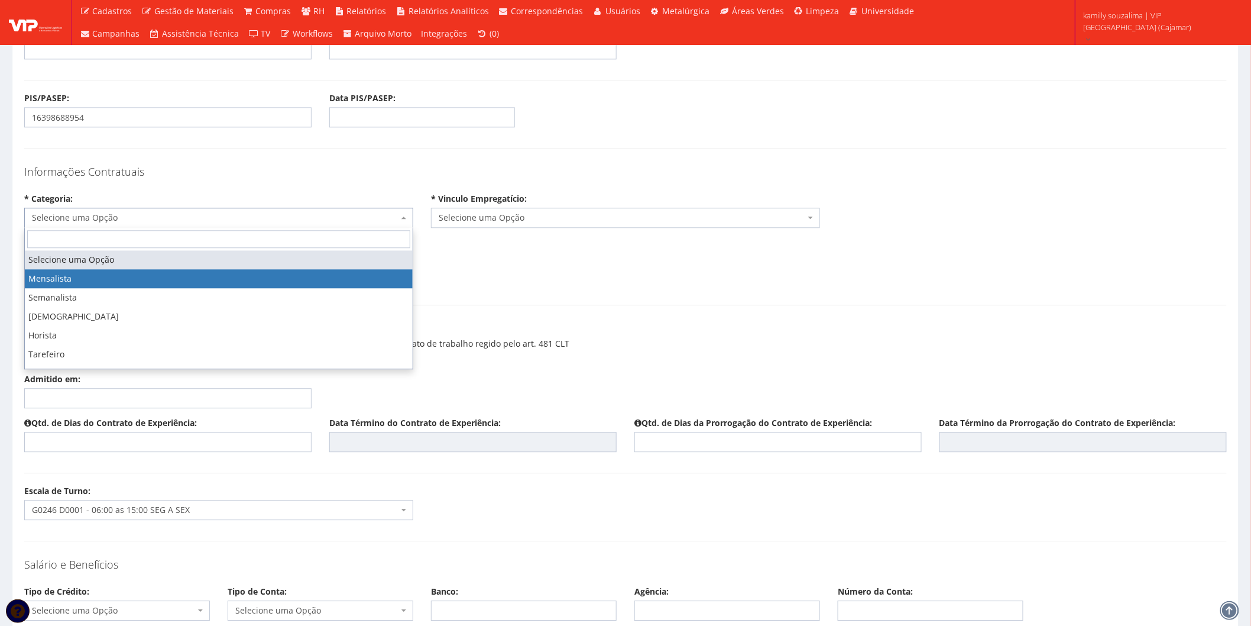
select select "mensalista"
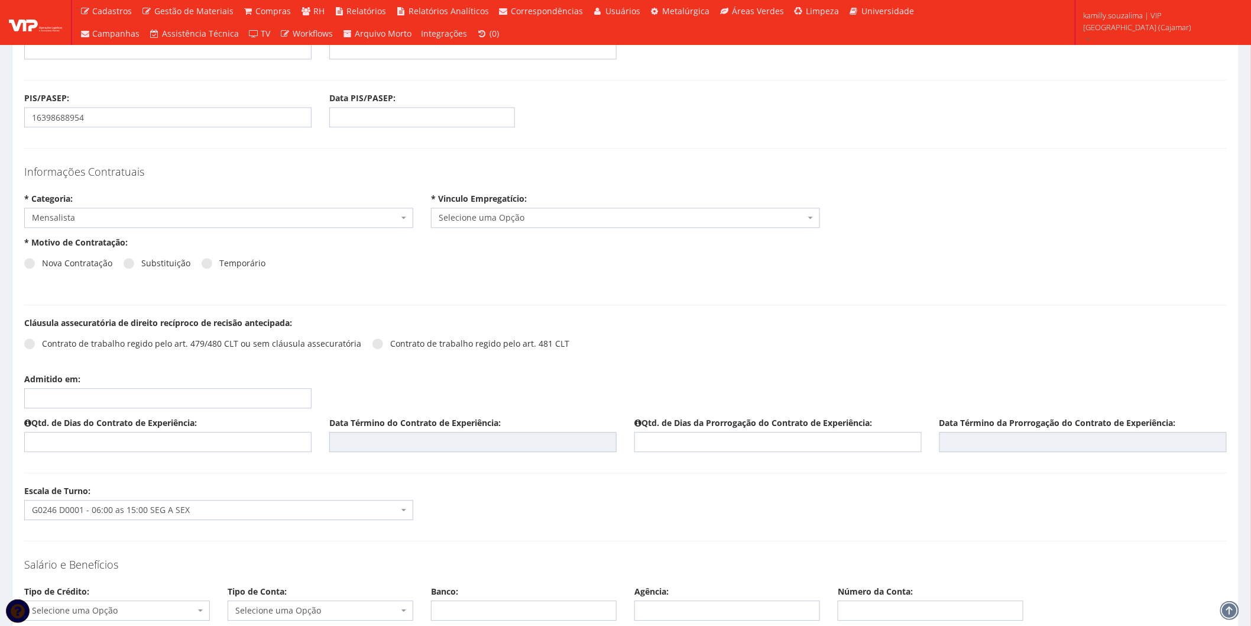
click at [601, 228] on div "Informações Contratuais * Categoria: Selecione uma Opção Mensalista Semanalista…" at bounding box center [625, 198] width 1220 height 76
click at [568, 222] on span "Selecione uma Opção" at bounding box center [622, 218] width 367 height 12
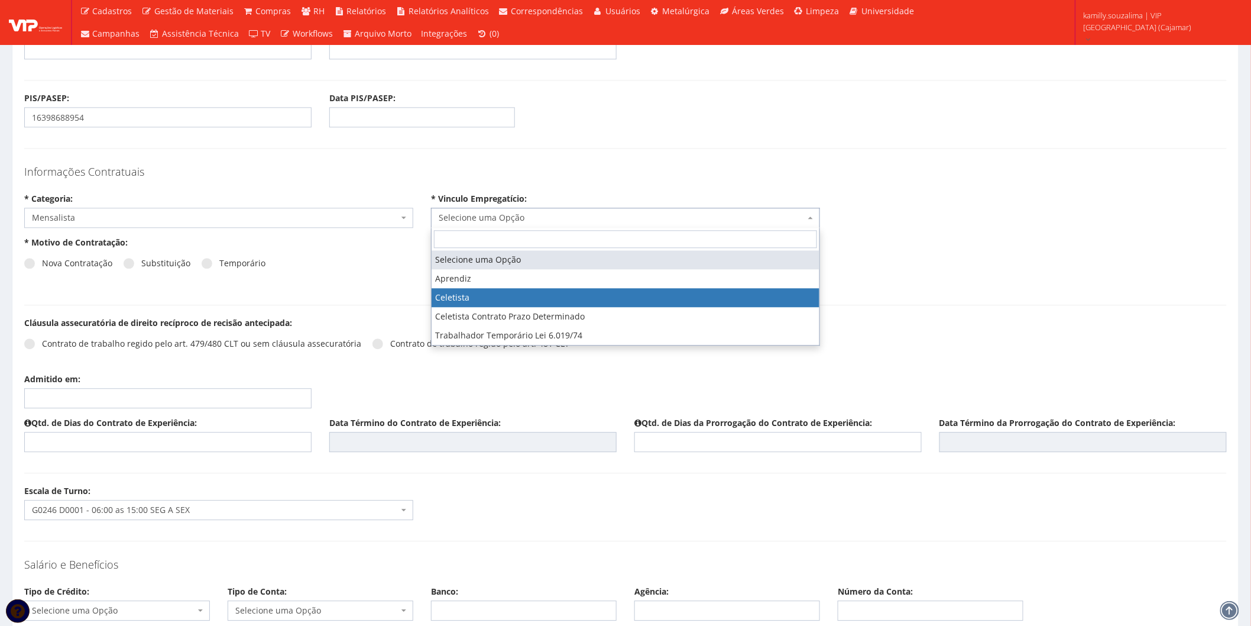
drag, startPoint x: 476, startPoint y: 288, endPoint x: 458, endPoint y: 290, distance: 18.5
select select "celetista"
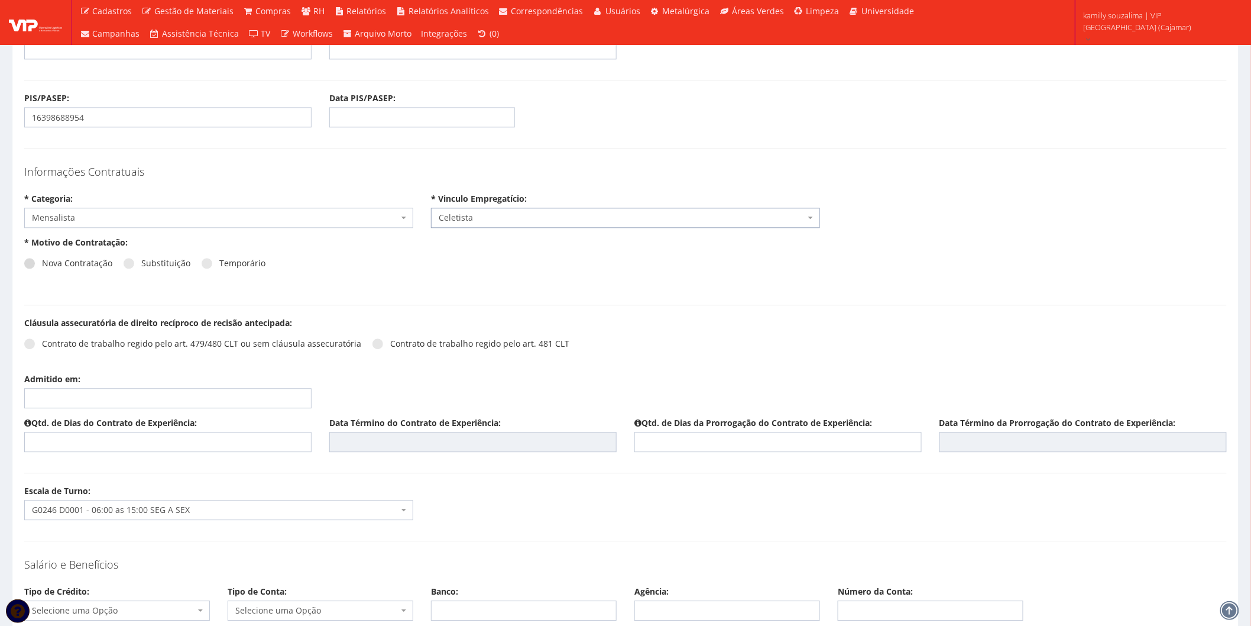
click at [37, 264] on label "Nova Contratação" at bounding box center [68, 263] width 88 height 12
click at [28, 263] on span at bounding box center [29, 263] width 11 height 11
click at [42, 263] on input "Nova Contratação" at bounding box center [46, 264] width 8 height 8
radio input "true"
click at [24, 342] on span at bounding box center [29, 343] width 11 height 11
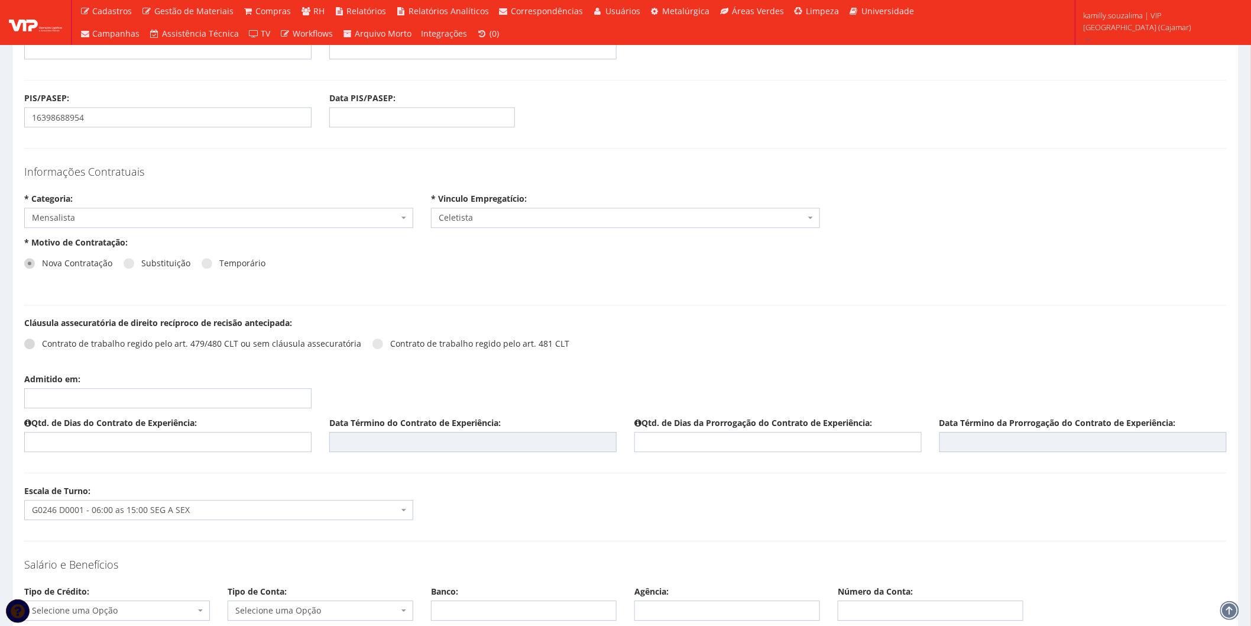
click at [42, 342] on input "Contrato de trabalho regido pelo art. 479/480 CLT ou sem cláusula assecuratória" at bounding box center [46, 344] width 8 height 8
radio input "true"
click at [59, 403] on input "Admitido em:" at bounding box center [167, 398] width 287 height 20
click at [57, 479] on td "6" at bounding box center [52, 480] width 16 height 18
type input "06/10/2025"
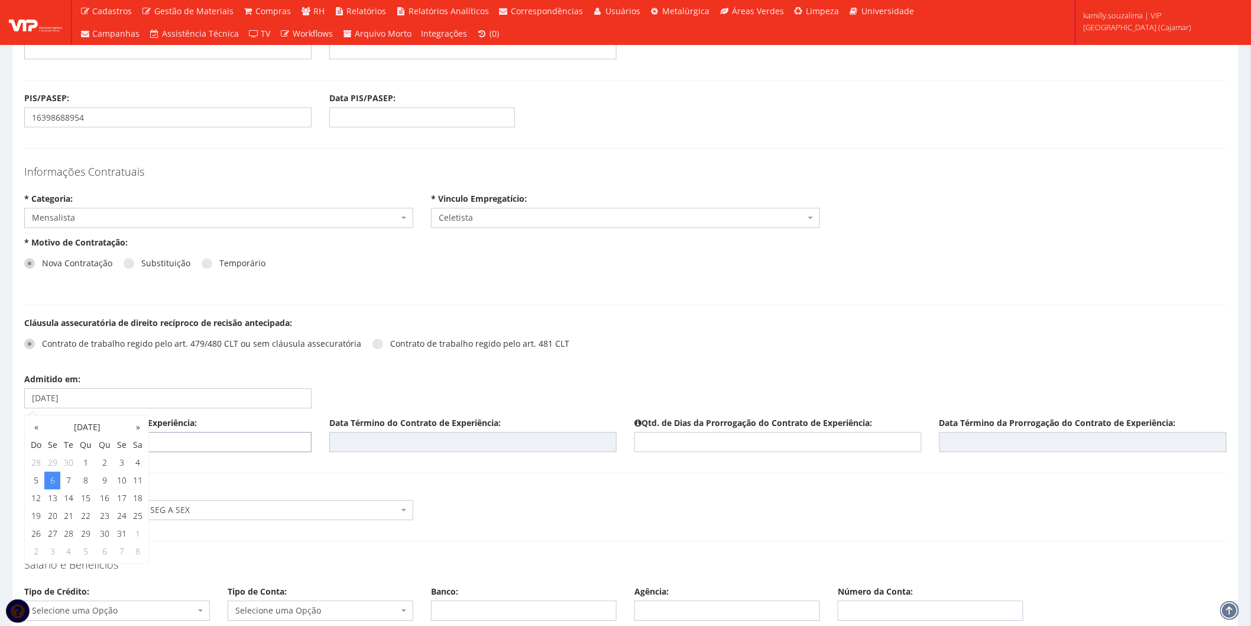
click at [275, 438] on input "text" at bounding box center [167, 442] width 287 height 20
type input "5"
type input "45"
type input "19/11/2025"
click at [712, 438] on input "text" at bounding box center [777, 442] width 287 height 20
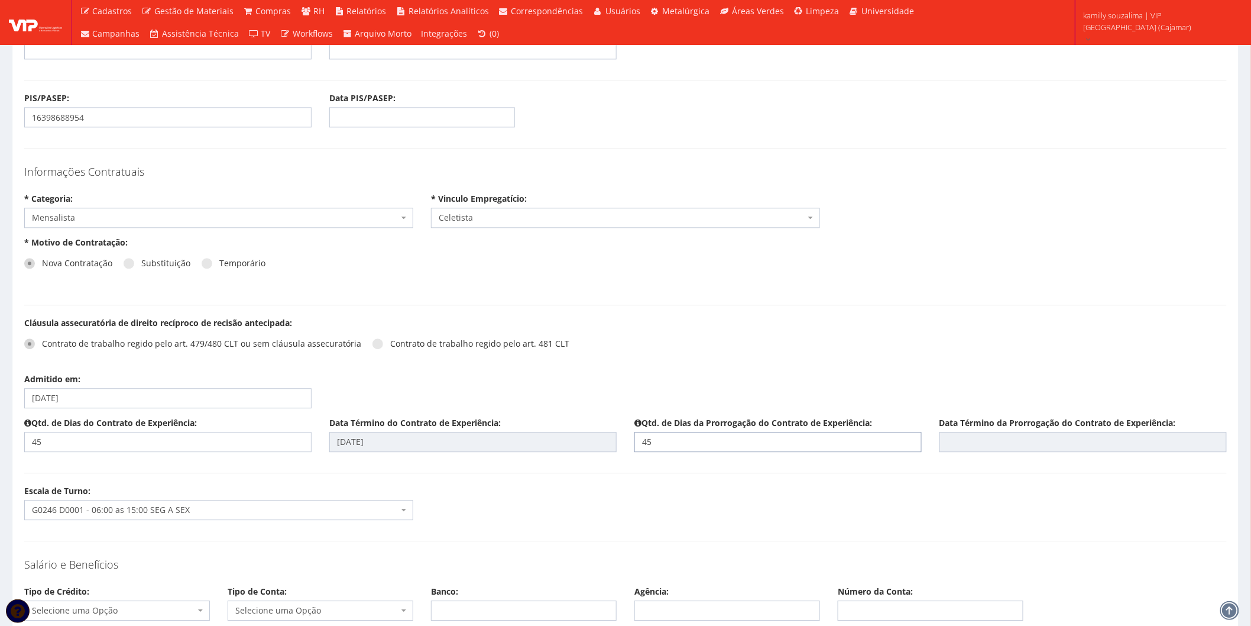
type input "45"
type input "03/01/2026"
drag, startPoint x: 711, startPoint y: 521, endPoint x: 681, endPoint y: 519, distance: 30.8
click at [709, 521] on div "Escala de Turno: Selecione um turno G0246 D0001 - 06:00 as 15:00 SEG A SEX G024…" at bounding box center [625, 507] width 1220 height 44
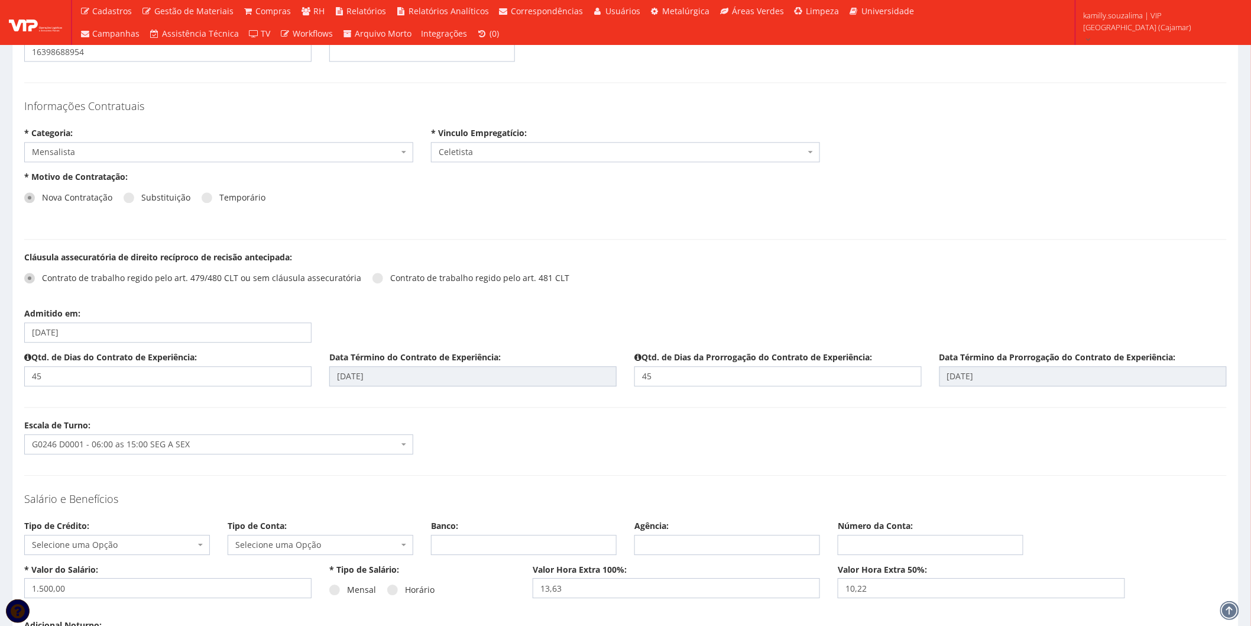
scroll to position [1248, 0]
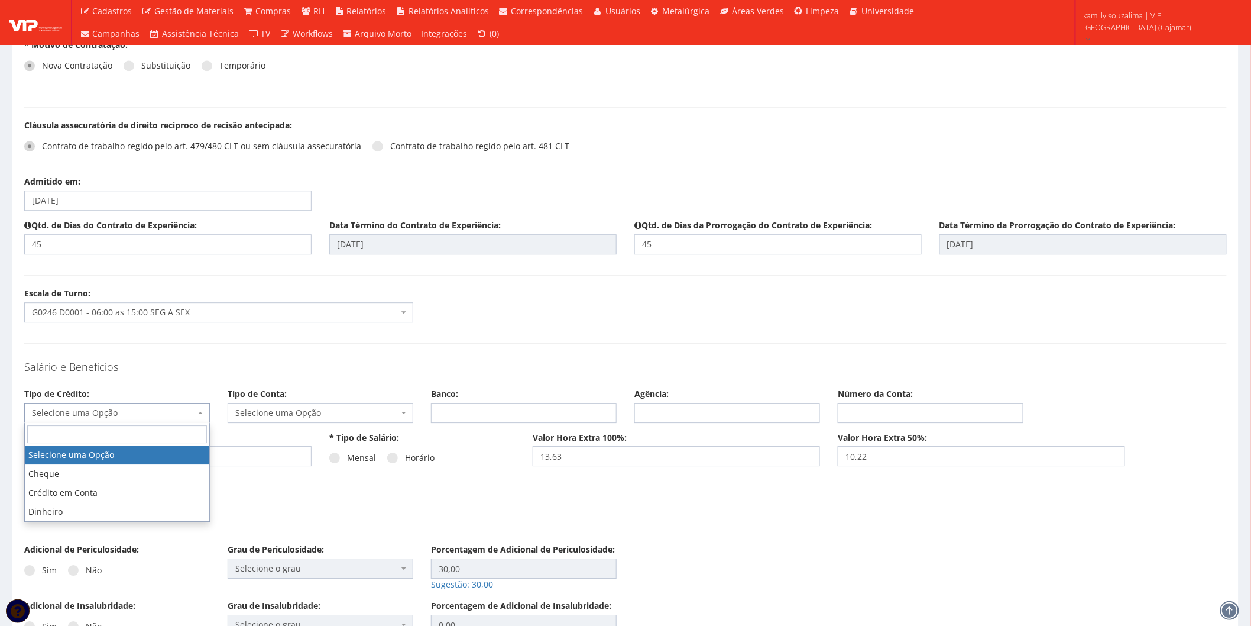
click at [136, 419] on span "Selecione uma Opção" at bounding box center [117, 413] width 186 height 20
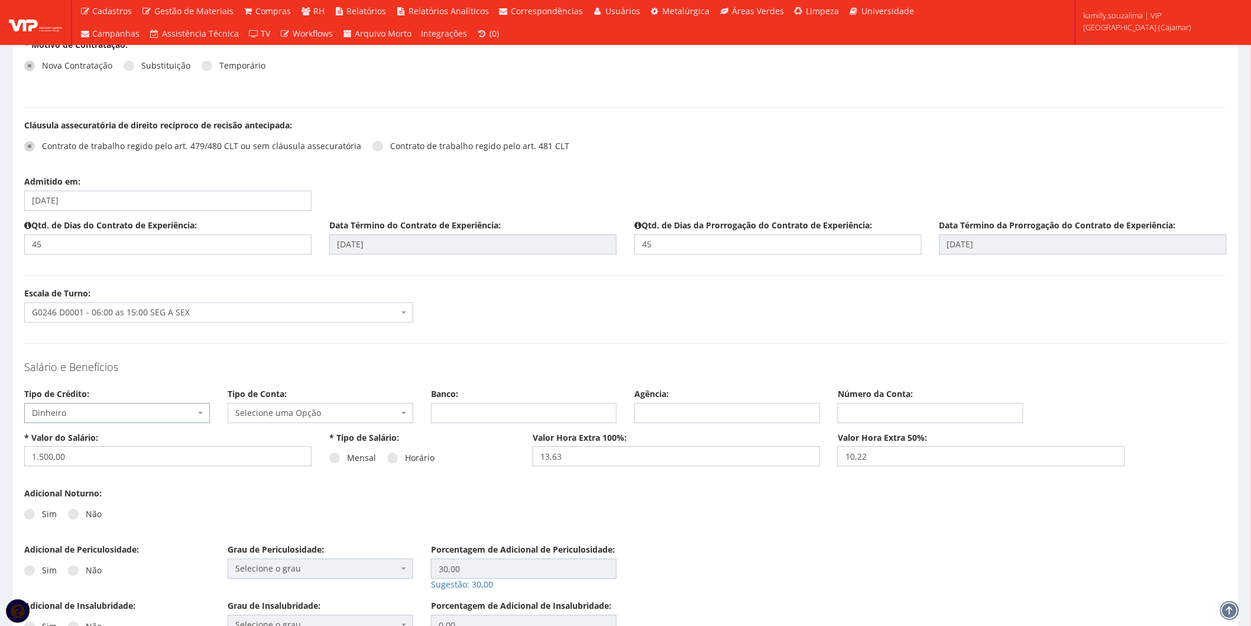
select select "dinheiro"
click at [281, 404] on span "Selecione uma Opção" at bounding box center [321, 413] width 186 height 20
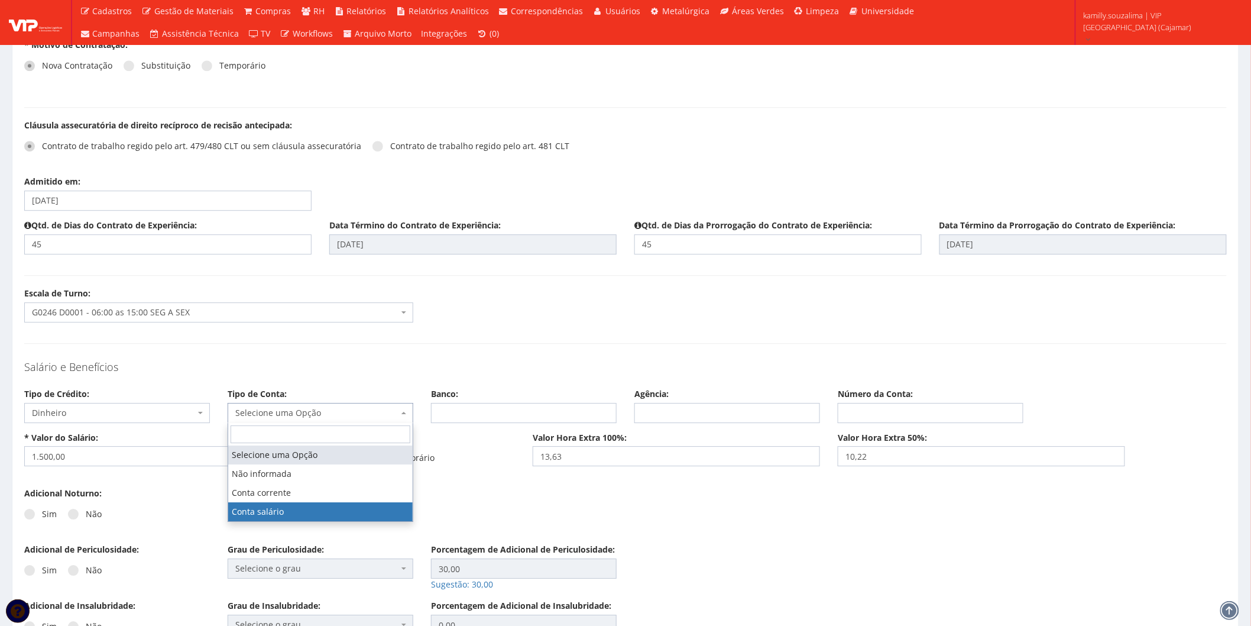
drag, startPoint x: 266, startPoint y: 504, endPoint x: 284, endPoint y: 500, distance: 18.2
select select "conta_salario"
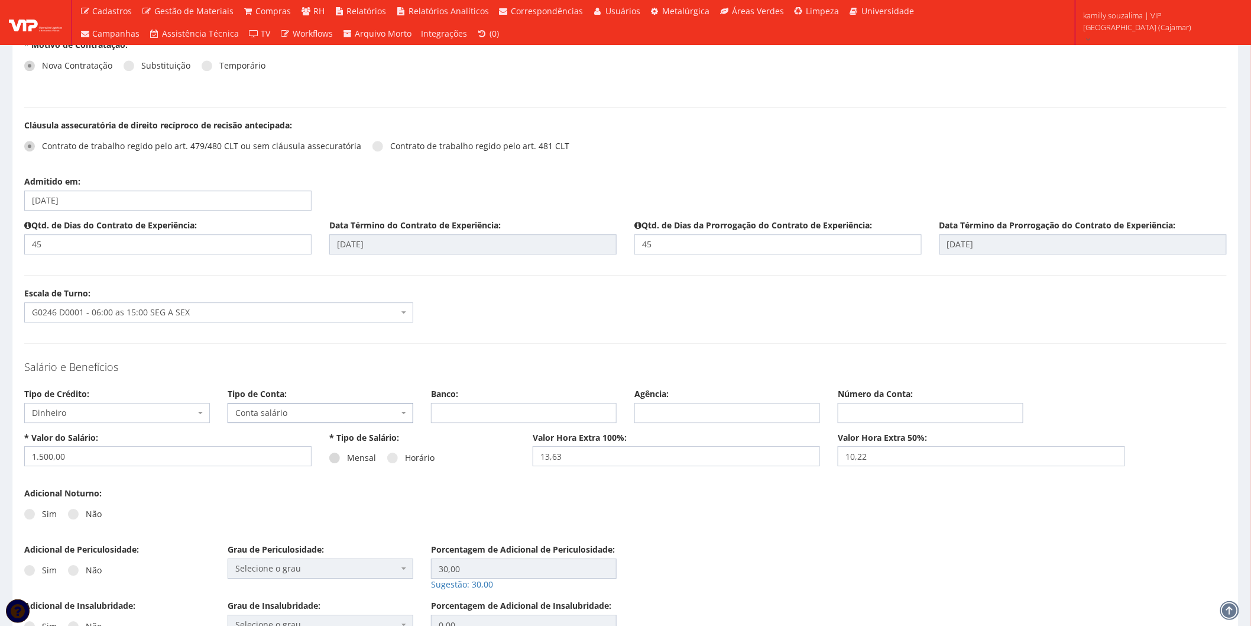
click at [333, 455] on span at bounding box center [334, 457] width 11 height 11
click at [347, 455] on input "Mensal" at bounding box center [351, 458] width 8 height 8
radio input "true"
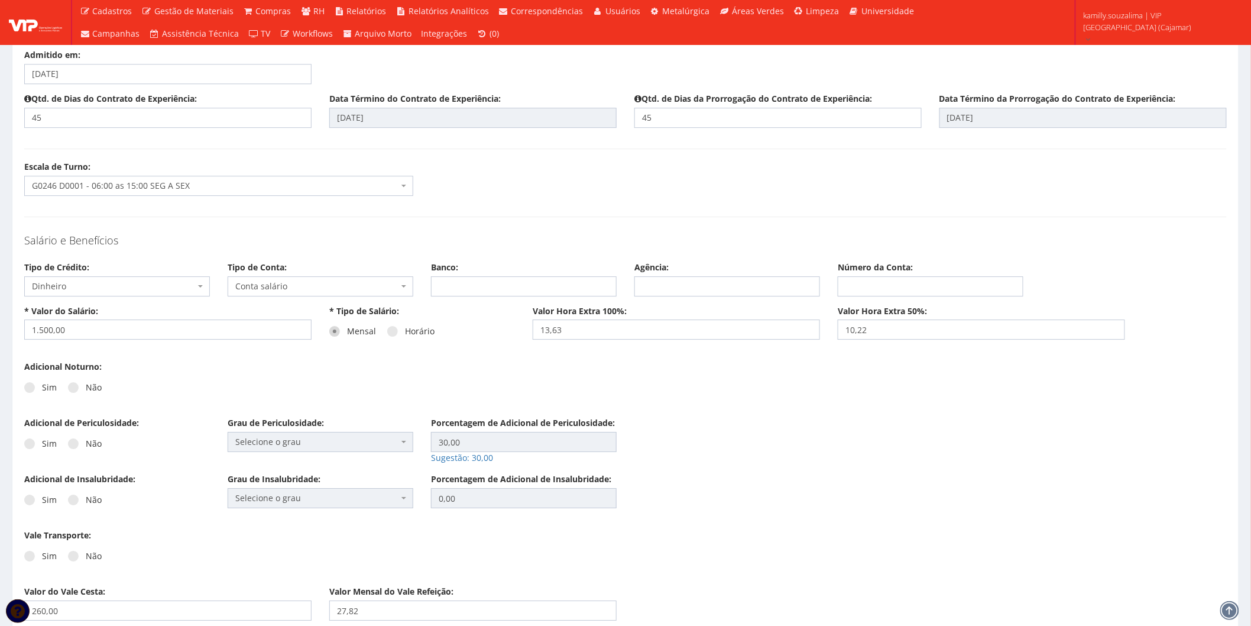
scroll to position [1445, 0]
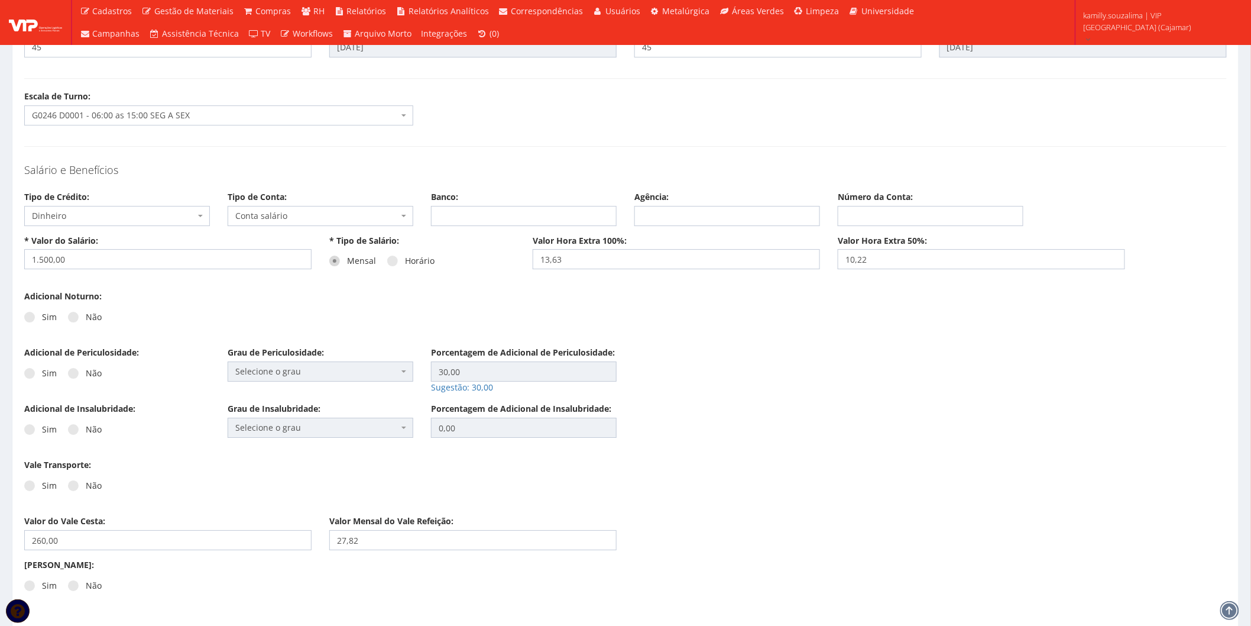
drag, startPoint x: 76, startPoint y: 316, endPoint x: 74, endPoint y: 328, distance: 11.3
click at [76, 318] on span at bounding box center [73, 317] width 11 height 11
click at [86, 318] on input "Não" at bounding box center [90, 317] width 8 height 8
radio input "true"
drag, startPoint x: 74, startPoint y: 370, endPoint x: 87, endPoint y: 423, distance: 54.8
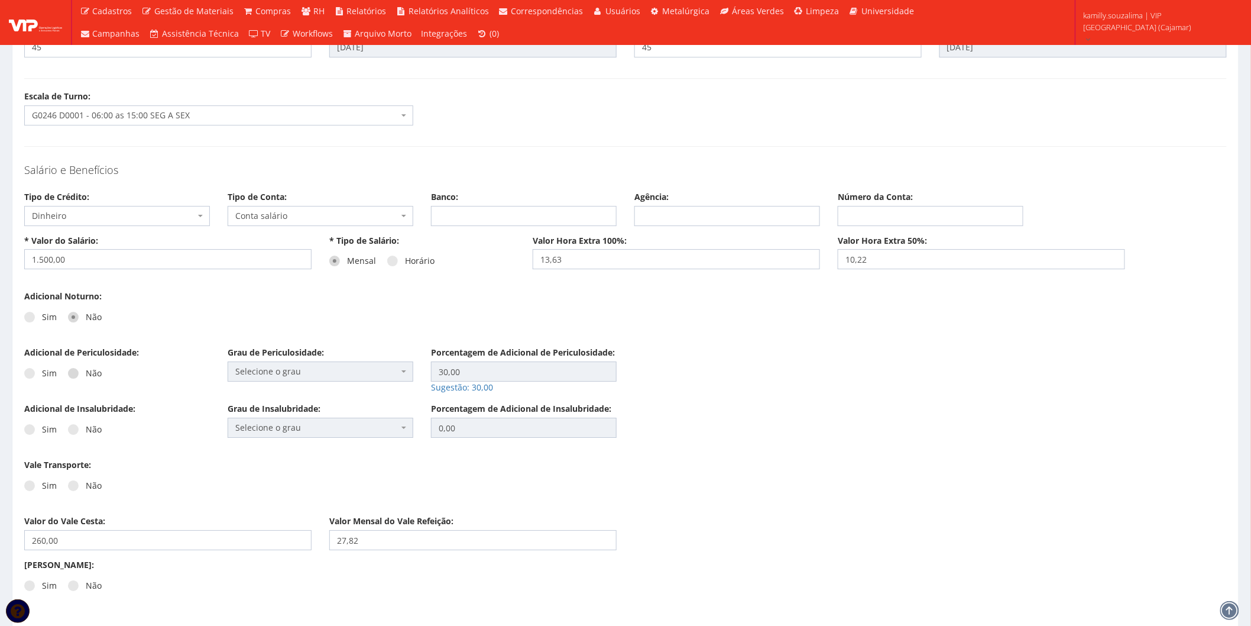
click at [74, 370] on span at bounding box center [73, 373] width 11 height 11
click at [86, 370] on input "Não" at bounding box center [90, 374] width 8 height 8
radio input "true"
click at [74, 427] on span at bounding box center [73, 429] width 11 height 11
click at [86, 427] on input "Não" at bounding box center [90, 430] width 8 height 8
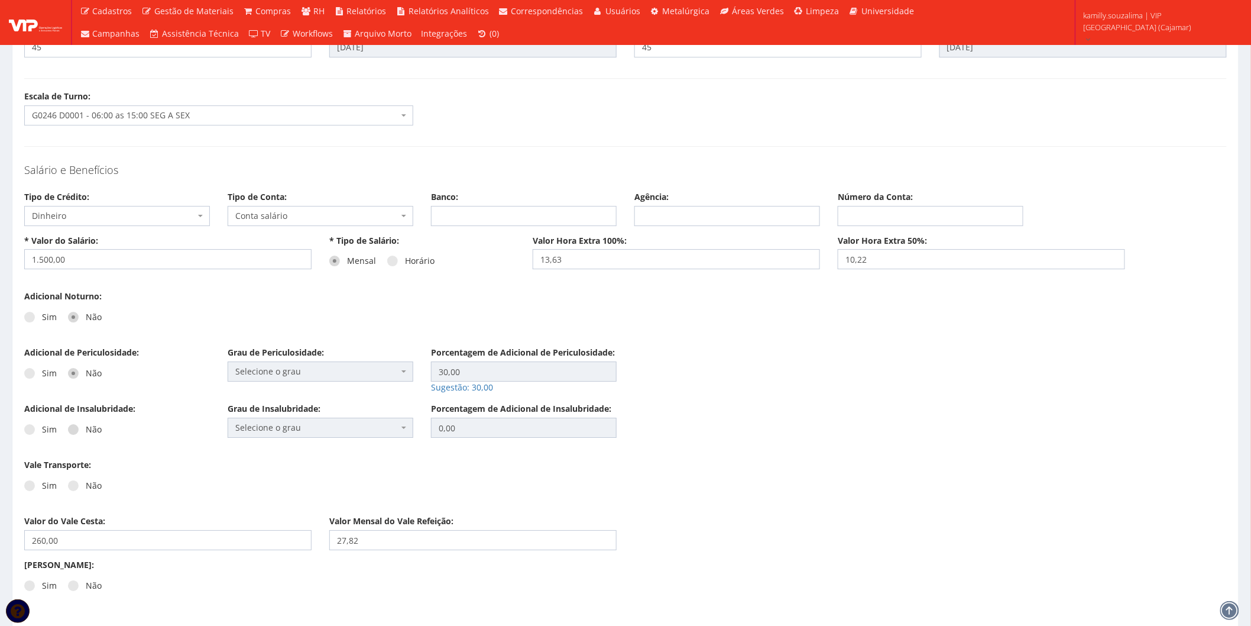
radio input "true"
click at [77, 482] on span at bounding box center [73, 485] width 11 height 11
click at [86, 482] on input "Não" at bounding box center [90, 486] width 8 height 8
radio input "true"
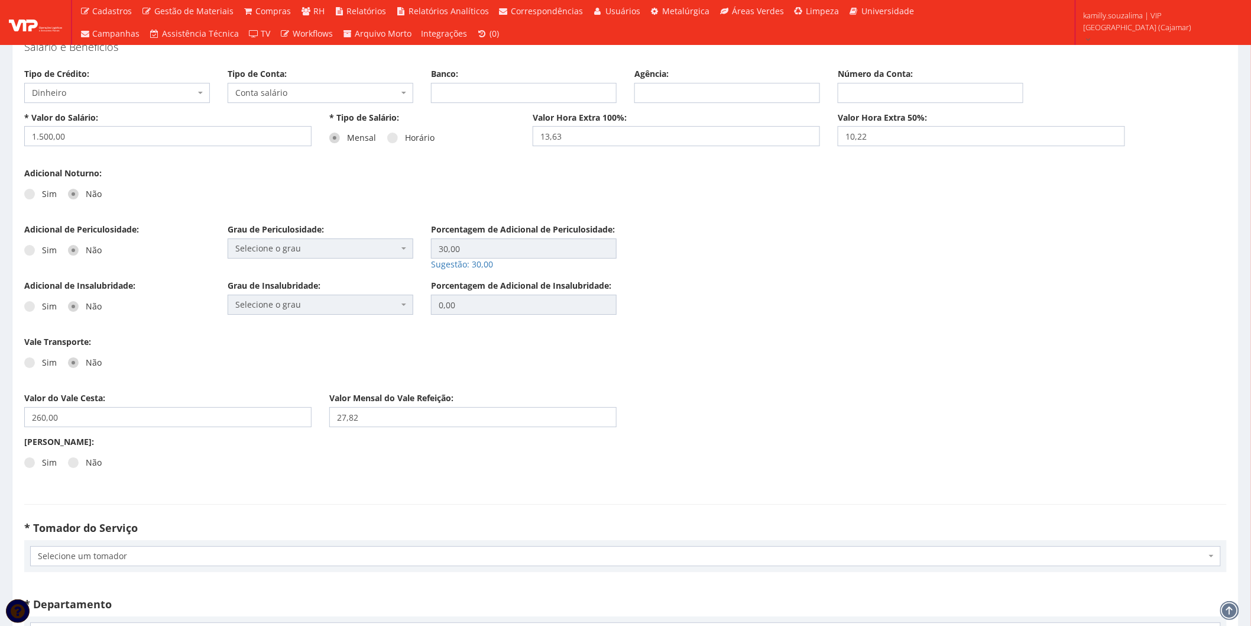
scroll to position [1576, 0]
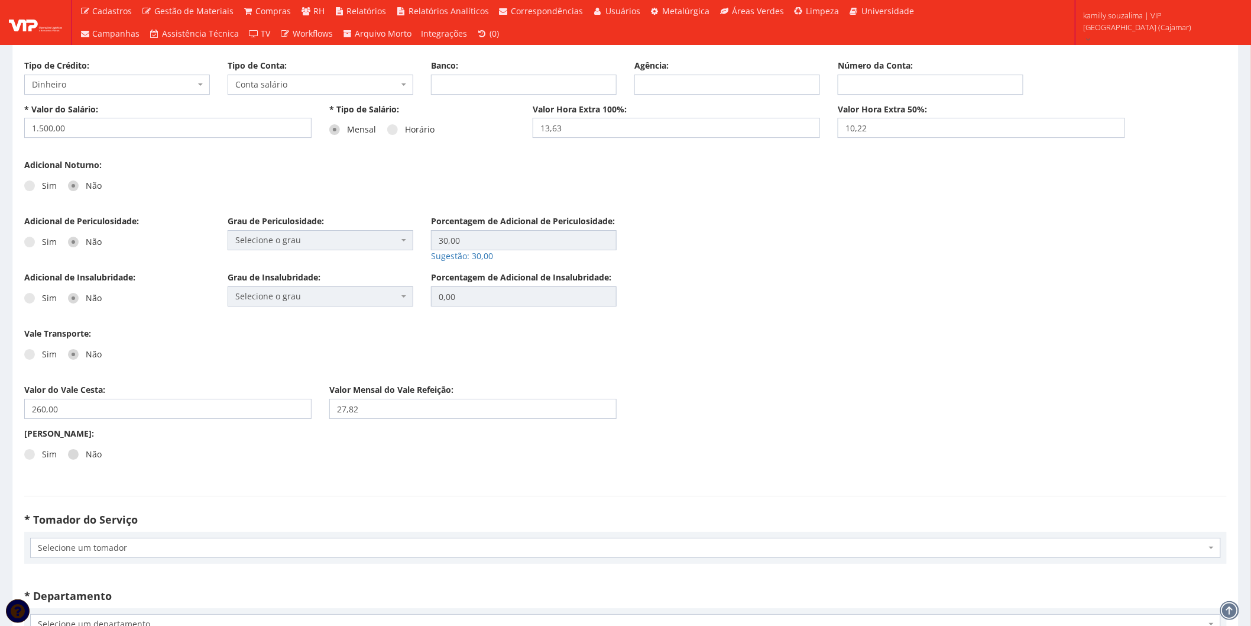
click at [73, 453] on span at bounding box center [73, 454] width 11 height 11
click at [86, 453] on input "Não" at bounding box center [90, 455] width 8 height 8
radio input "true"
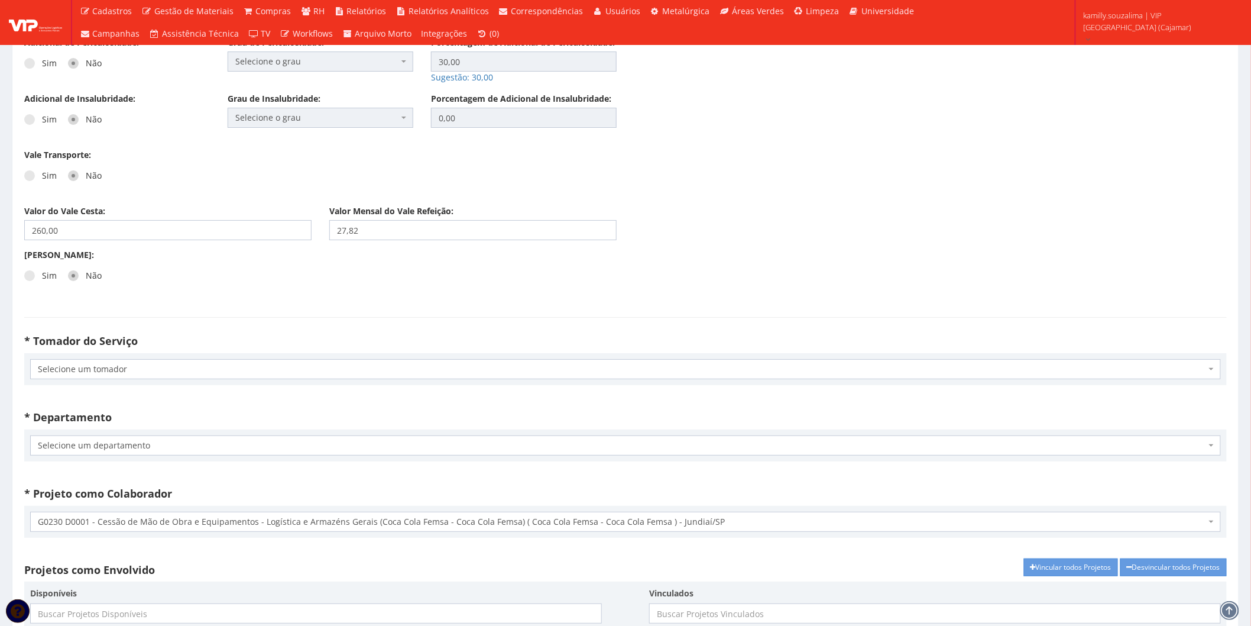
scroll to position [1774, 0]
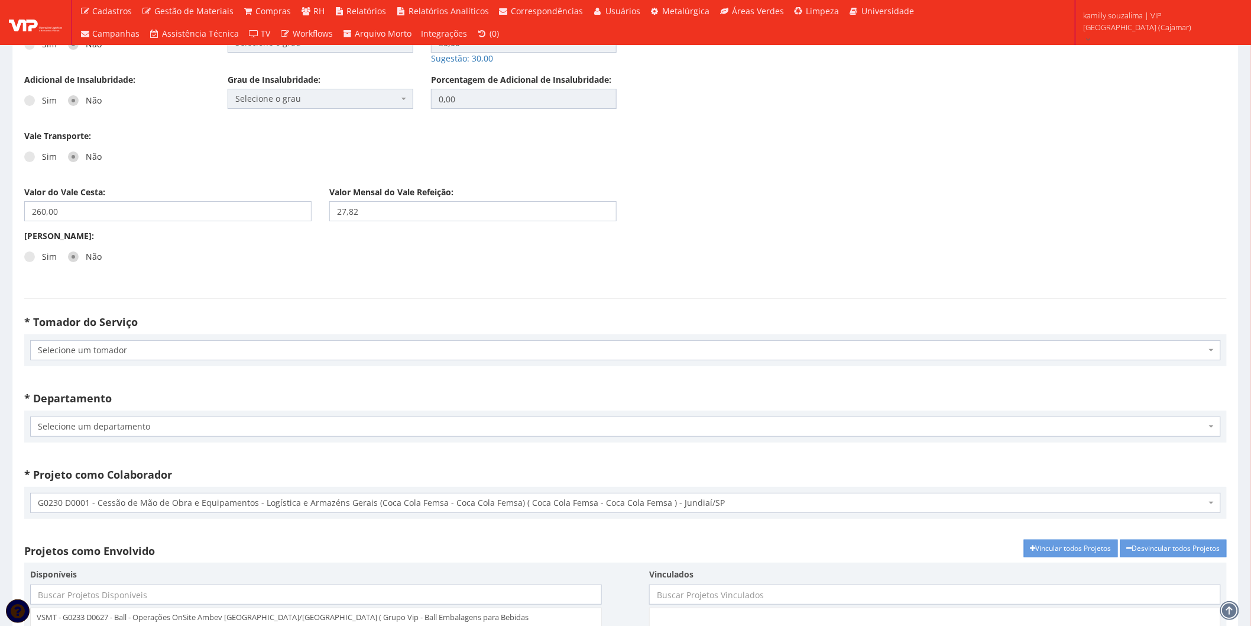
click at [153, 351] on span "Selecione um tomador" at bounding box center [622, 350] width 1168 height 12
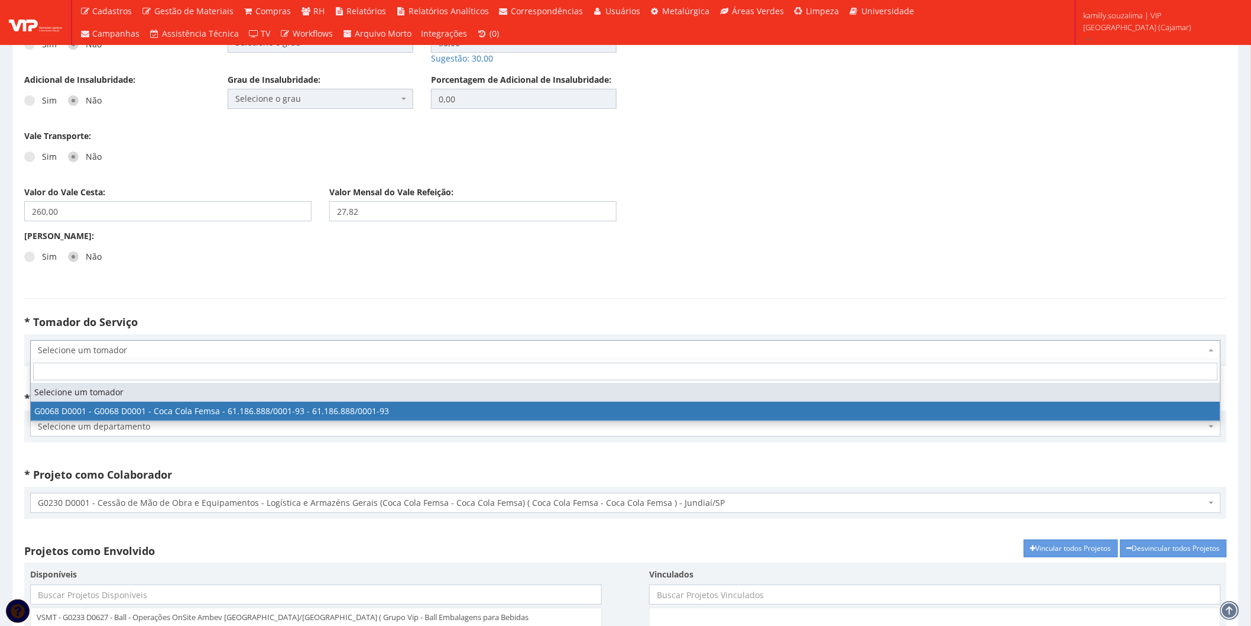
select select "68"
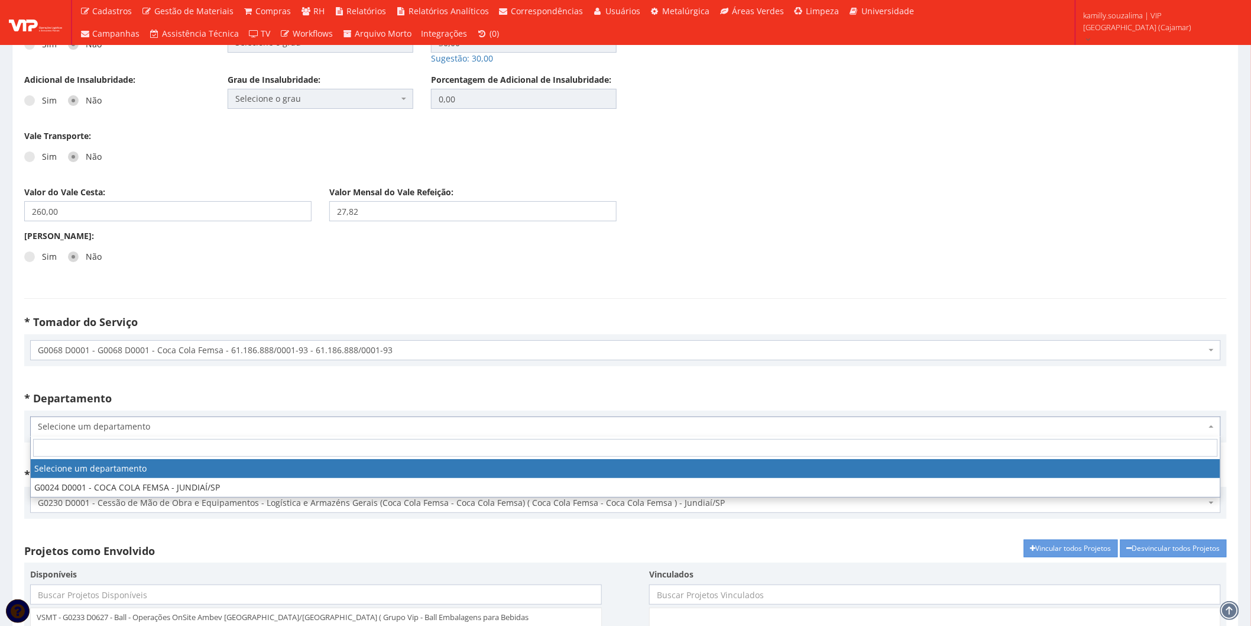
click at [138, 426] on span "Selecione um departamento" at bounding box center [622, 426] width 1168 height 12
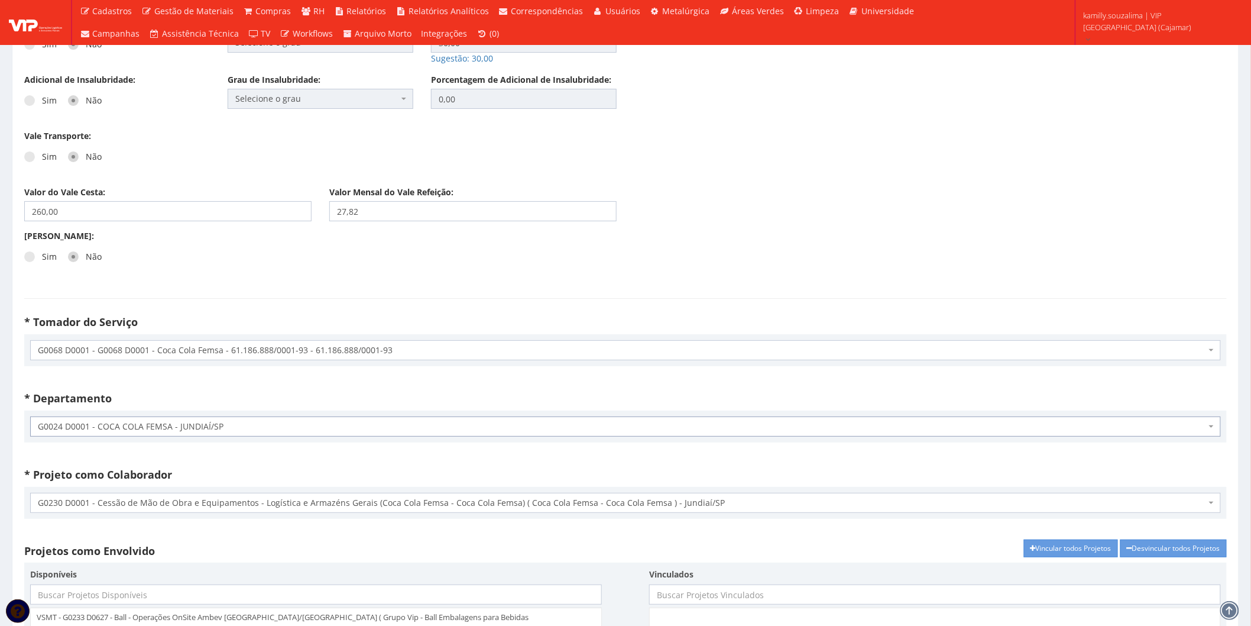
select select "24"
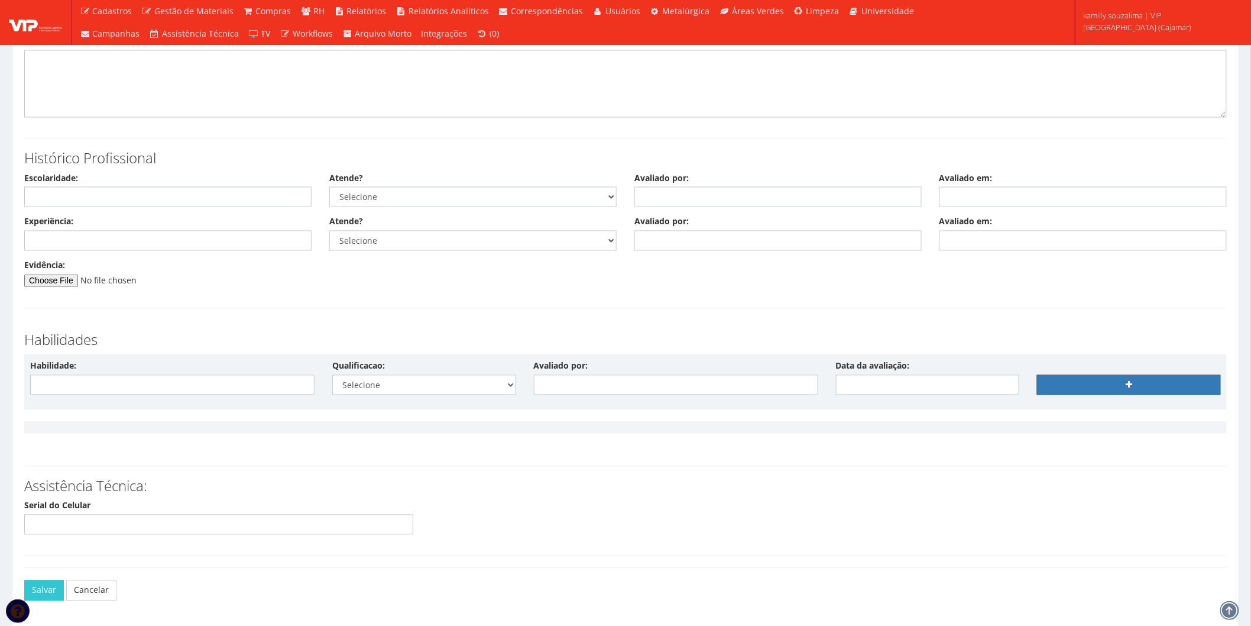
scroll to position [2727, 0]
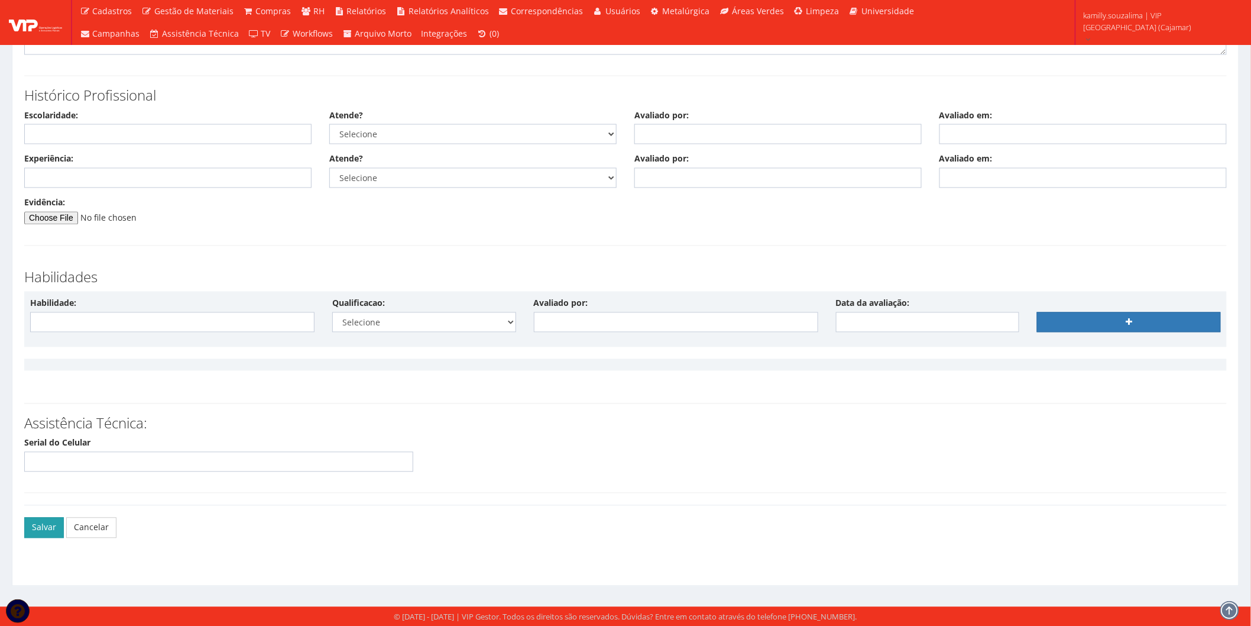
click at [44, 528] on button "Salvar" at bounding box center [44, 527] width 40 height 20
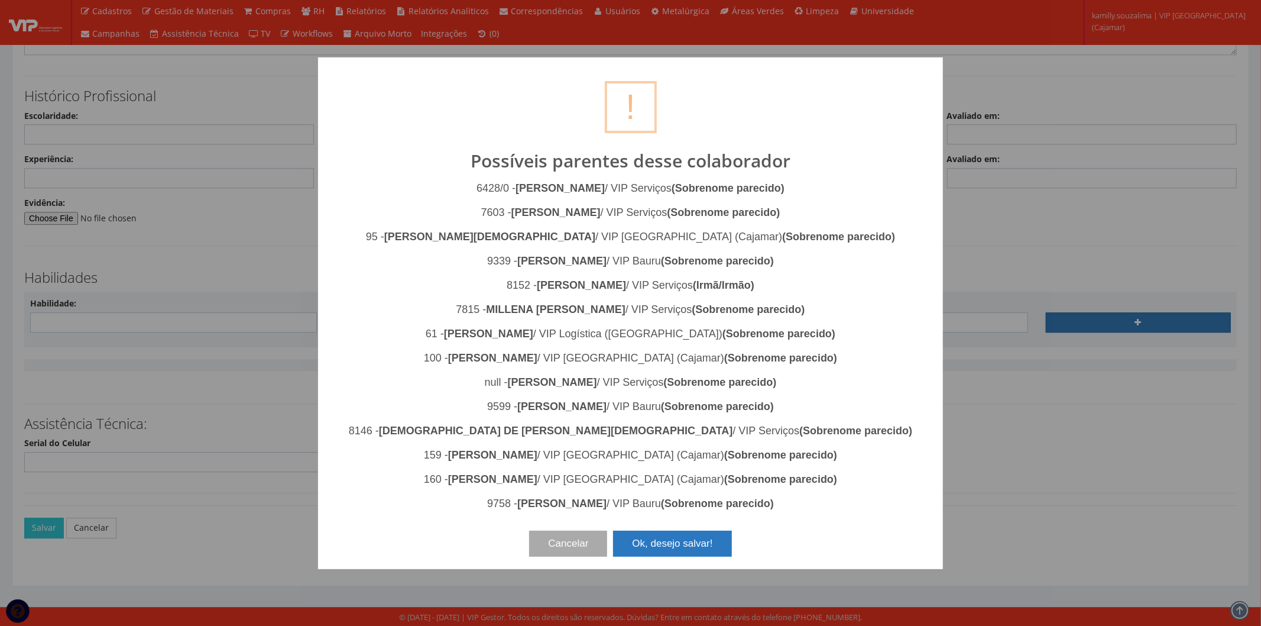
click at [717, 546] on button "Ok, desejo salvar!" at bounding box center [672, 543] width 118 height 26
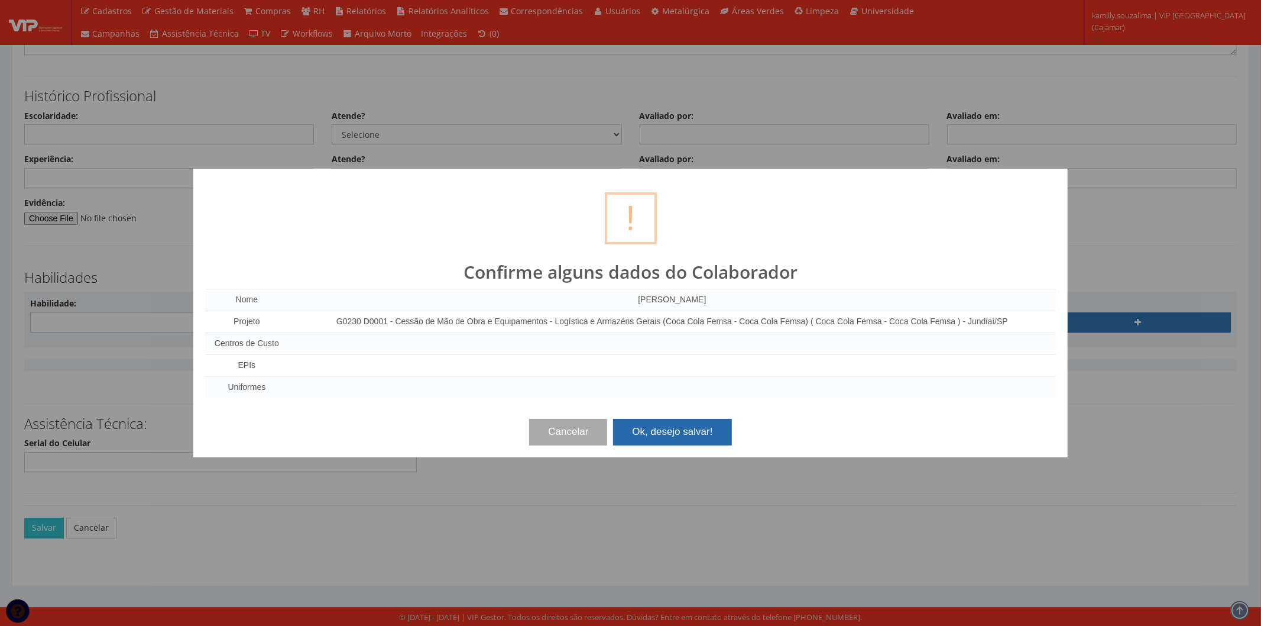
click at [689, 426] on button "Ok, desejo salvar!" at bounding box center [672, 432] width 118 height 26
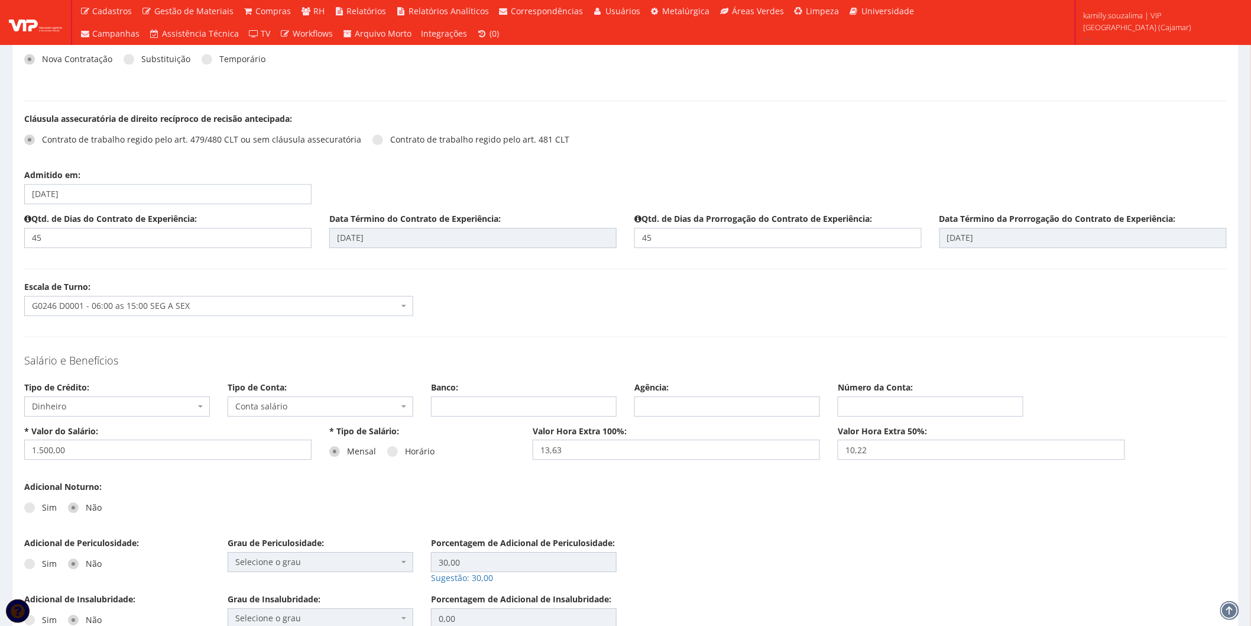
scroll to position [0, 0]
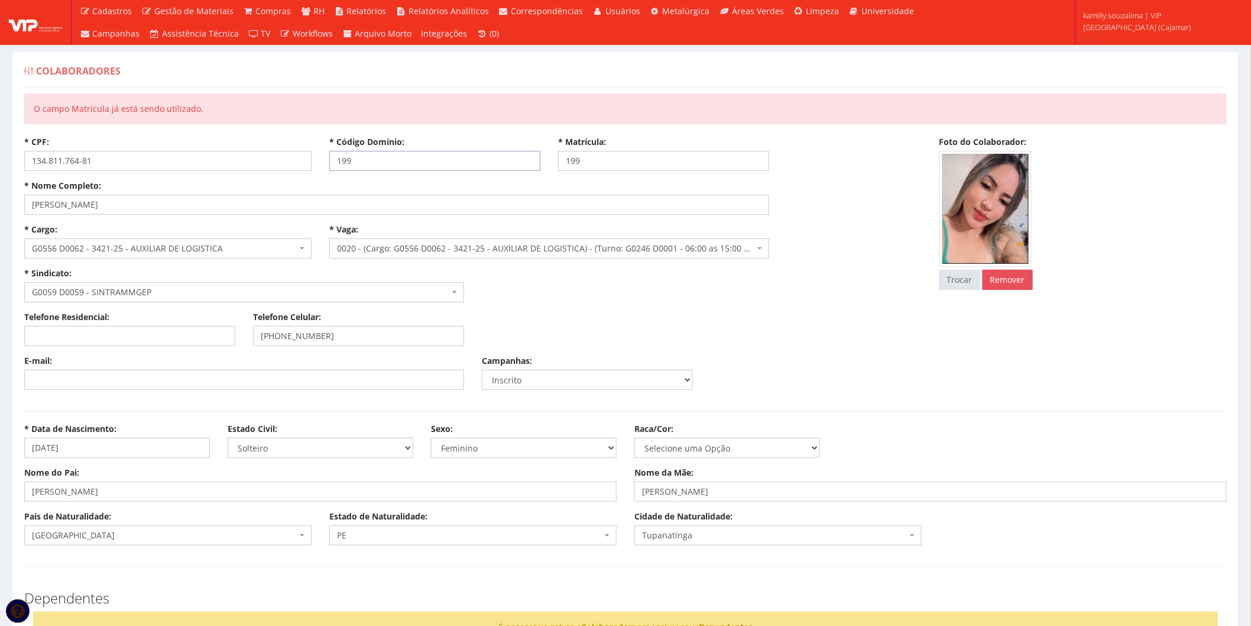
drag, startPoint x: 345, startPoint y: 160, endPoint x: 337, endPoint y: 160, distance: 8.3
click at [337, 160] on input "199" at bounding box center [434, 161] width 211 height 20
type input "200"
drag, startPoint x: 621, startPoint y: 161, endPoint x: 558, endPoint y: 163, distance: 63.3
click at [558, 163] on input "199" at bounding box center [663, 161] width 211 height 20
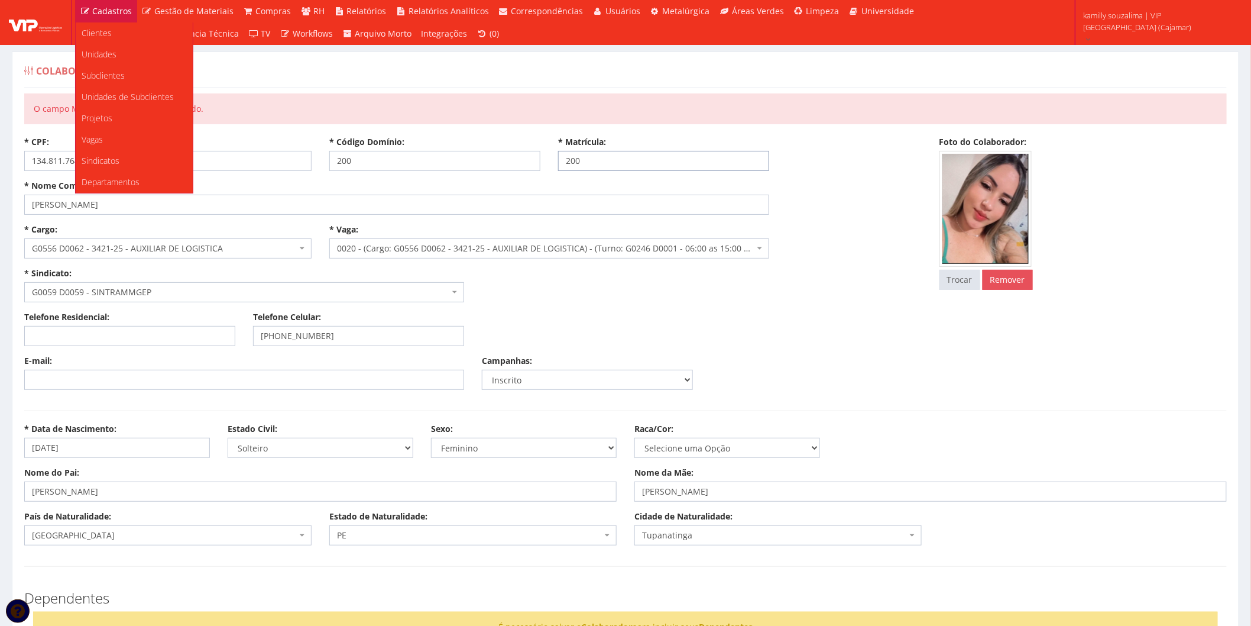
type input "200"
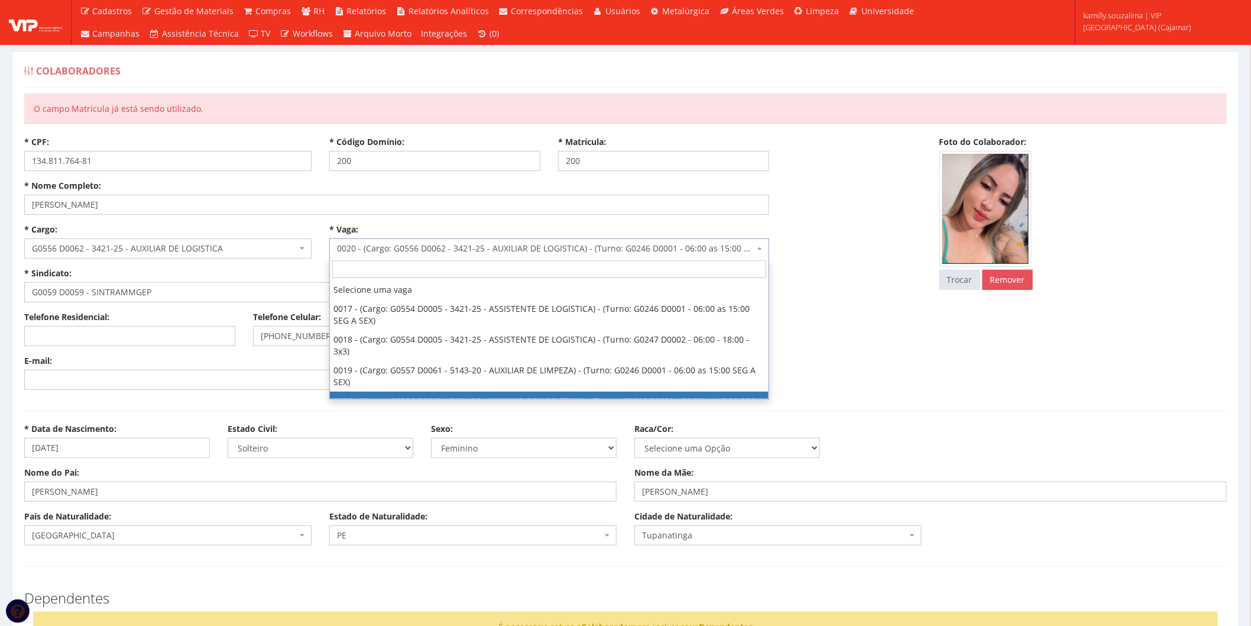
click at [894, 229] on div "* Cargo: Selecione um cargo G0553 D0001 - 7822-20 - OPERADOR DE EMPILHADEIRA G0…" at bounding box center [472, 267] width 915 height 88
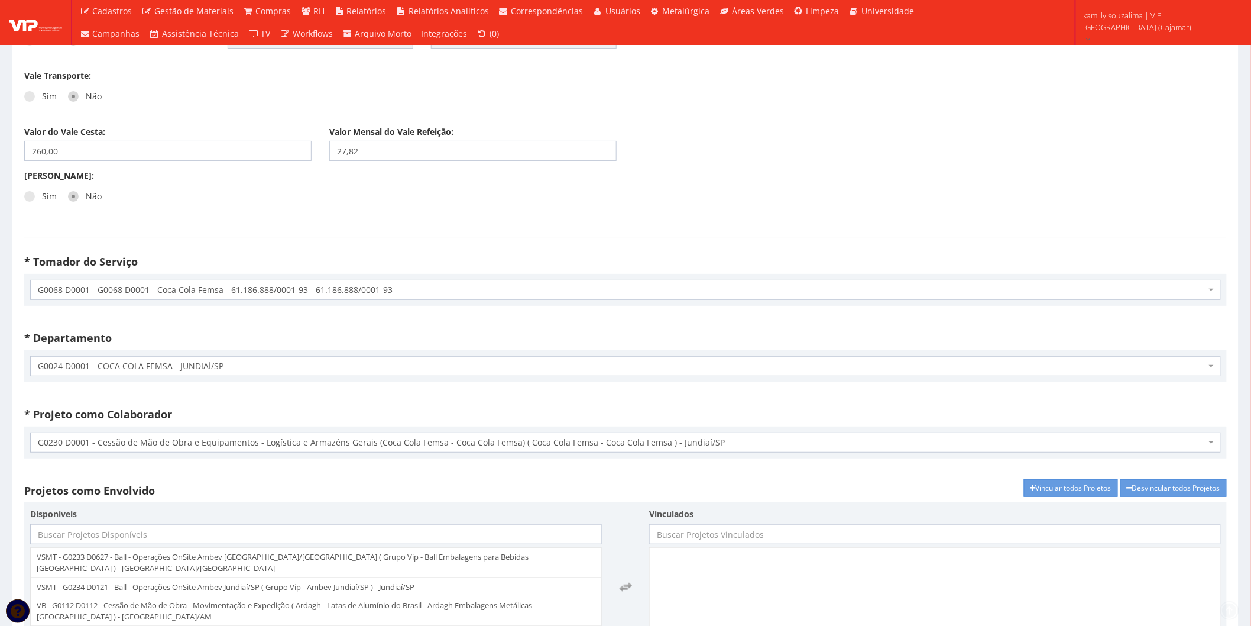
scroll to position [2769, 0]
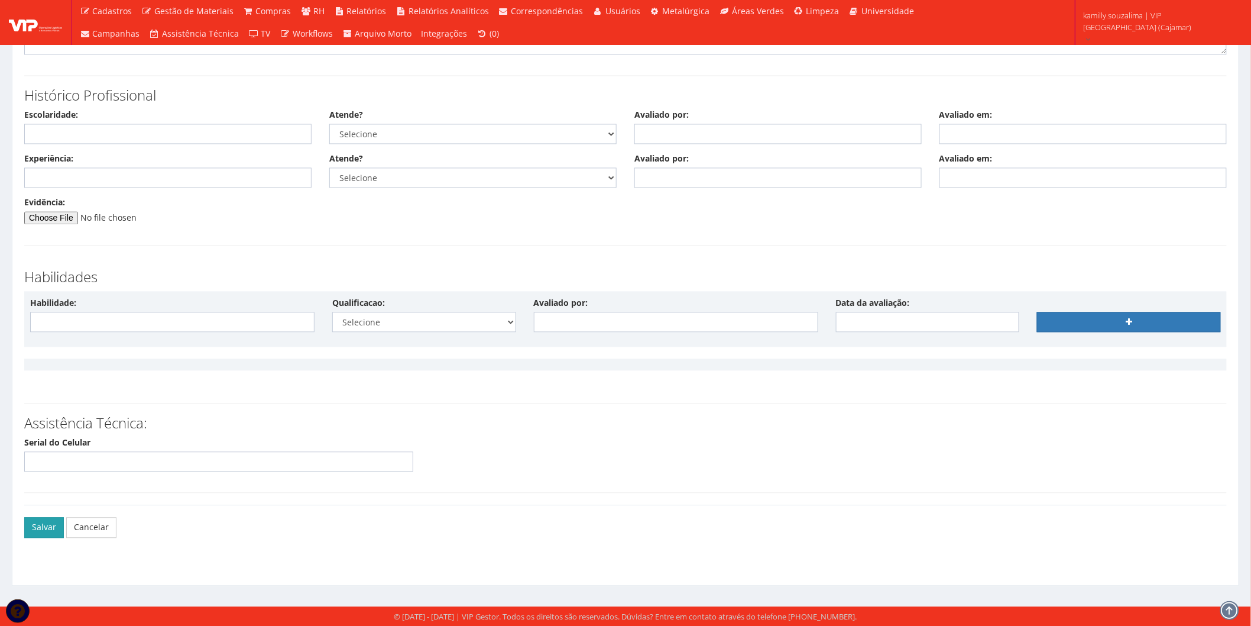
click at [48, 523] on button "Salvar" at bounding box center [44, 527] width 40 height 20
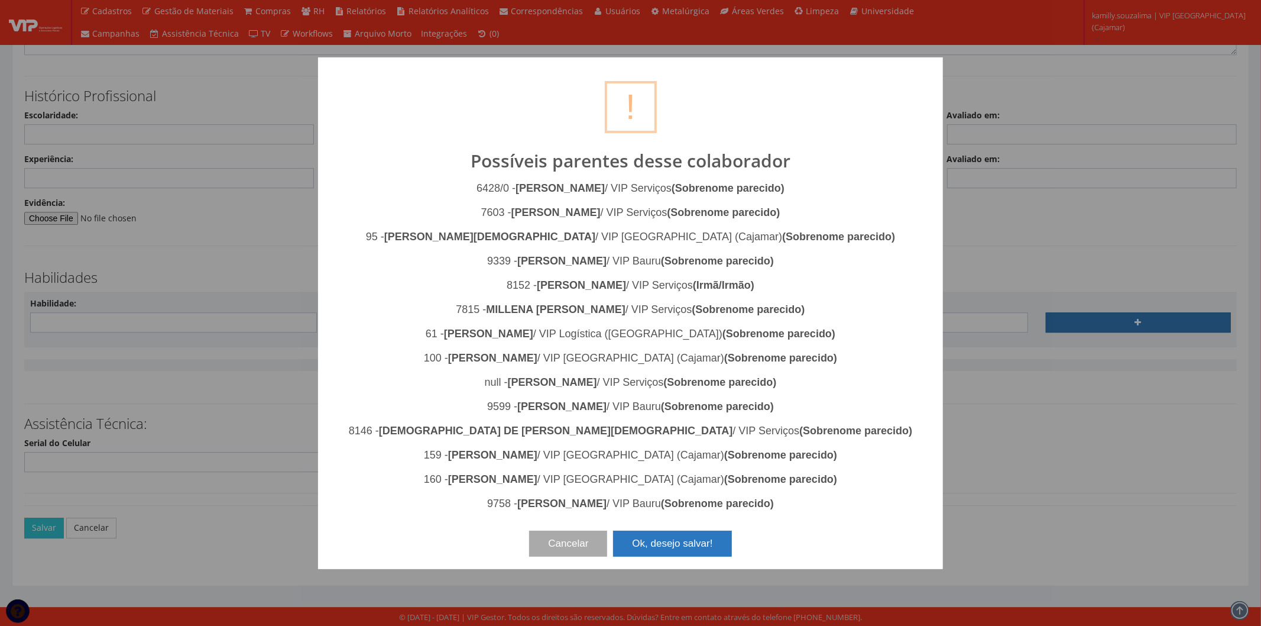
click at [682, 537] on button "Ok, desejo salvar!" at bounding box center [672, 543] width 118 height 26
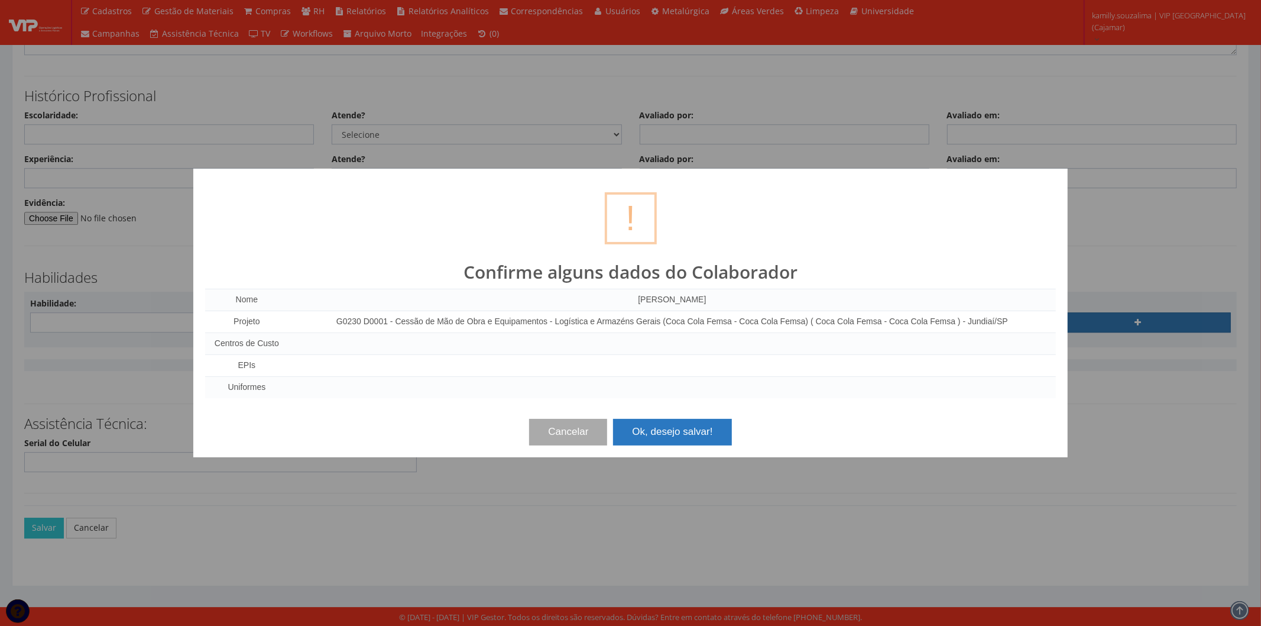
click at [686, 424] on button "Ok, desejo salvar!" at bounding box center [672, 432] width 118 height 26
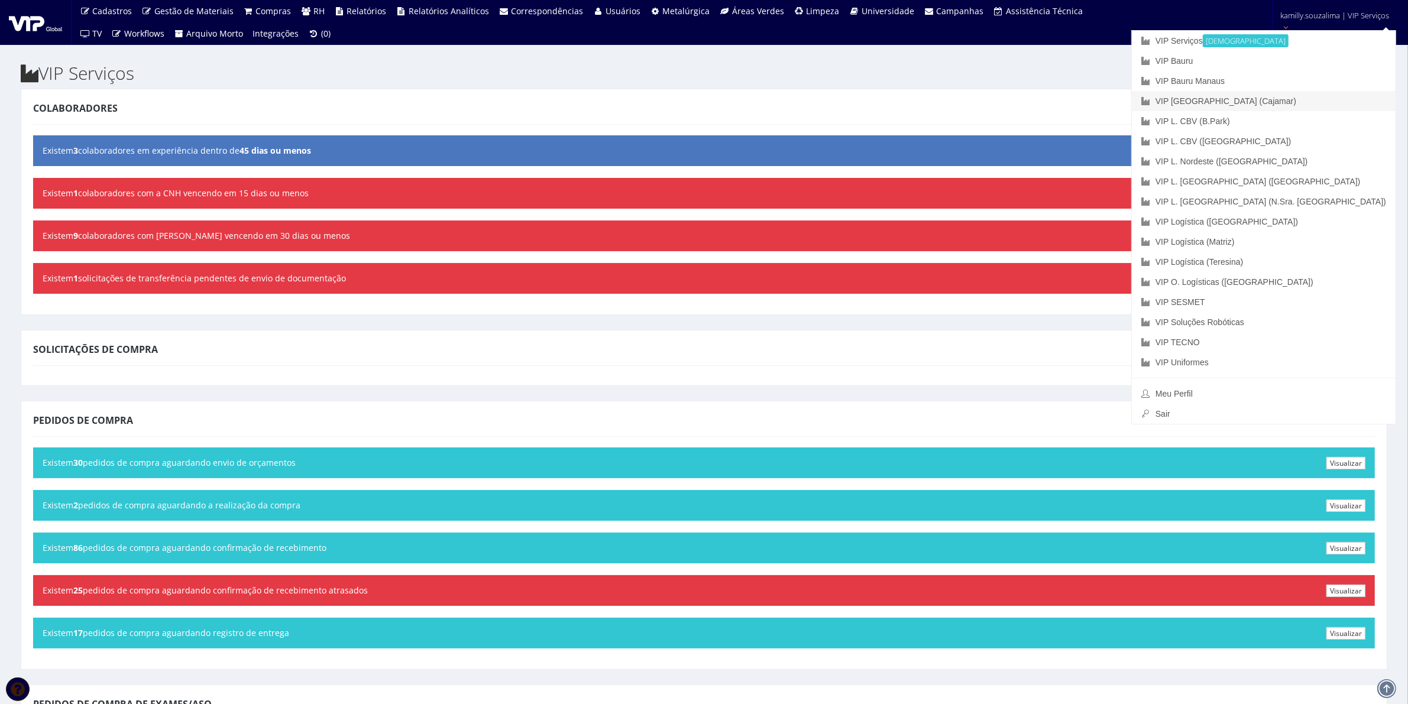
click at [1325, 99] on link "VIP [GEOGRAPHIC_DATA] (Cajamar)" at bounding box center [1264, 101] width 264 height 20
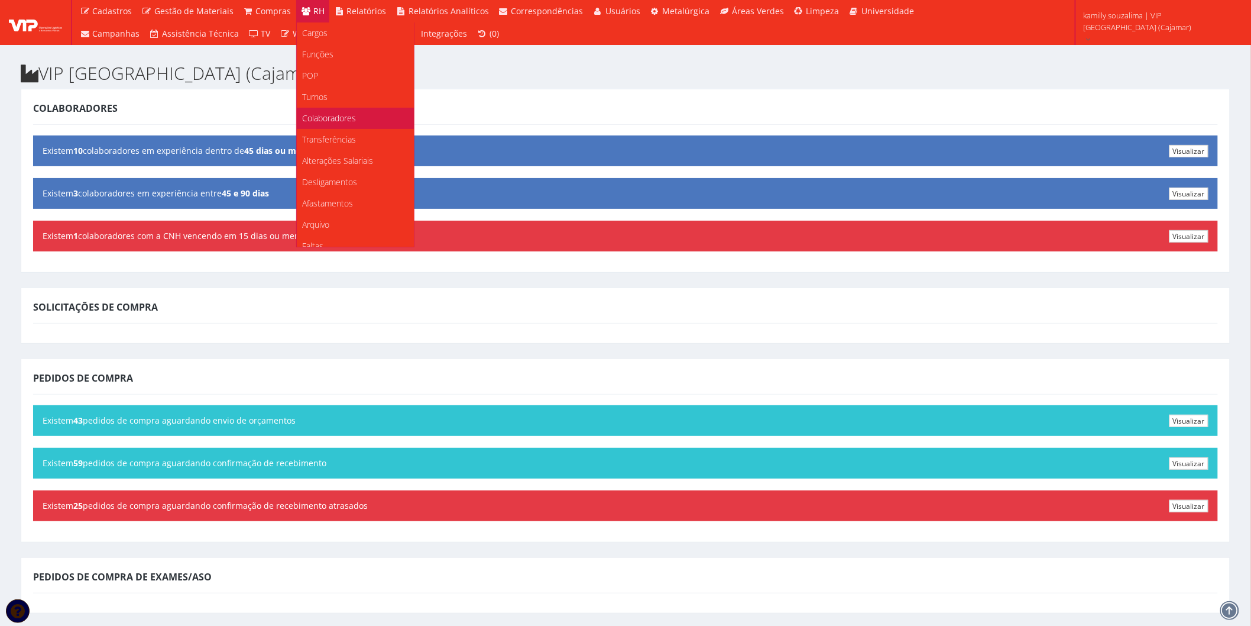
click at [354, 116] on link "Colaboradores" at bounding box center [355, 118] width 117 height 21
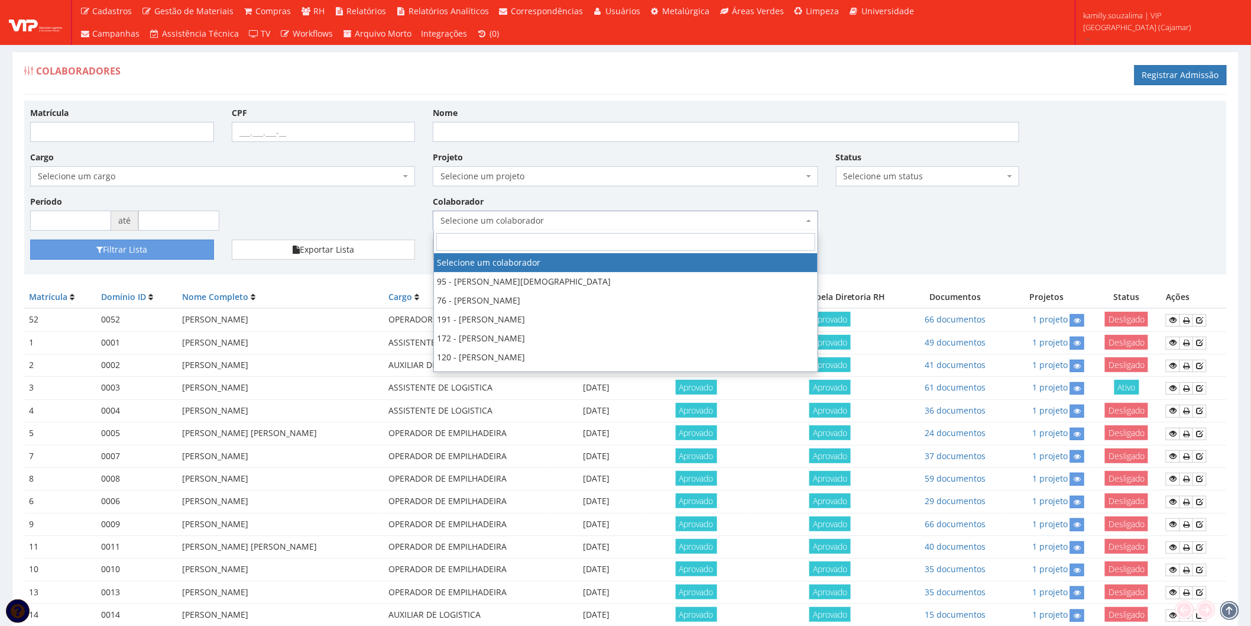
click at [522, 219] on span "Selecione um colaborador" at bounding box center [621, 221] width 362 height 12
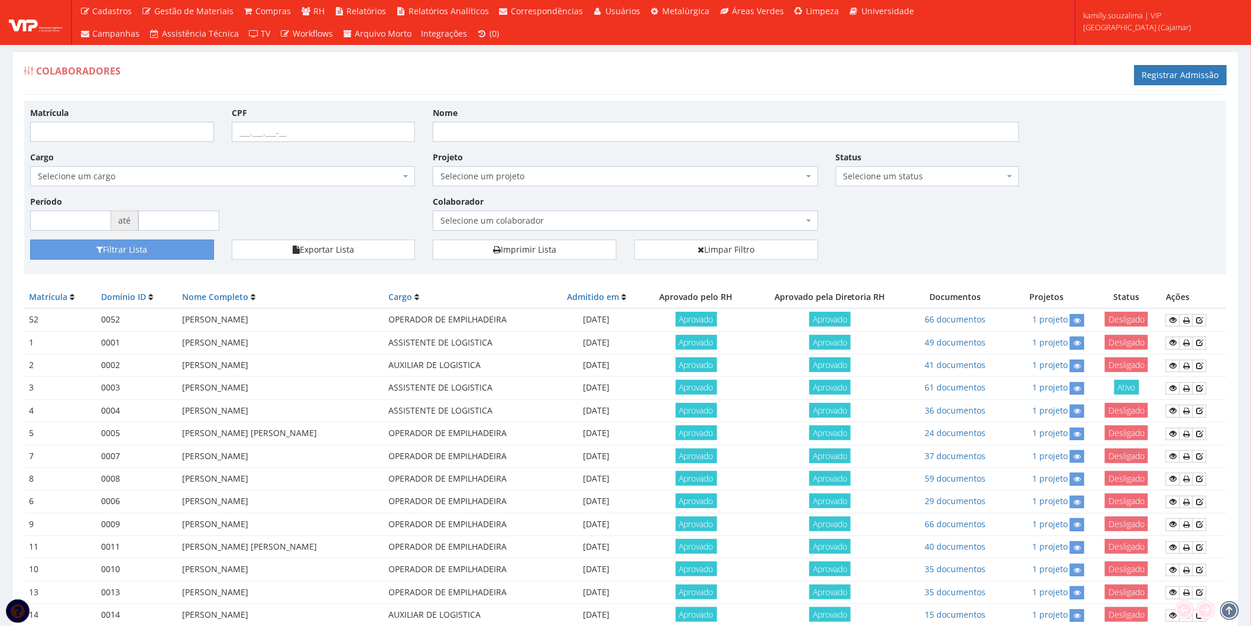
click at [157, 113] on div "Matrícula" at bounding box center [122, 123] width 202 height 35
drag, startPoint x: 158, startPoint y: 123, endPoint x: 166, endPoint y: 136, distance: 15.4
click at [158, 124] on input "Matrícula" at bounding box center [122, 132] width 184 height 20
type input "199"
drag, startPoint x: 125, startPoint y: 257, endPoint x: 131, endPoint y: 252, distance: 7.6
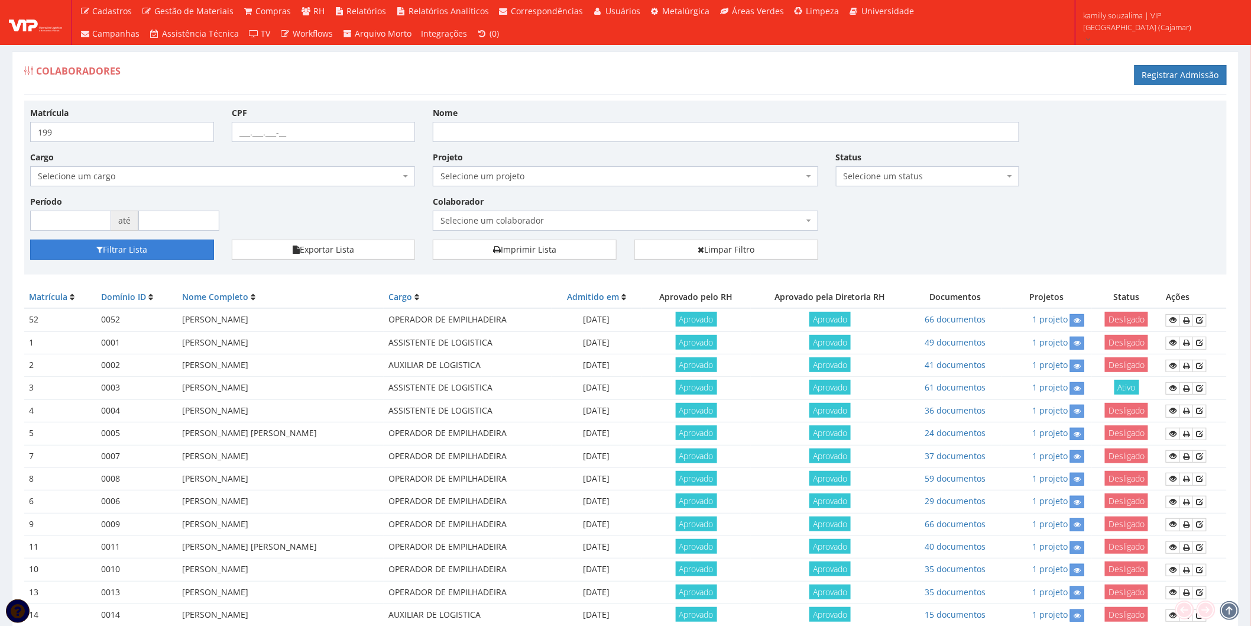
click at [126, 257] on button "Filtrar Lista" at bounding box center [122, 249] width 184 height 20
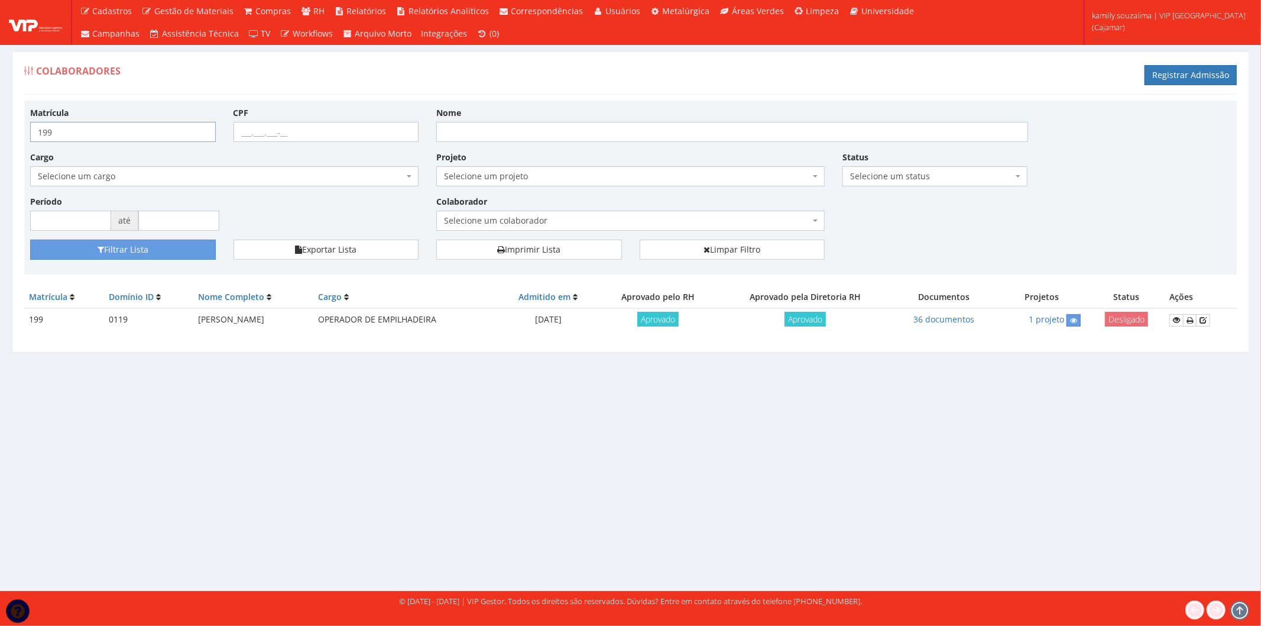
click at [150, 128] on input "199" at bounding box center [123, 132] width 186 height 20
type input "1"
type input "200"
click at [157, 255] on button "Filtrar Lista" at bounding box center [123, 249] width 186 height 20
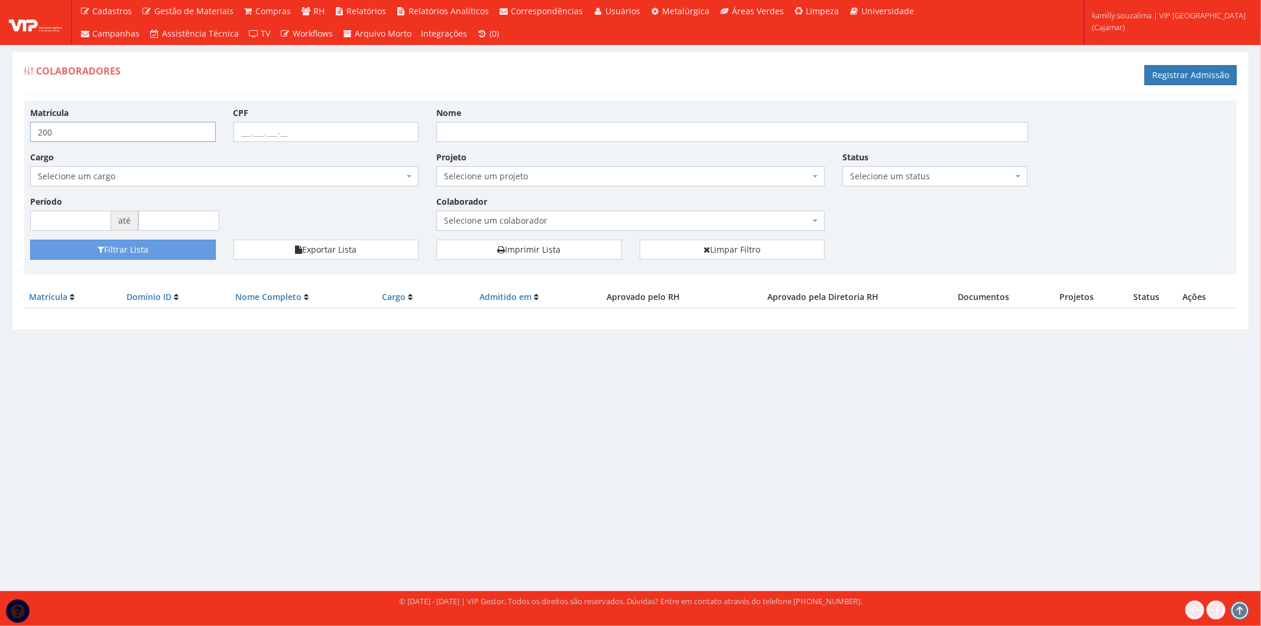
drag, startPoint x: 67, startPoint y: 131, endPoint x: 24, endPoint y: 129, distance: 42.6
click at [24, 129] on div "Matrícula 200" at bounding box center [122, 123] width 203 height 35
type input "198"
click at [118, 251] on button "Filtrar Lista" at bounding box center [123, 249] width 186 height 20
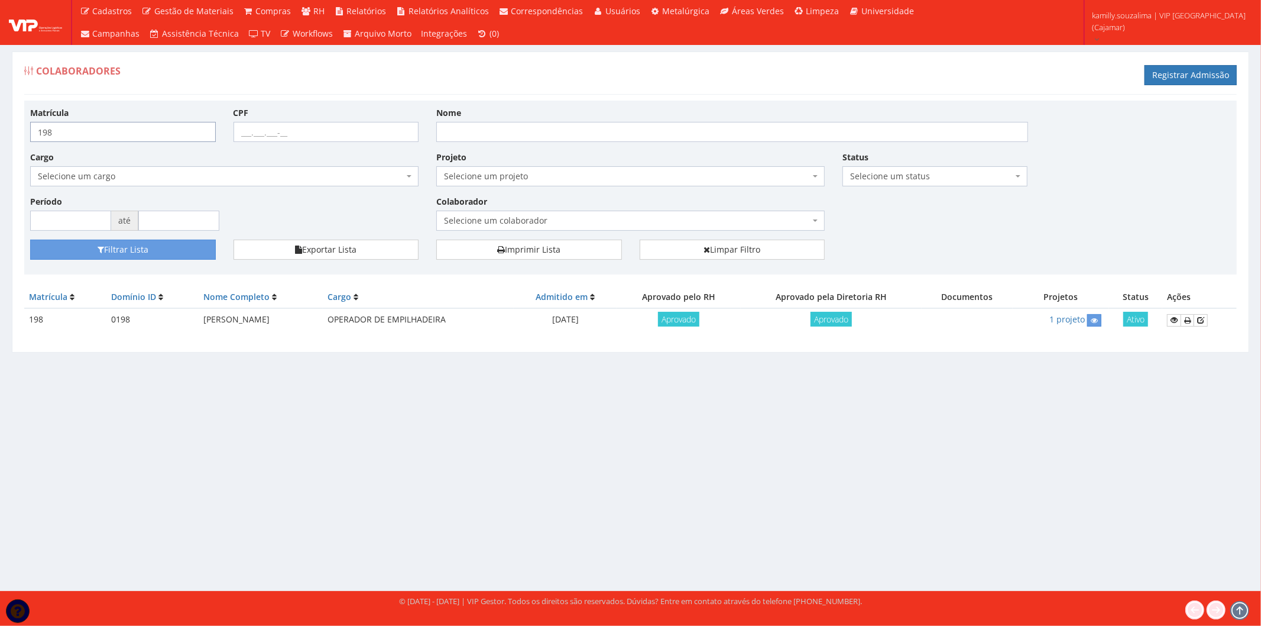
click at [80, 128] on input "198" at bounding box center [123, 132] width 186 height 20
type input "199"
click at [164, 245] on button "Filtrar Lista" at bounding box center [123, 249] width 186 height 20
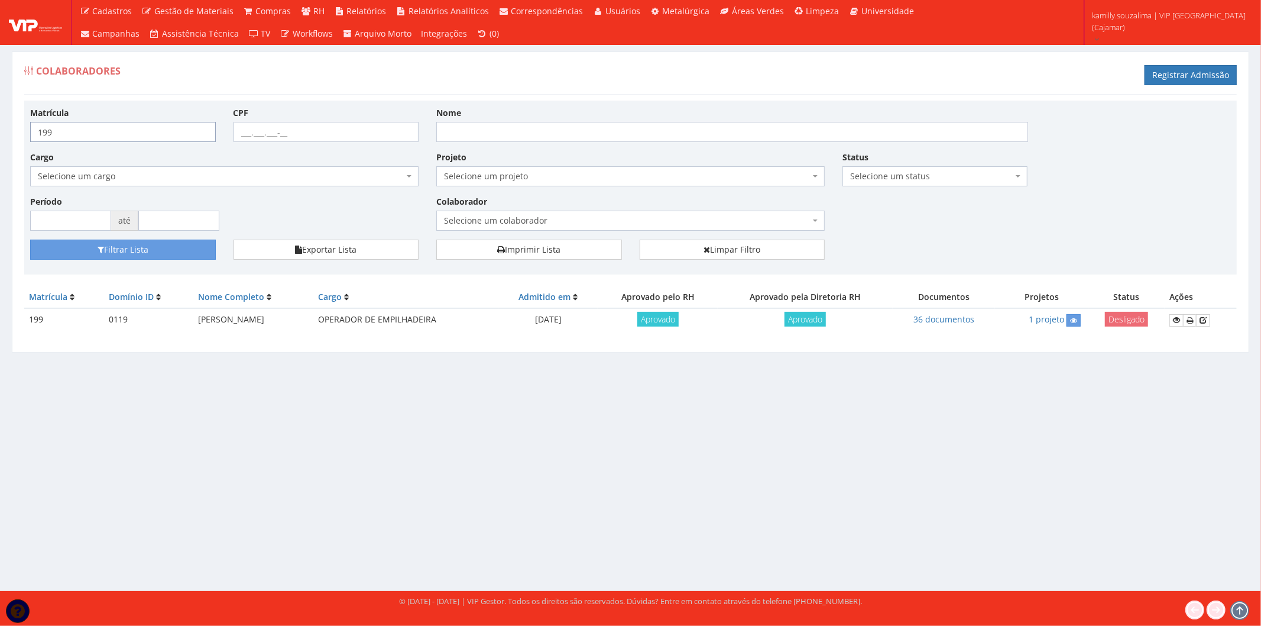
drag, startPoint x: 79, startPoint y: 127, endPoint x: 28, endPoint y: 131, distance: 51.0
click at [28, 131] on div "Matrícula 199" at bounding box center [122, 123] width 203 height 35
type input "200"
click at [170, 255] on button "Filtrar Lista" at bounding box center [123, 249] width 186 height 20
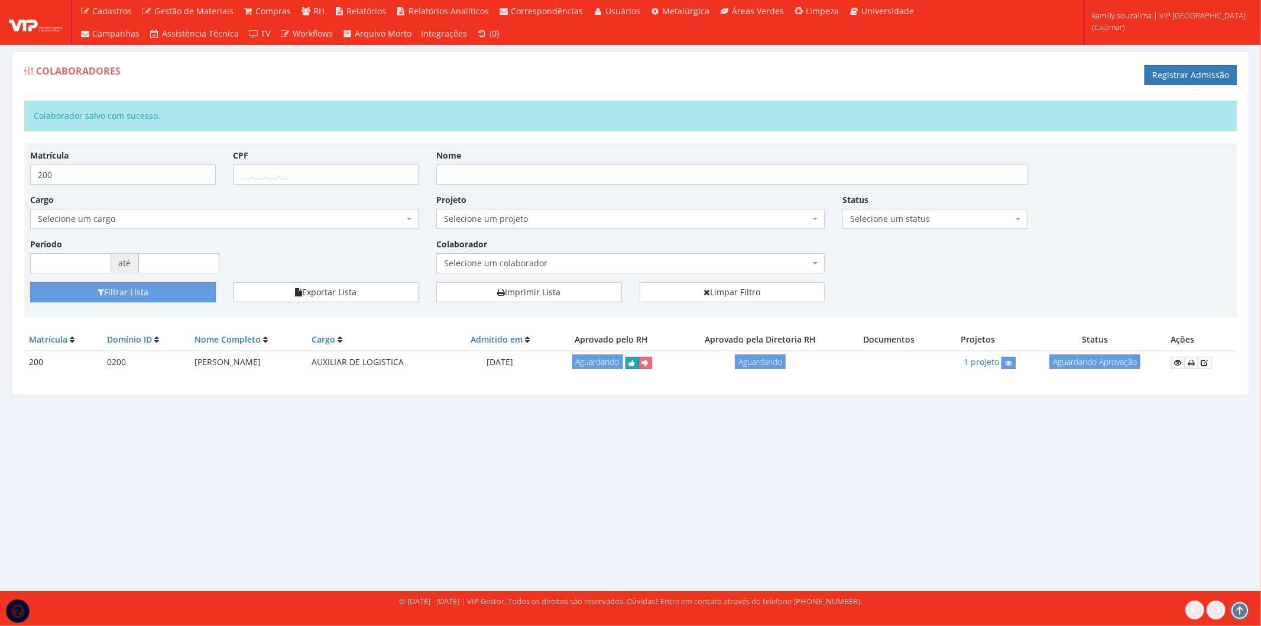
click at [636, 364] on icon "submit" at bounding box center [632, 363] width 7 height 8
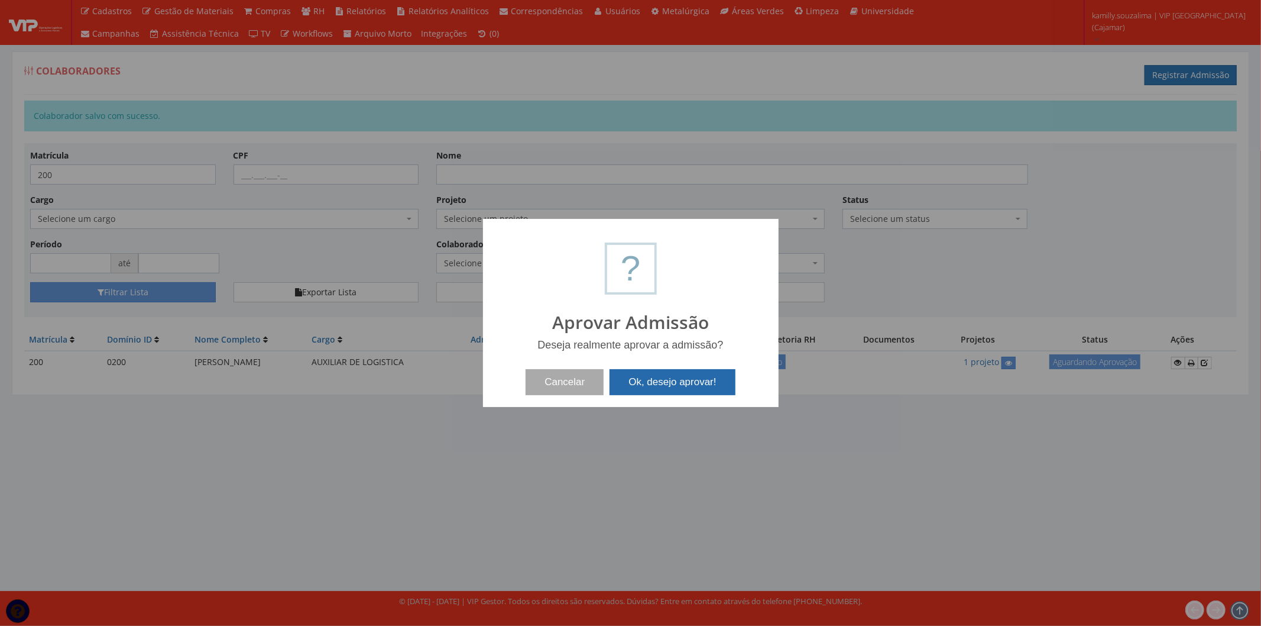
click at [673, 380] on button "Ok, desejo aprovar!" at bounding box center [672, 382] width 125 height 26
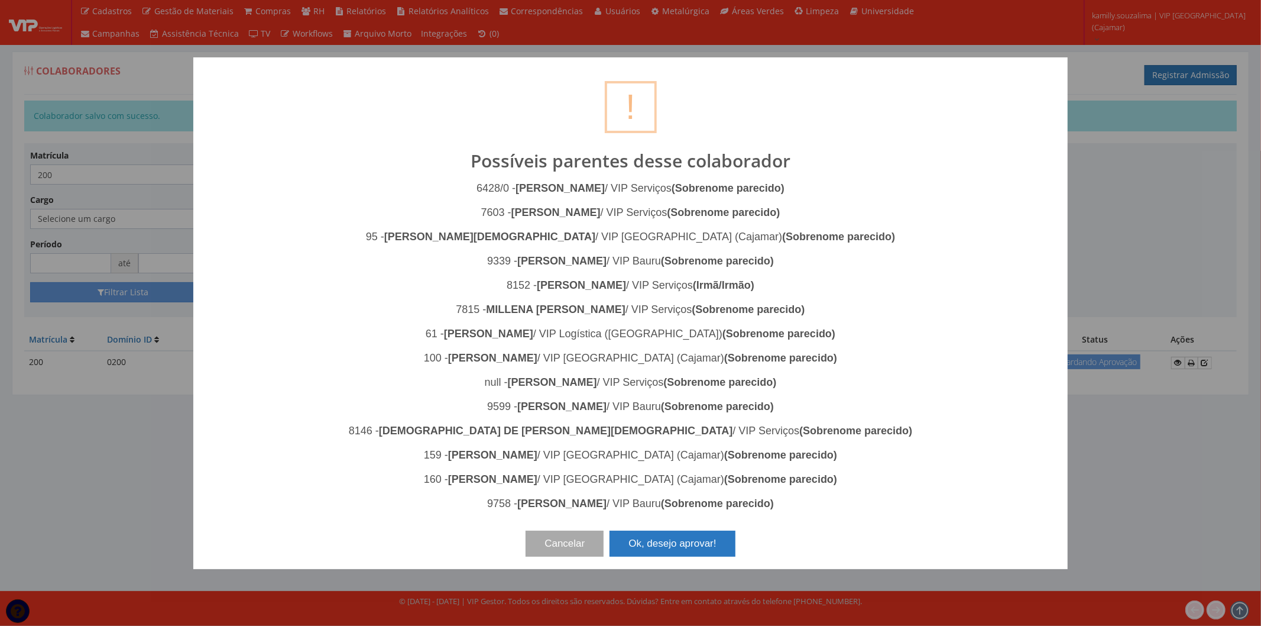
drag, startPoint x: 675, startPoint y: 533, endPoint x: 1027, endPoint y: 593, distance: 356.8
click at [681, 533] on button "Ok, desejo aprovar!" at bounding box center [672, 543] width 125 height 26
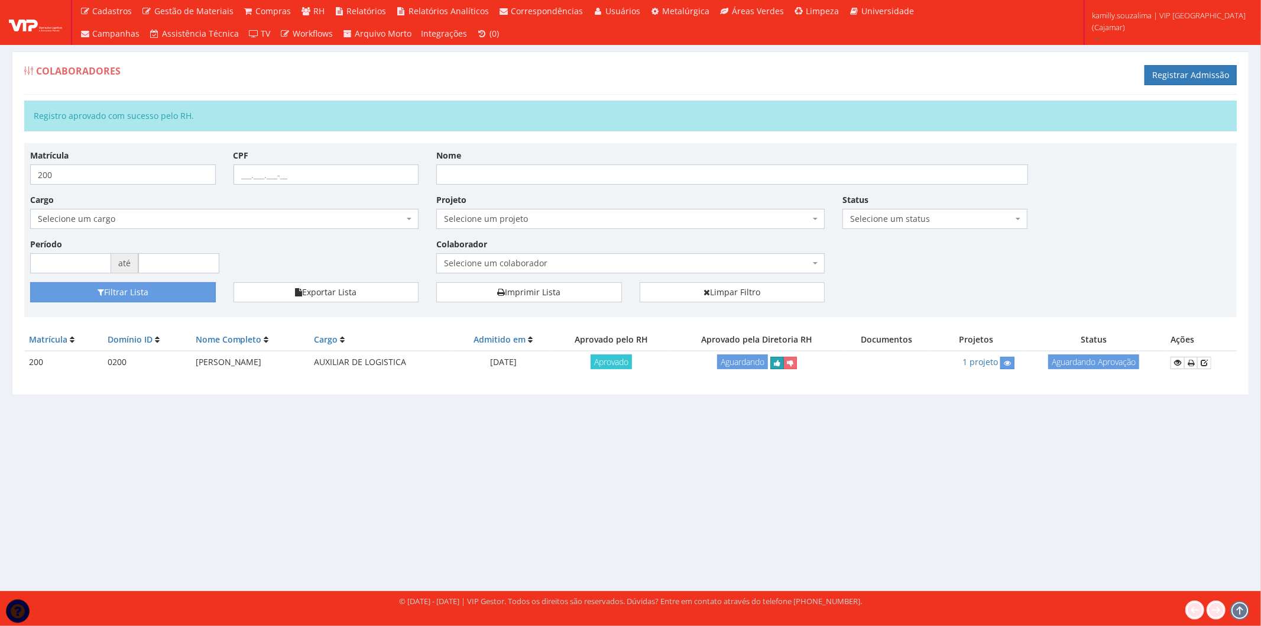
click at [780, 363] on icon "submit" at bounding box center [777, 363] width 7 height 8
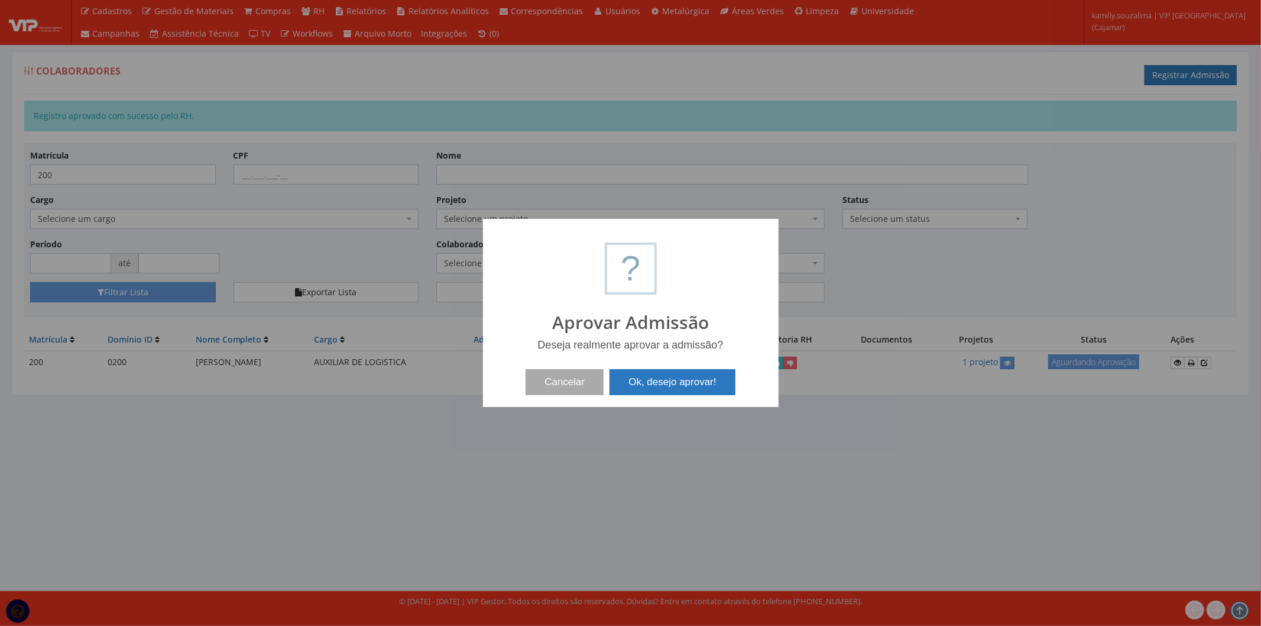
click at [648, 382] on button "Ok, desejo aprovar!" at bounding box center [672, 382] width 125 height 26
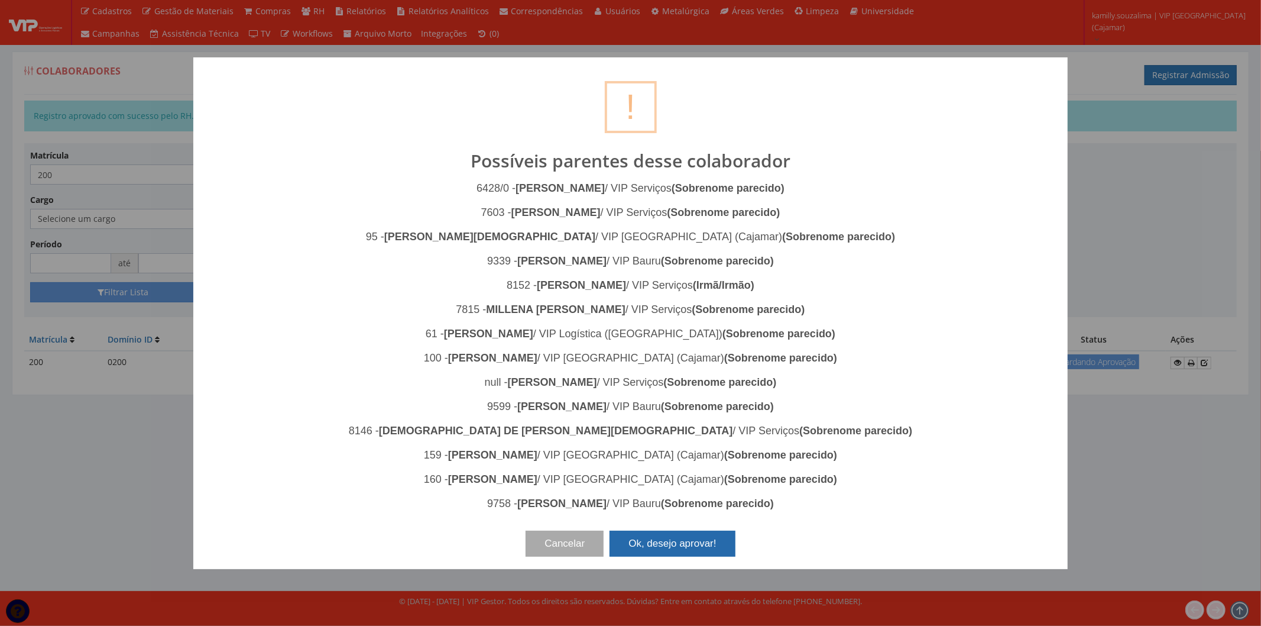
click at [675, 547] on button "Ok, desejo aprovar!" at bounding box center [672, 543] width 125 height 26
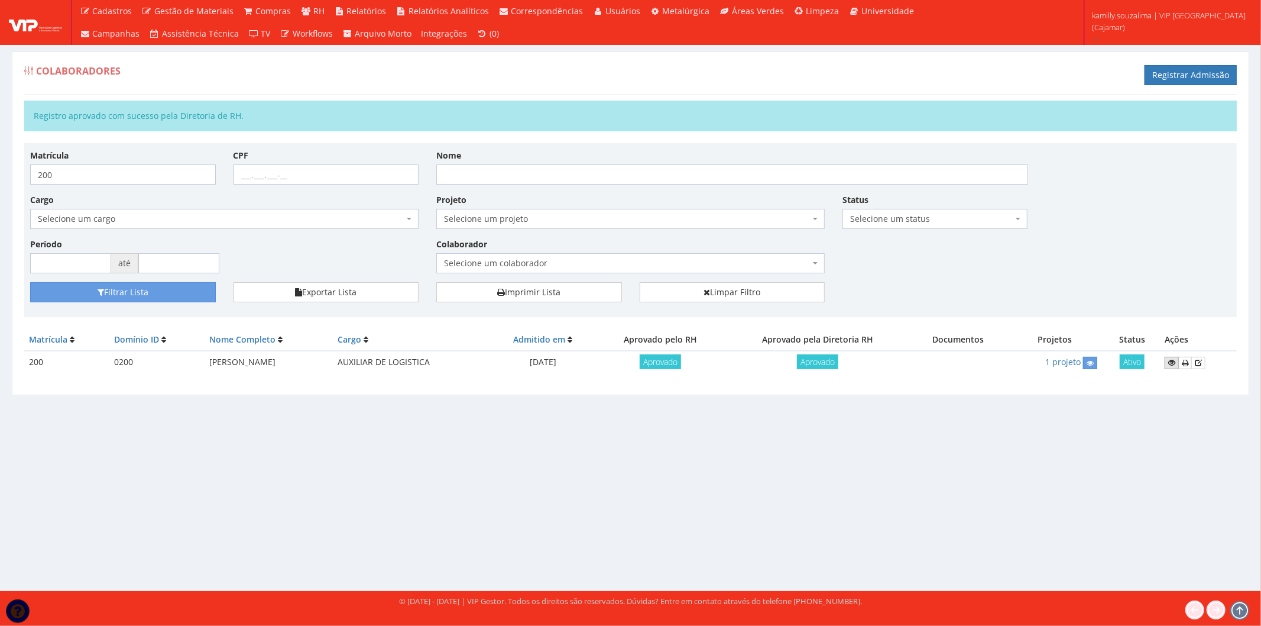
drag, startPoint x: 1177, startPoint y: 363, endPoint x: 537, endPoint y: 93, distance: 694.4
click at [1175, 363] on icon at bounding box center [1171, 362] width 7 height 8
drag, startPoint x: 314, startPoint y: 362, endPoint x: 203, endPoint y: 365, distance: 110.6
click at [205, 365] on td "[PERSON_NAME]" at bounding box center [269, 362] width 128 height 23
copy td "[PERSON_NAME]"
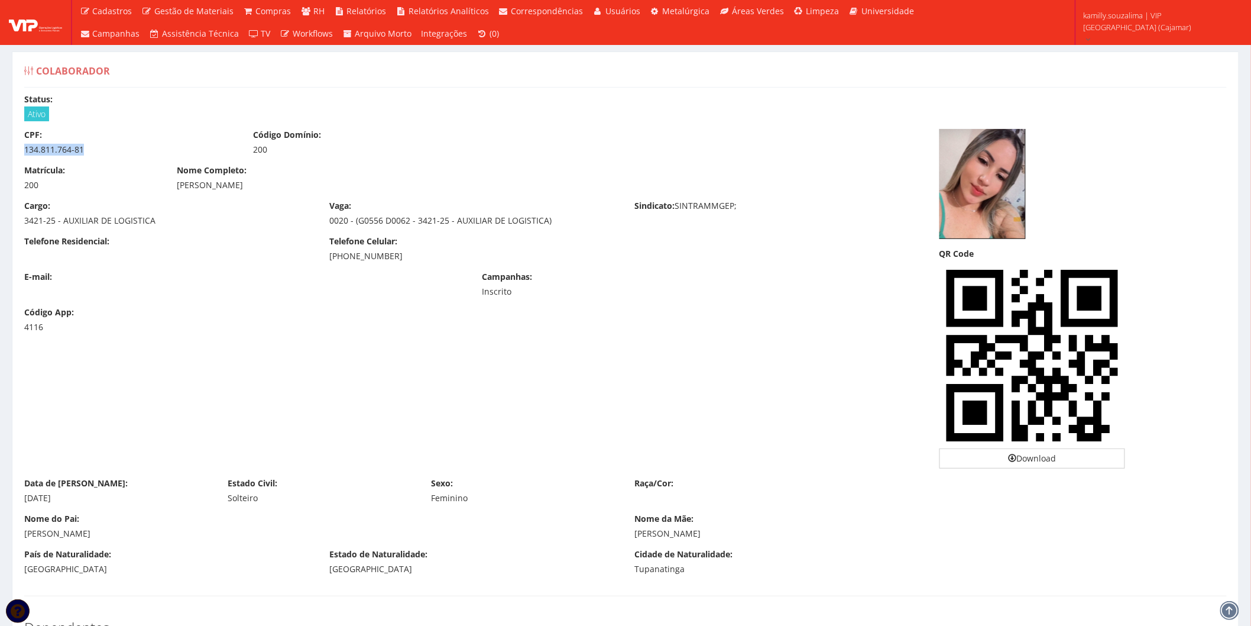
drag, startPoint x: 51, startPoint y: 150, endPoint x: 21, endPoint y: 148, distance: 29.6
click at [21, 148] on div "CPF: 134.811.764-81" at bounding box center [129, 142] width 229 height 27
drag, startPoint x: 365, startPoint y: 311, endPoint x: 221, endPoint y: 287, distance: 145.7
click at [365, 312] on div "Código App: 4116" at bounding box center [472, 323] width 915 height 35
drag, startPoint x: 414, startPoint y: 261, endPoint x: 327, endPoint y: 263, distance: 87.5
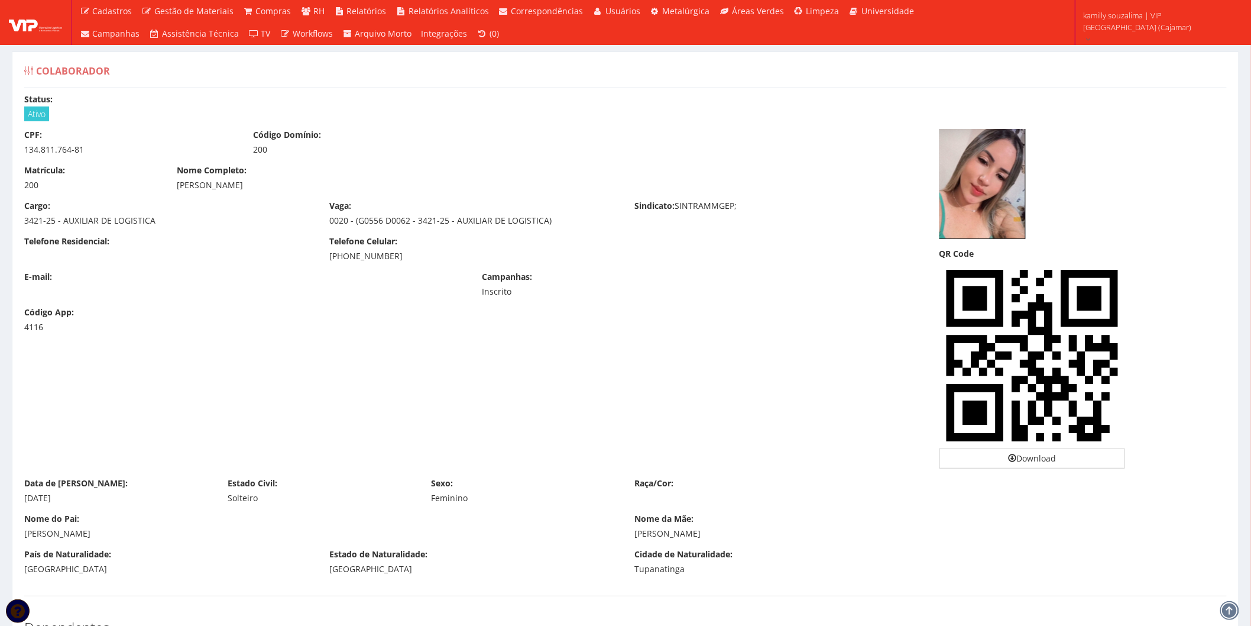
click at [327, 263] on div "Telefone Residencial: Telefone Celular: (11) 95149-6076" at bounding box center [472, 252] width 915 height 35
copy div "(11) 95149-6076"
drag, startPoint x: 46, startPoint y: 495, endPoint x: 31, endPoint y: 495, distance: 14.8
click at [31, 495] on div "Data de Nascimento: 31/12/1998" at bounding box center [116, 490] width 203 height 27
drag, startPoint x: 75, startPoint y: 499, endPoint x: 25, endPoint y: 499, distance: 49.7
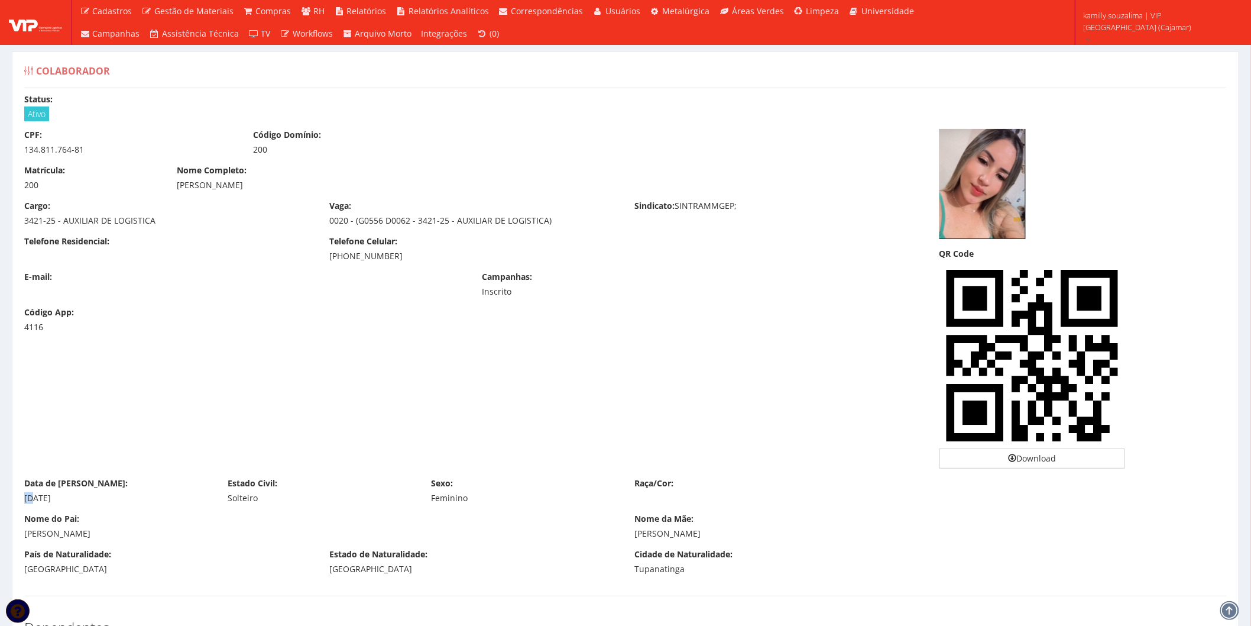
click at [25, 499] on div "31/12/1998" at bounding box center [117, 498] width 186 height 12
copy div "31/12/1998"
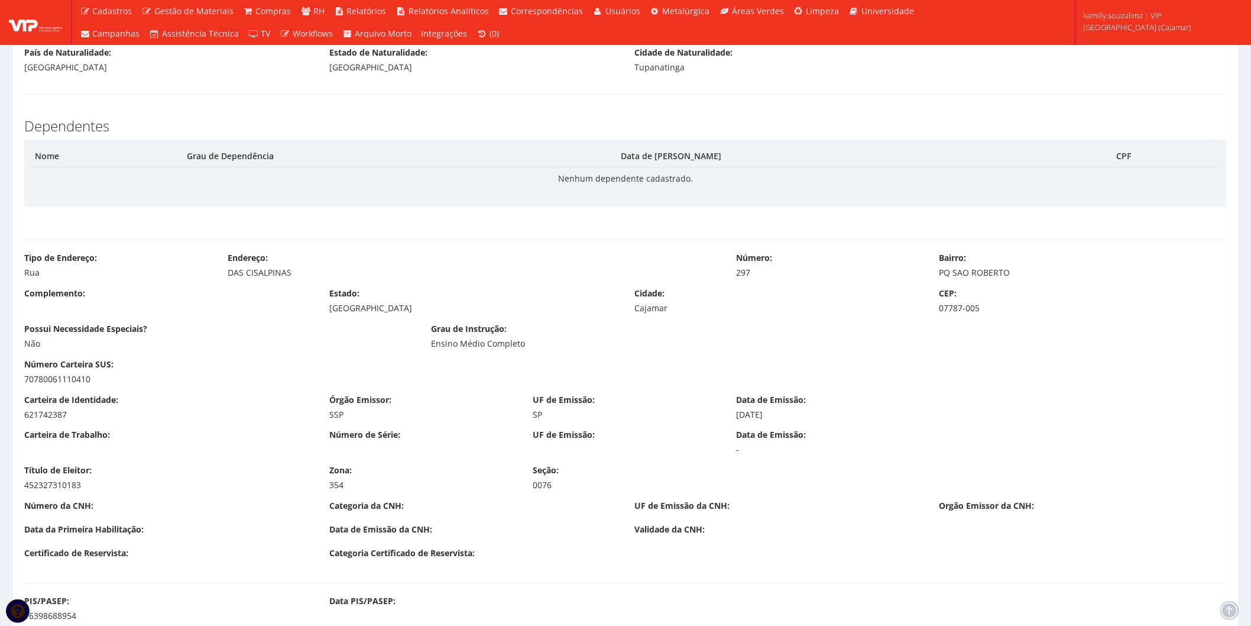
scroll to position [591, 0]
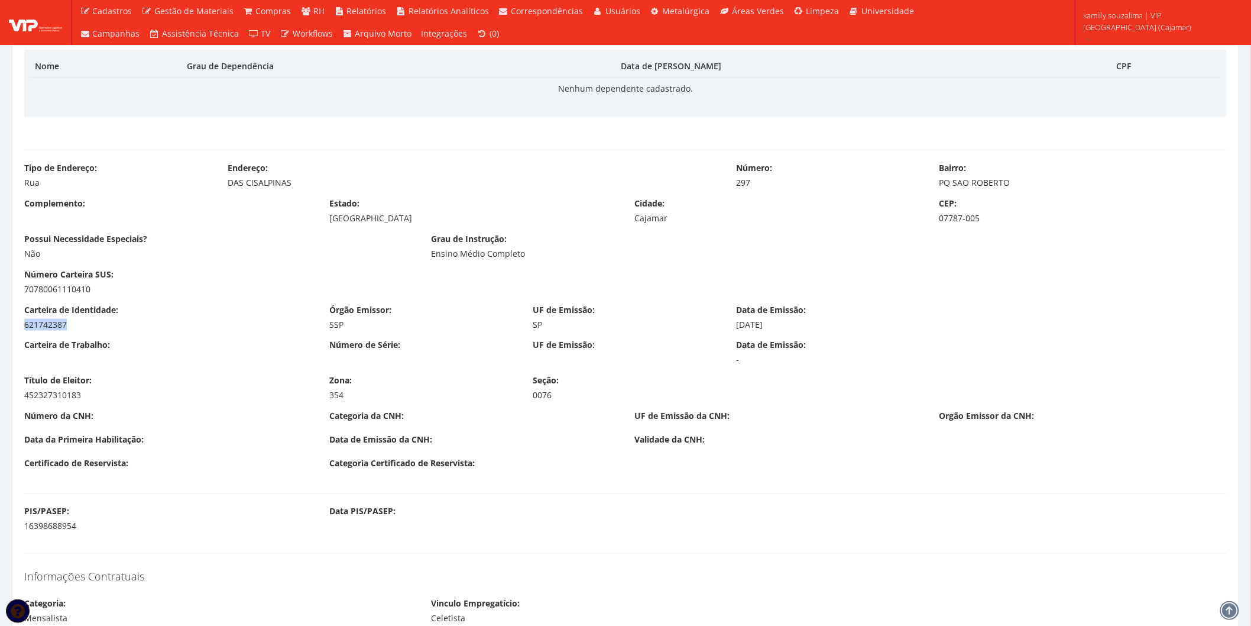
drag, startPoint x: 41, startPoint y: 325, endPoint x: 18, endPoint y: 326, distance: 23.7
click at [18, 326] on div "Carteira de Identidade: 621742387" at bounding box center [167, 317] width 305 height 27
copy div "621742387"
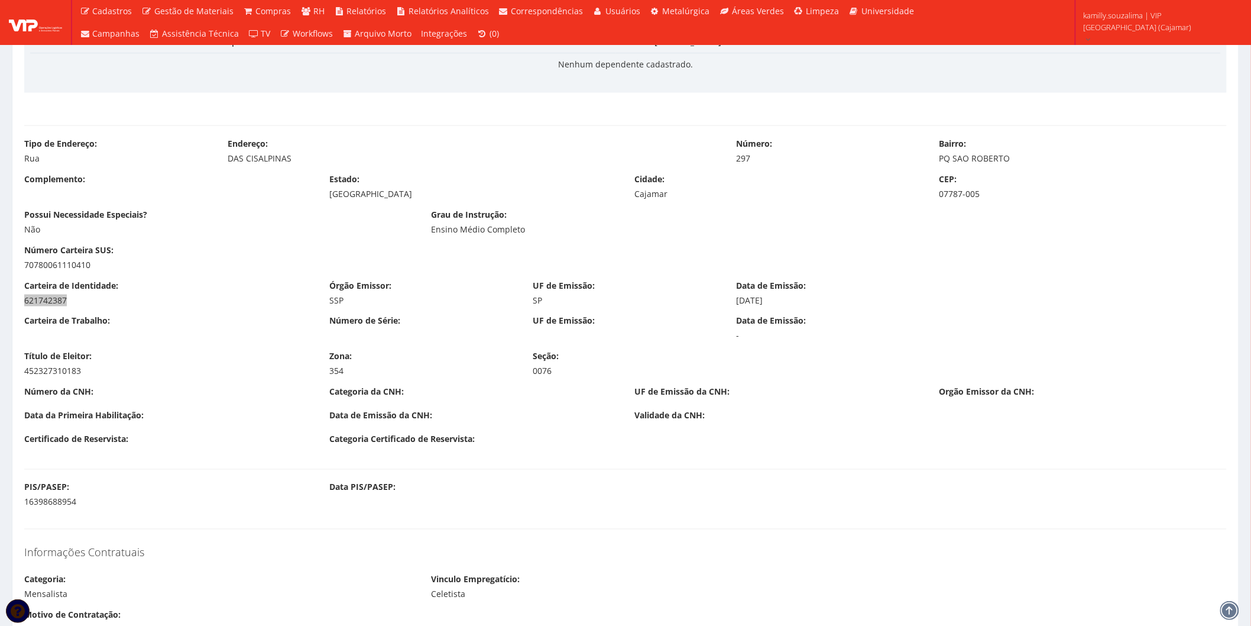
scroll to position [657, 0]
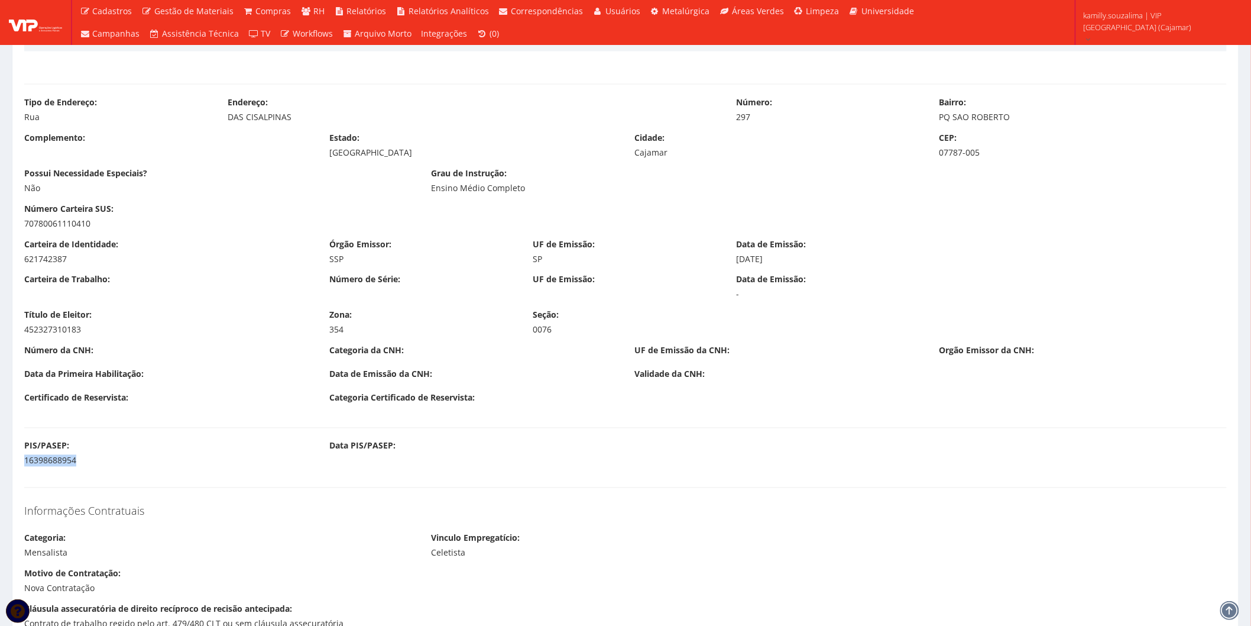
drag, startPoint x: 93, startPoint y: 462, endPoint x: 14, endPoint y: 462, distance: 79.2
copy div "16398688954"
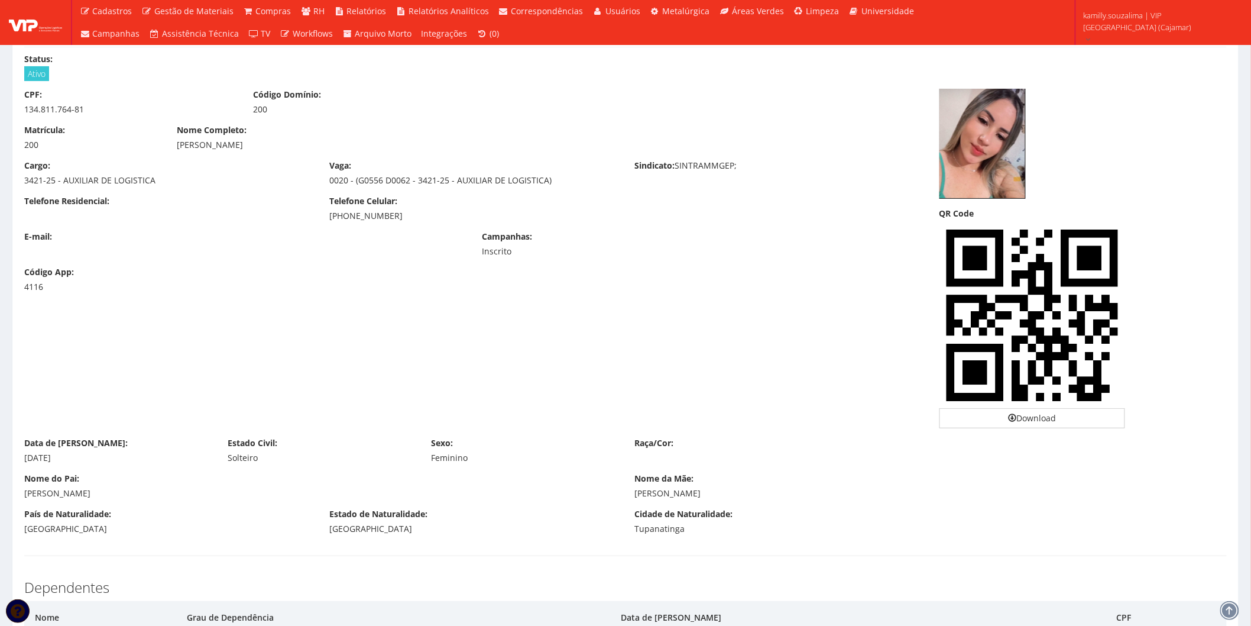
scroll to position [0, 0]
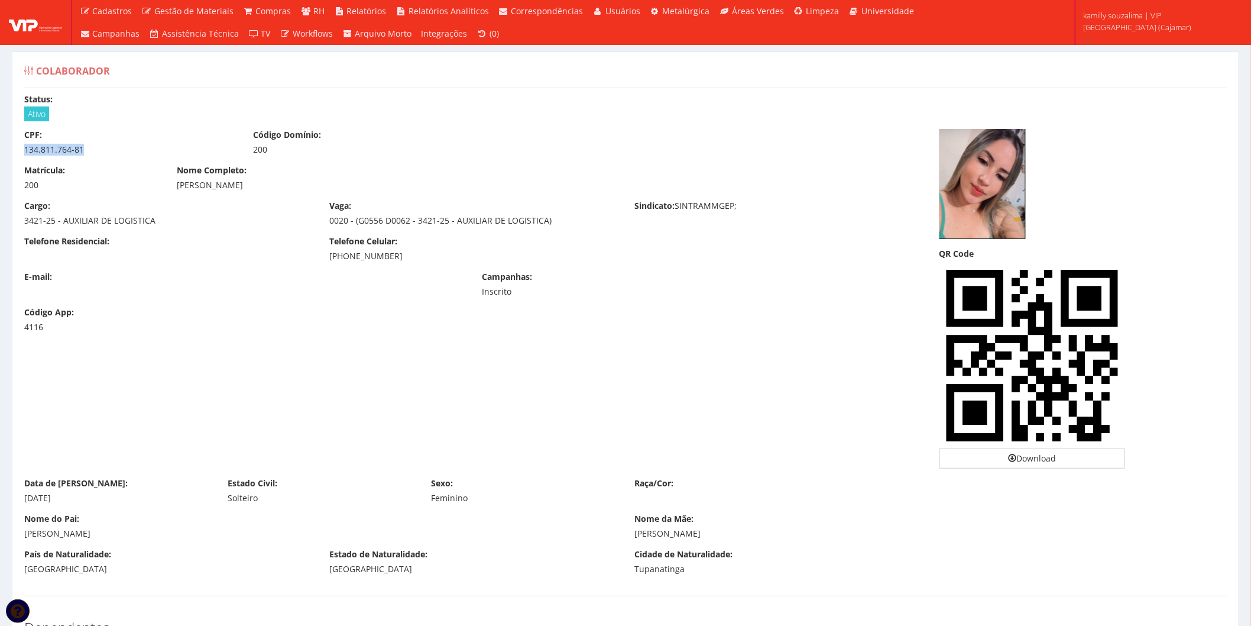
drag, startPoint x: 70, startPoint y: 147, endPoint x: 14, endPoint y: 152, distance: 55.8
copy div "134.811.764-81"
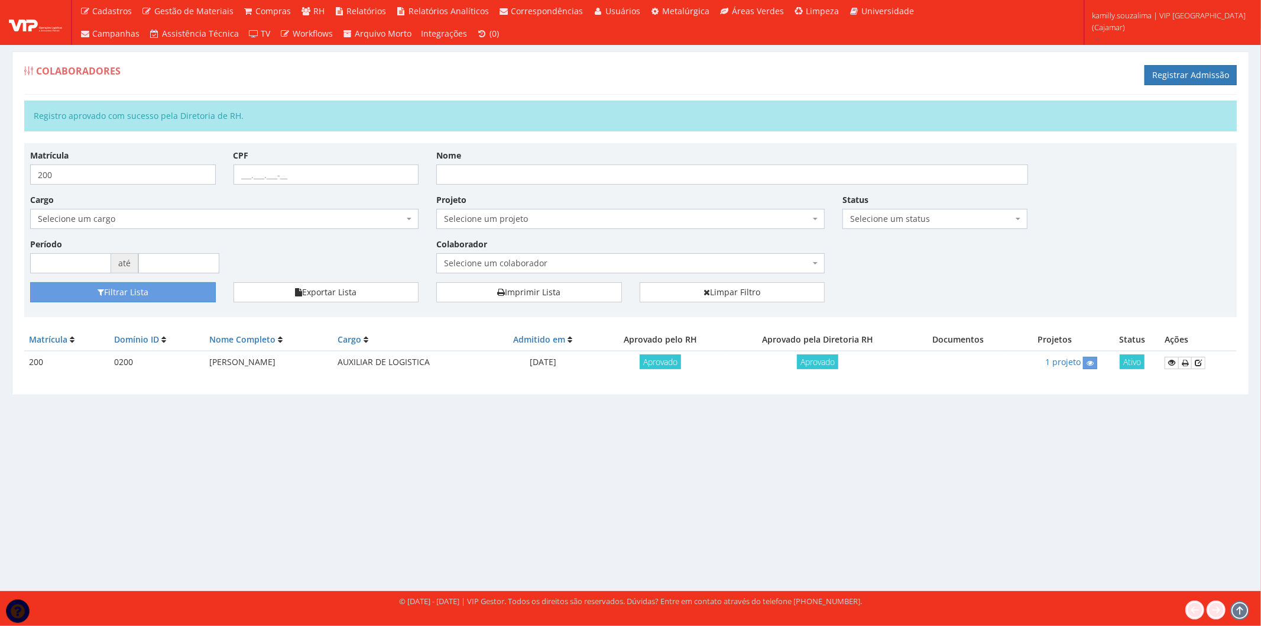
click at [499, 261] on span "Selecione um colaborador" at bounding box center [627, 263] width 366 height 12
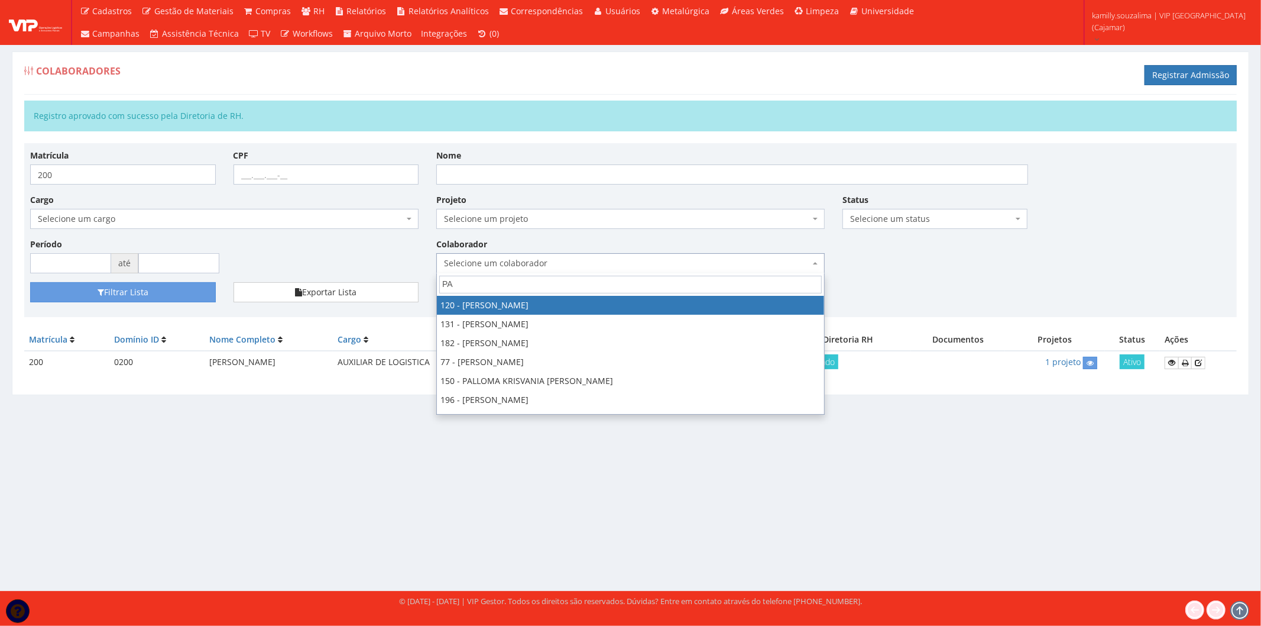
type input "PAR"
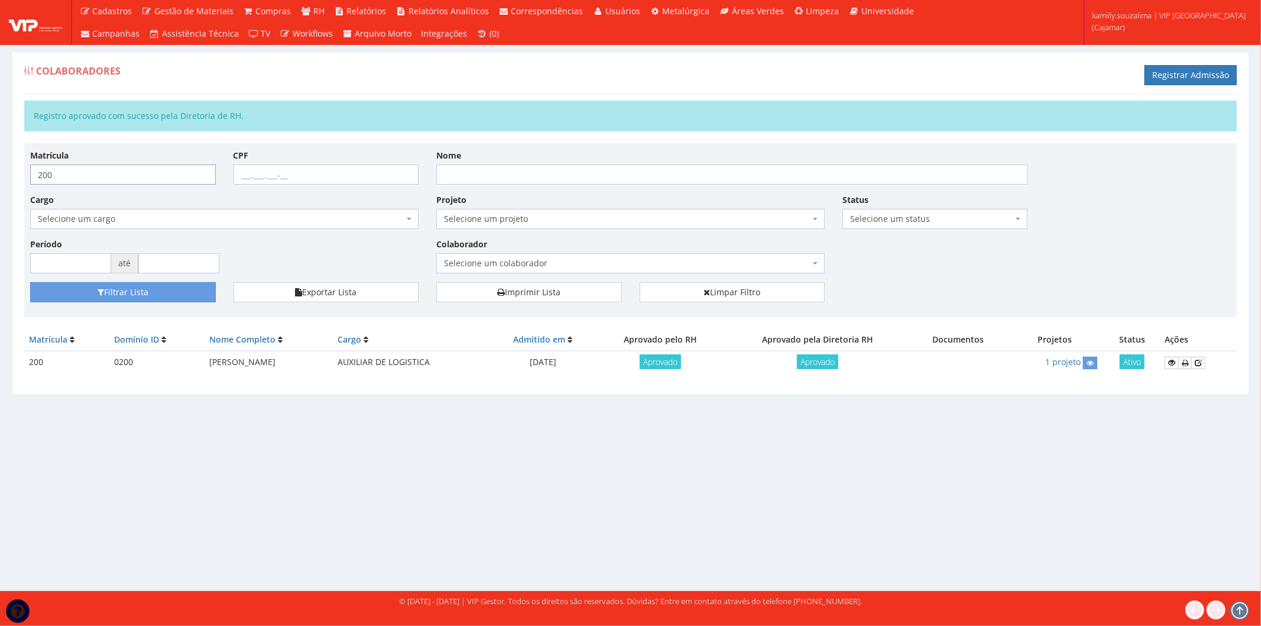
drag, startPoint x: 72, startPoint y: 168, endPoint x: 7, endPoint y: 176, distance: 65.5
click at [7, 176] on div "Colaboradores Registrar Admissão Registro aprovado com sucesso pela Diretoria d…" at bounding box center [630, 230] width 1255 height 358
click at [545, 263] on span "Selecione um colaborador" at bounding box center [627, 263] width 366 height 12
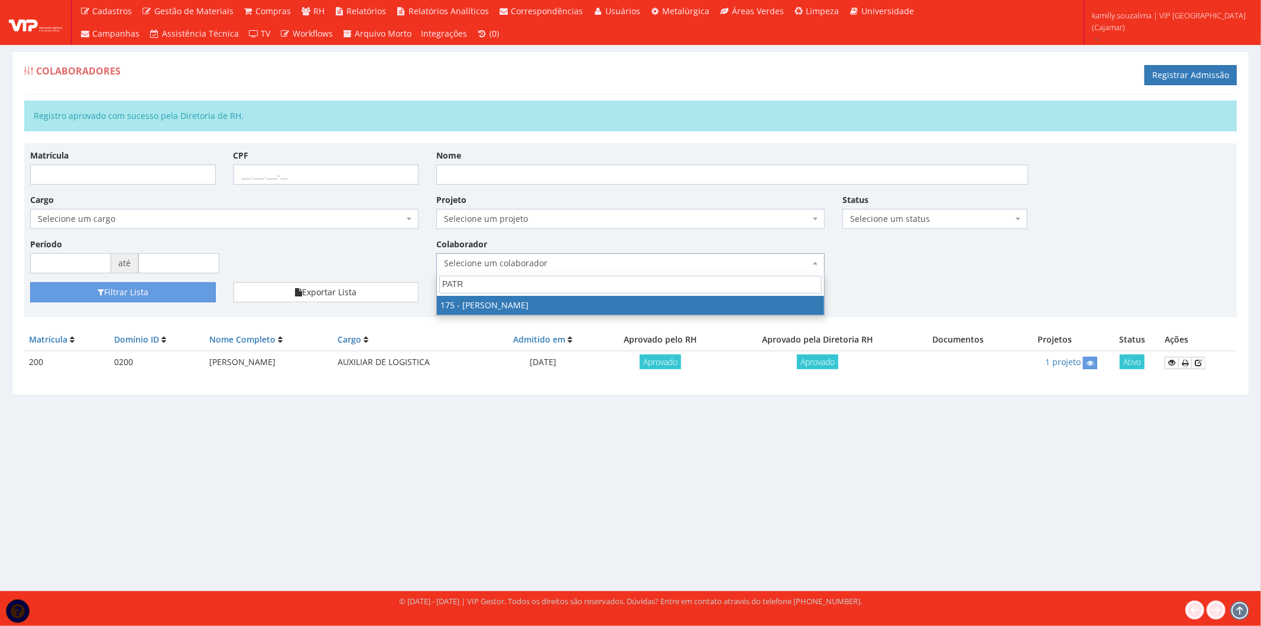
type input "PATR"
select select "4062"
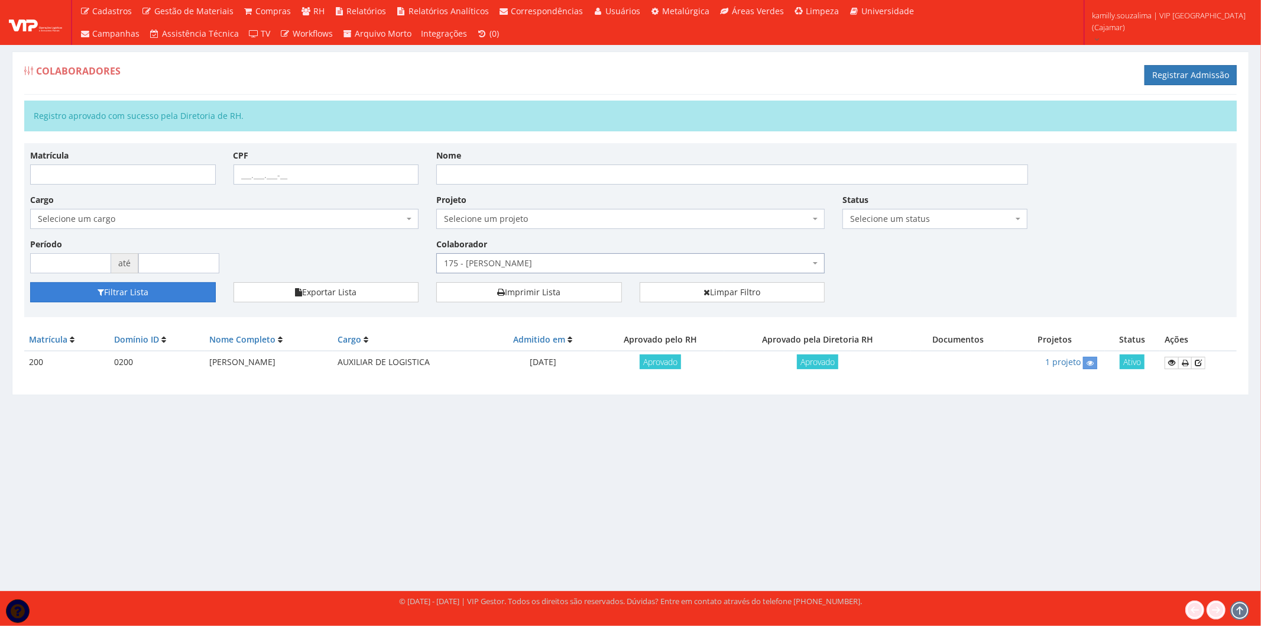
click at [200, 296] on button "Filtrar Lista" at bounding box center [123, 292] width 186 height 20
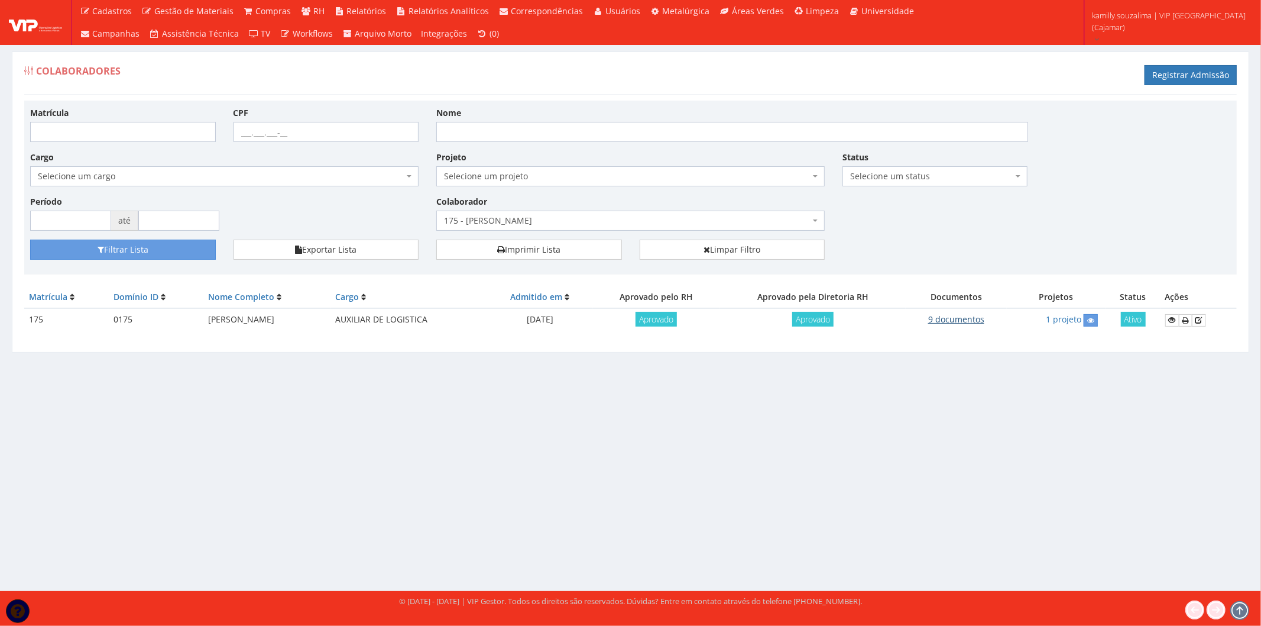
click at [968, 320] on link "9 documentos" at bounding box center [956, 318] width 56 height 11
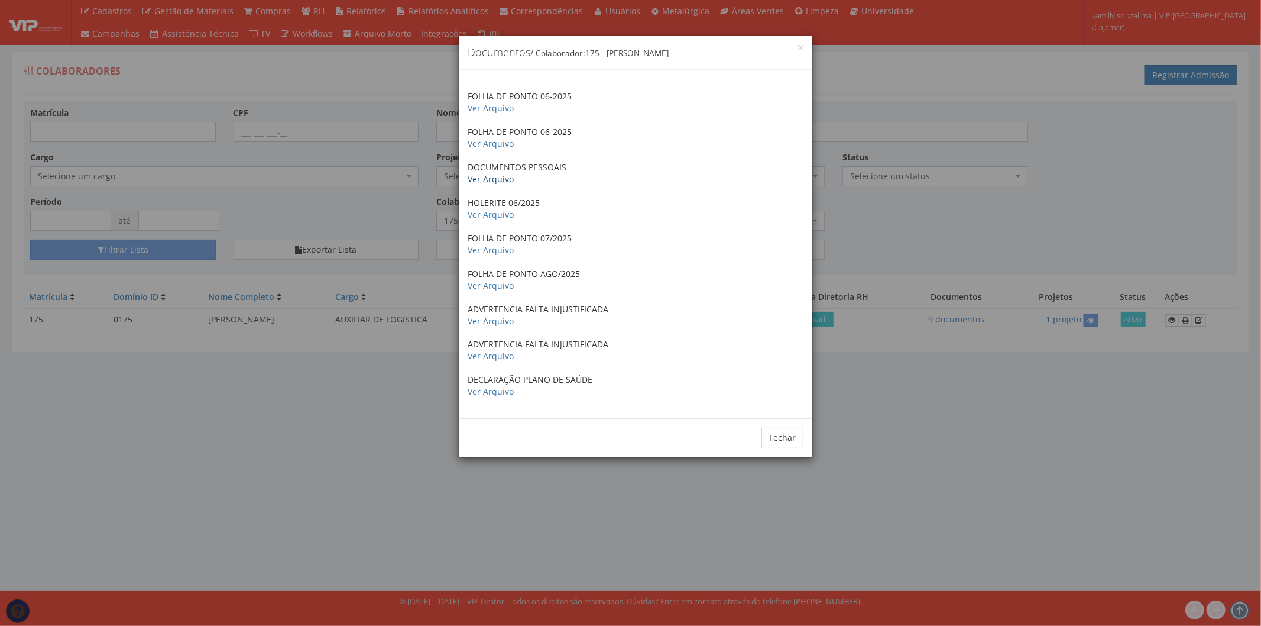
click at [469, 176] on link "Ver Arquivo" at bounding box center [491, 178] width 46 height 11
click at [802, 429] on button "Fechar" at bounding box center [783, 437] width 42 height 20
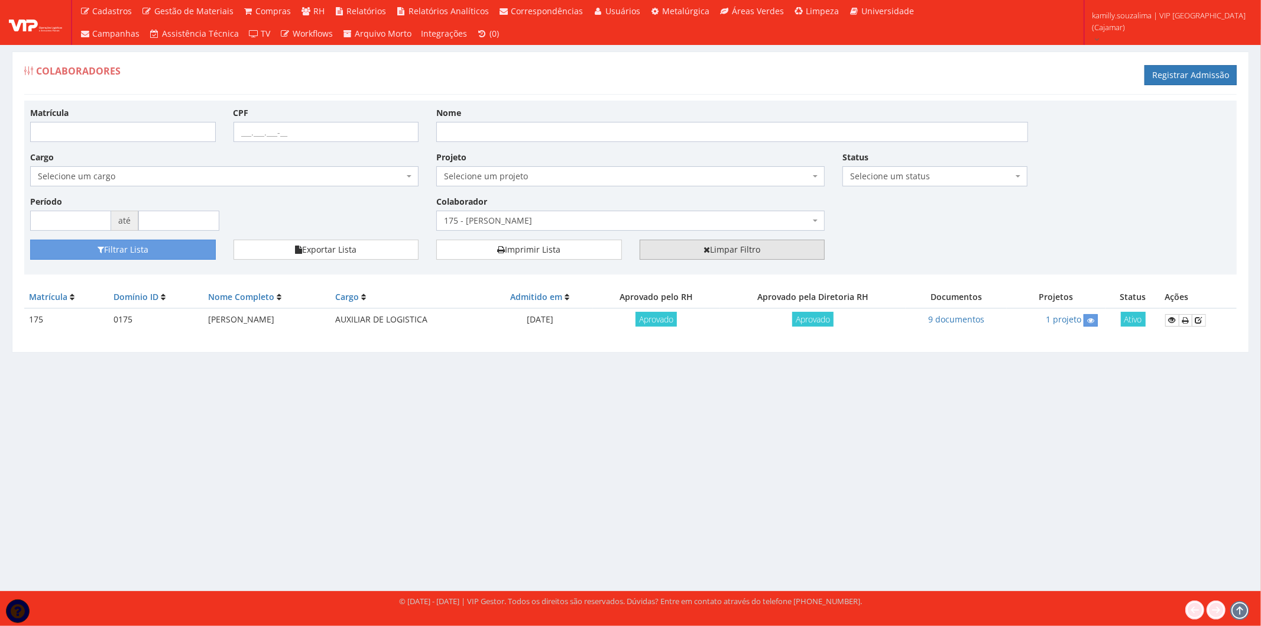
click at [747, 248] on link "Limpar Filtro" at bounding box center [733, 249] width 186 height 20
